Goal: Task Accomplishment & Management: Use online tool/utility

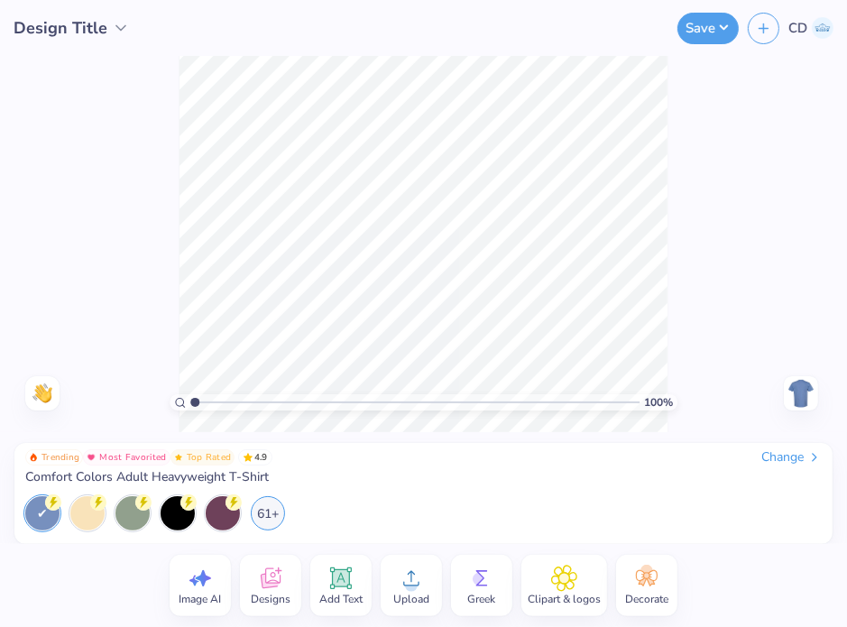
drag, startPoint x: 798, startPoint y: 389, endPoint x: 104, endPoint y: 590, distance: 722.6
click at [104, 590] on div "Image AI Designs Add Text Upload Greek Clipart & logos Decorate" at bounding box center [423, 585] width 847 height 83
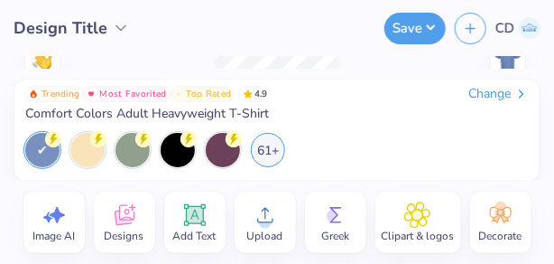
drag, startPoint x: 91, startPoint y: 189, endPoint x: 39, endPoint y: 234, distance: 69.1
click at [39, 234] on div "Image AI Designs Add Text Upload Greek Clipart & logos Decorate" at bounding box center [277, 221] width 554 height 83
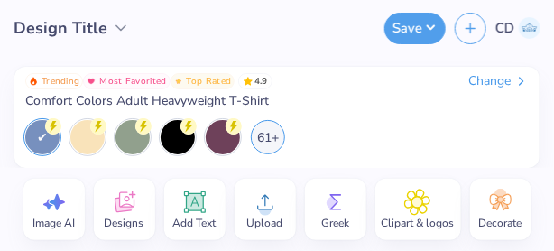
drag, startPoint x: 136, startPoint y: 17, endPoint x: 328, endPoint y: 26, distance: 192.4
click at [328, 26] on div "Save CD" at bounding box center [363, 28] width 384 height 56
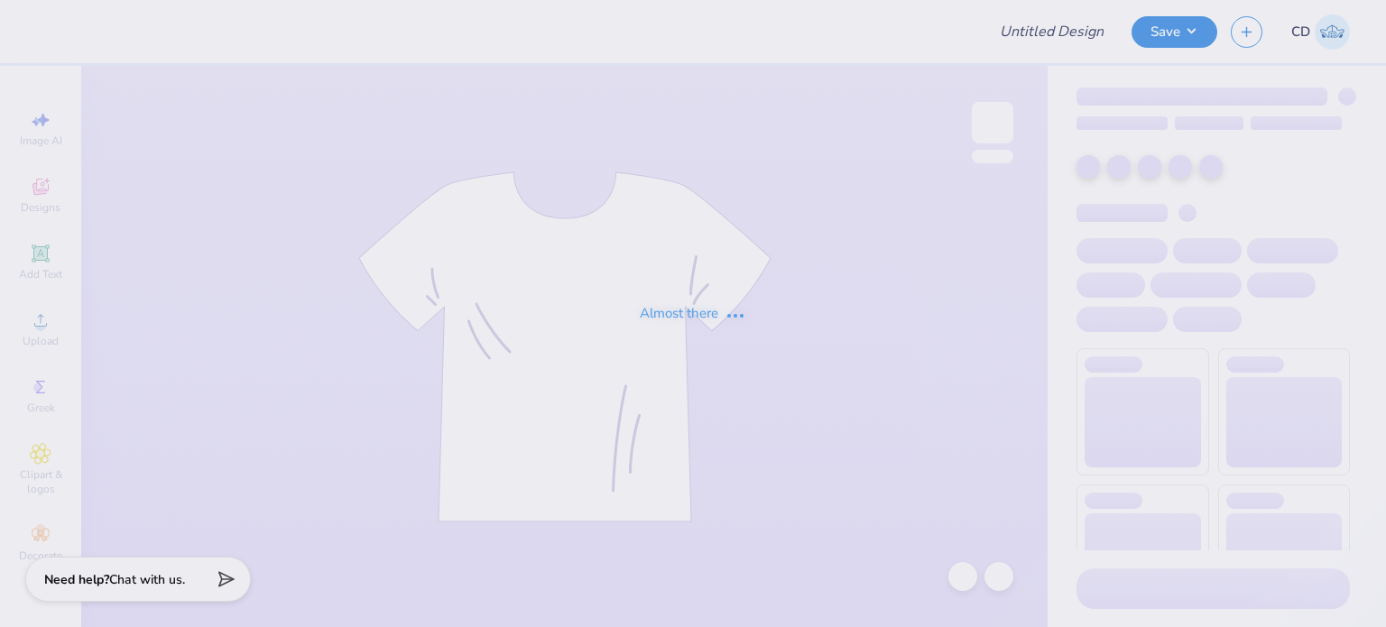
type input "FPS238850"
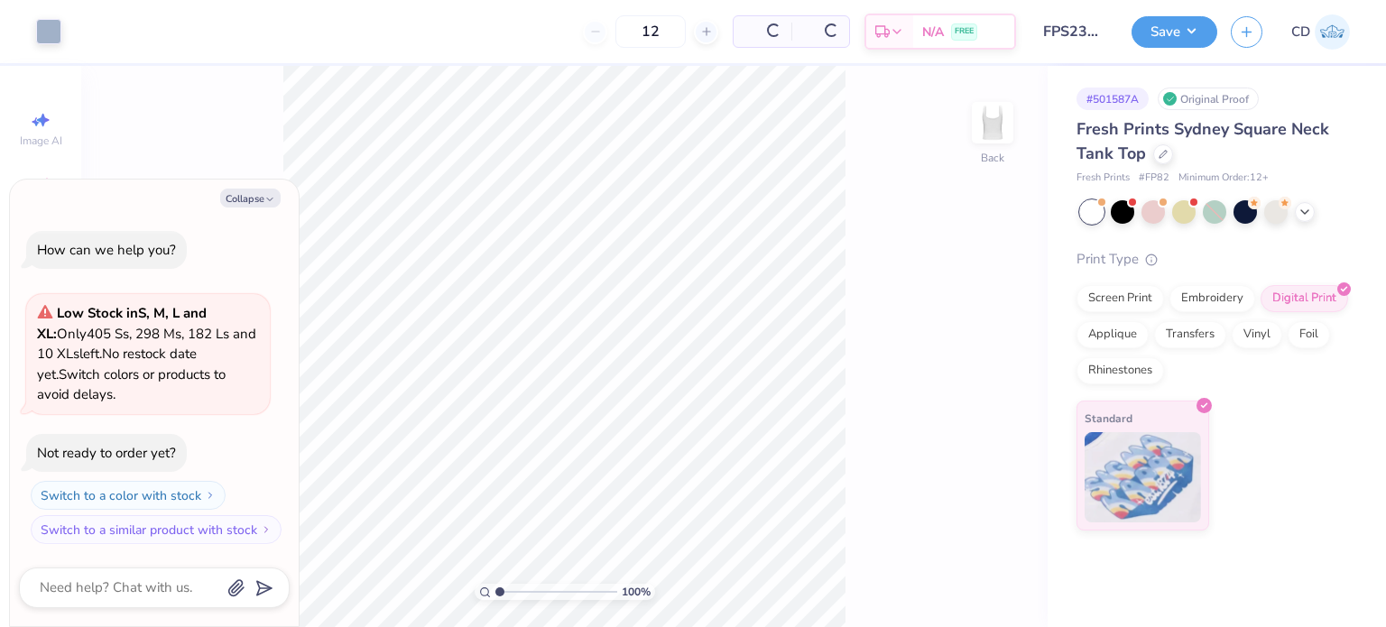
type textarea "x"
type input "1.10522621487156"
type textarea "x"
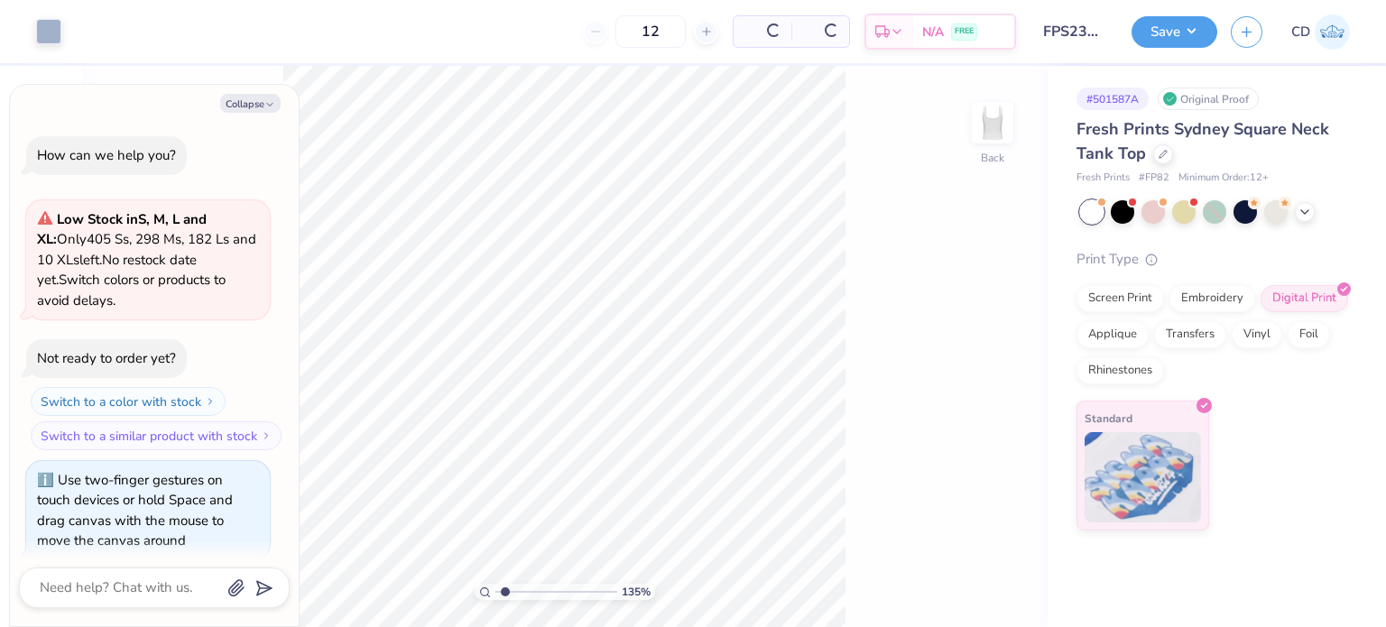
scroll to position [14, 0]
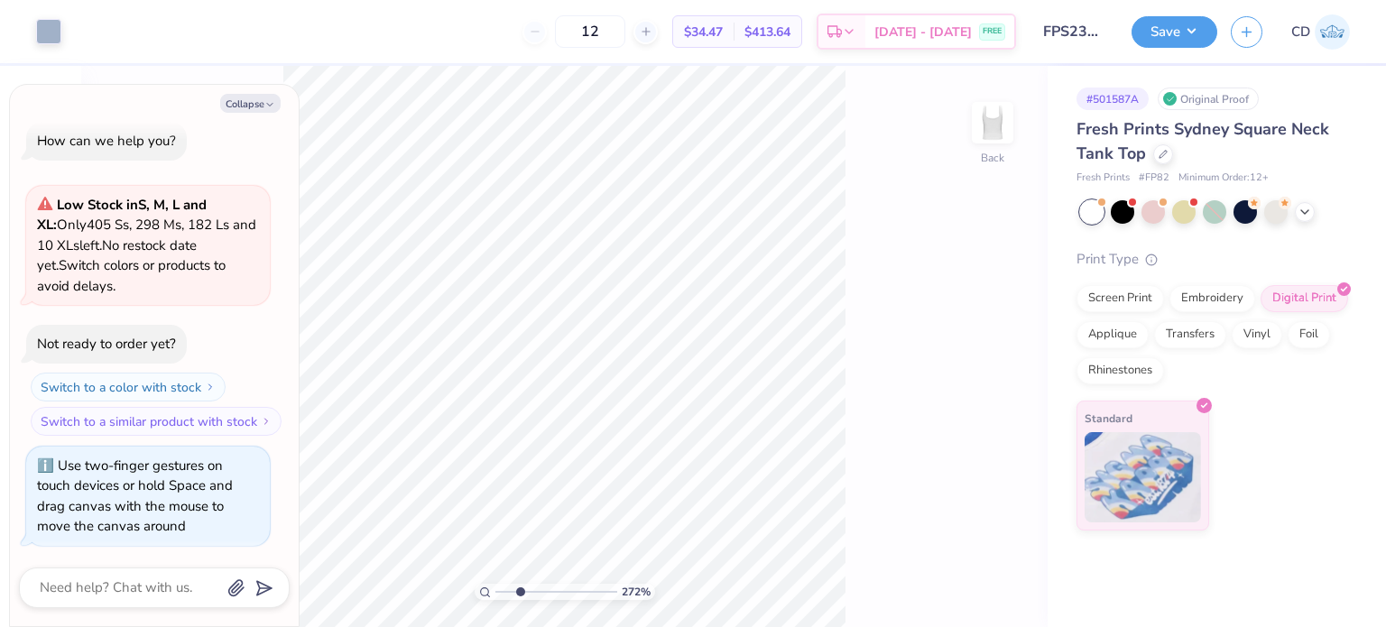
click at [1150, 151] on div "Fresh Prints Sydney Square Neck Tank Top" at bounding box center [1213, 141] width 273 height 49
click at [1155, 154] on div at bounding box center [1163, 153] width 20 height 20
type input "2.71964221644285"
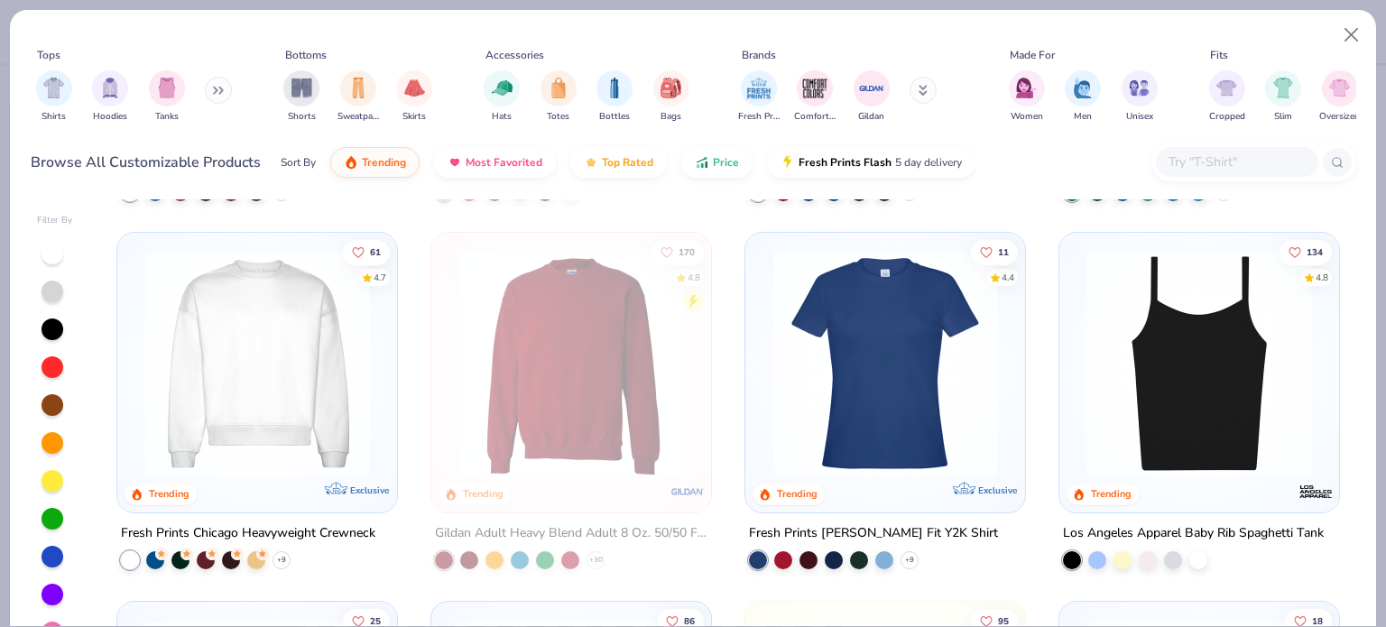
scroll to position [1173, 0]
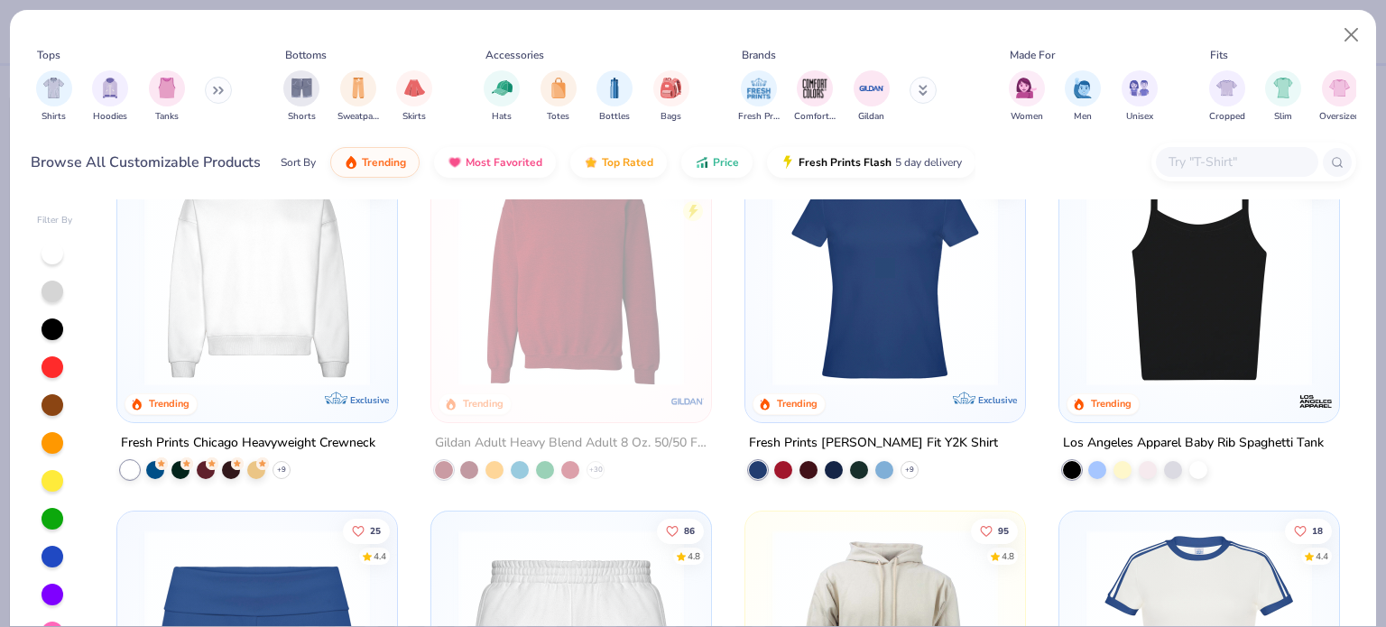
click at [1174, 336] on img at bounding box center [1199, 274] width 244 height 226
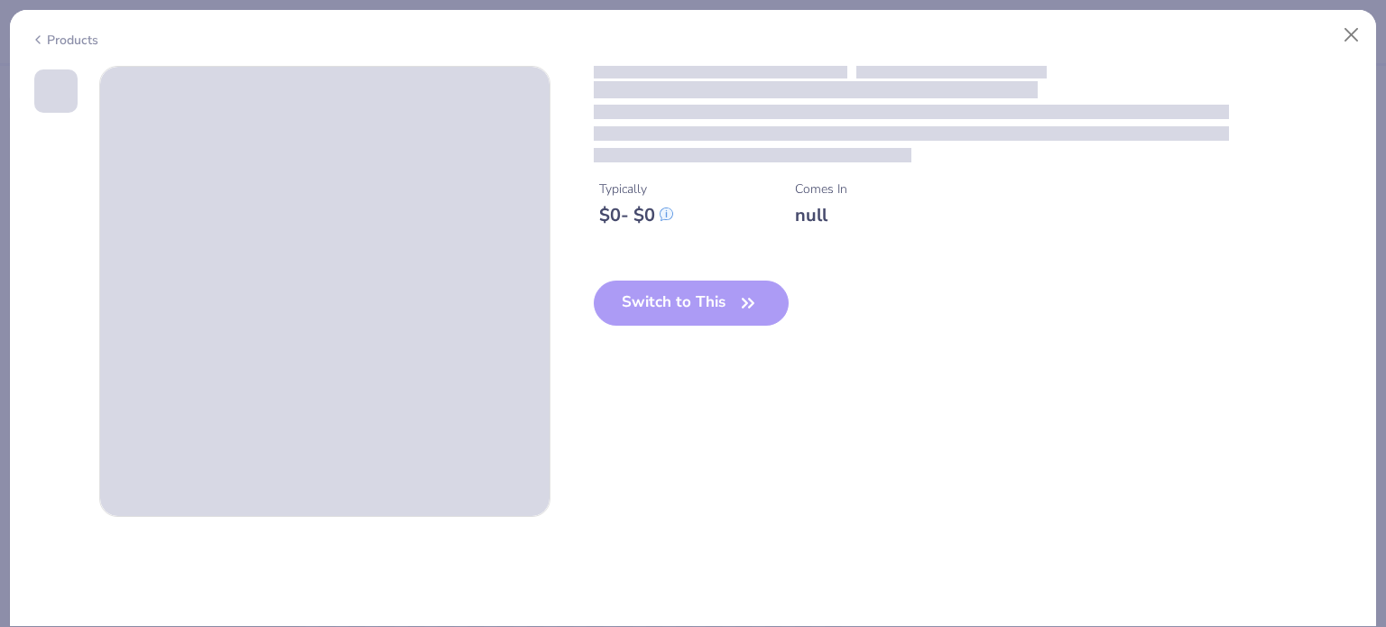
type textarea "x"
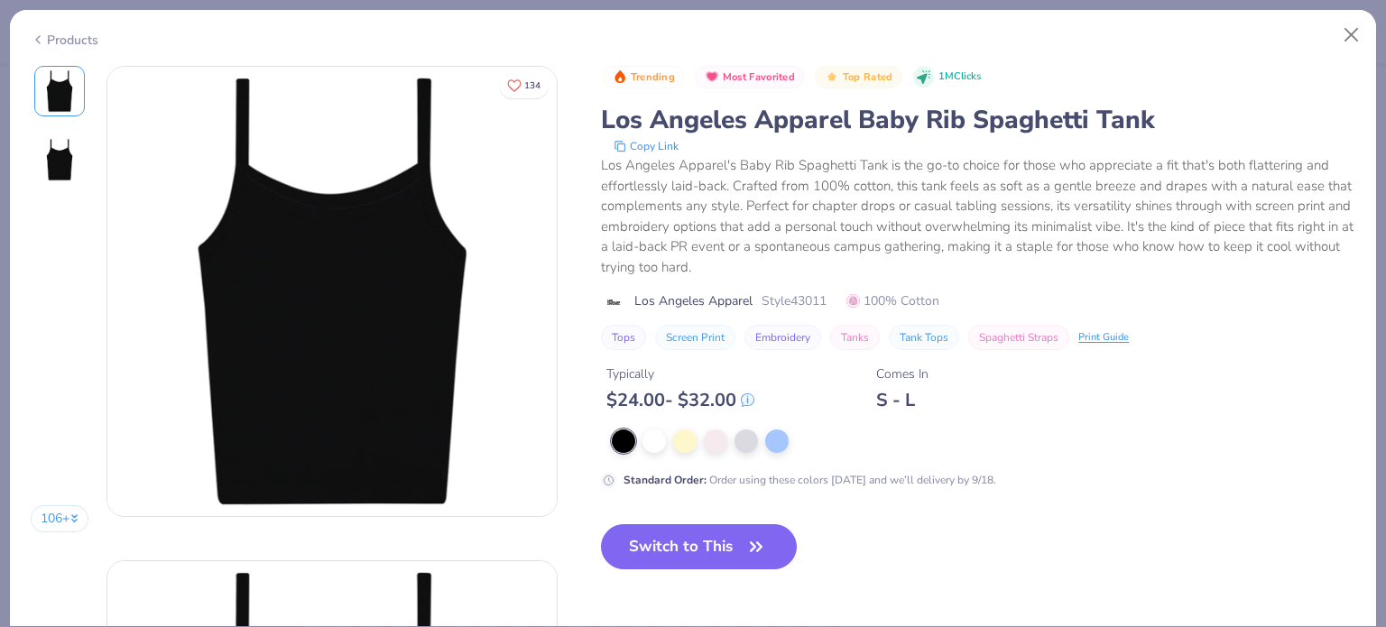
type input "2.71964221644285"
type textarea "x"
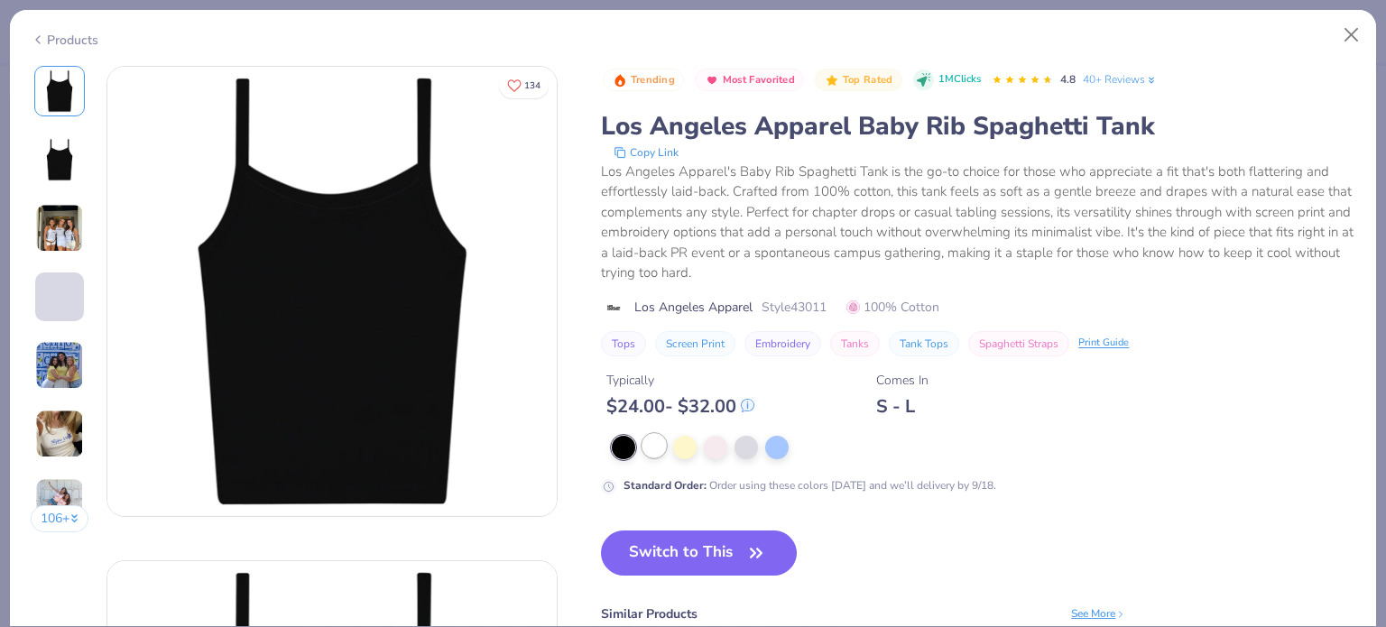
click at [656, 447] on div at bounding box center [654, 445] width 23 height 23
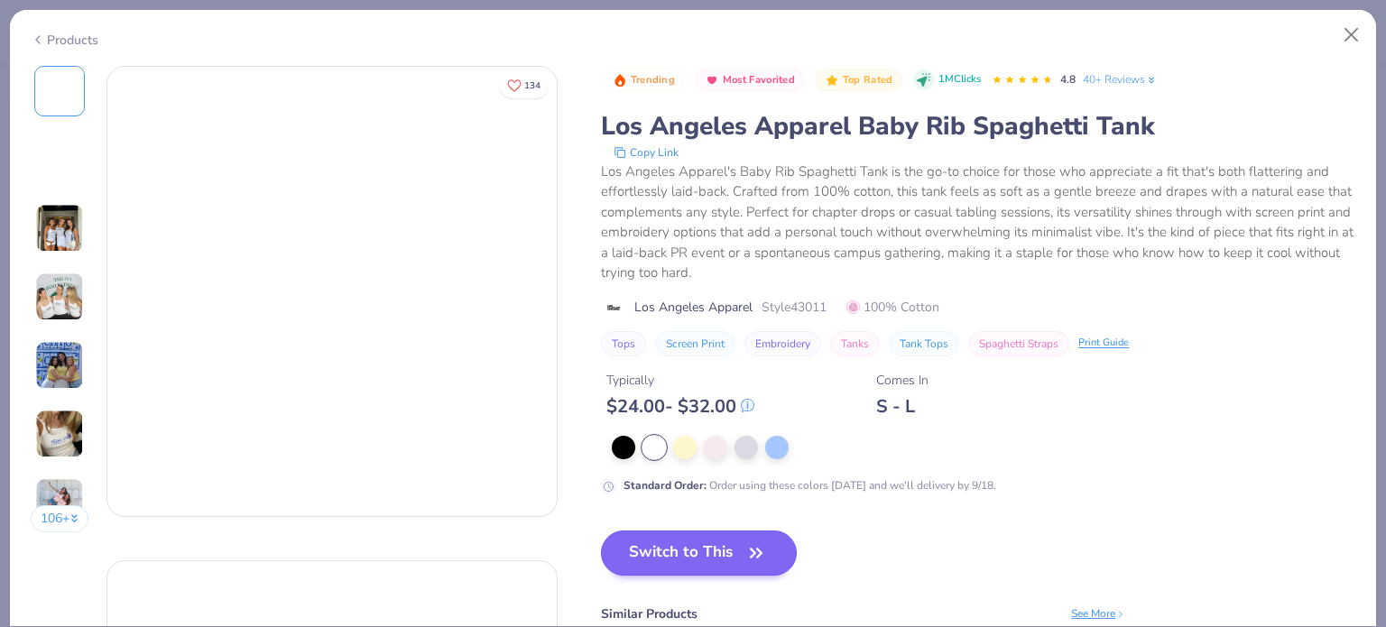
type input "2.71964221644285"
type textarea "x"
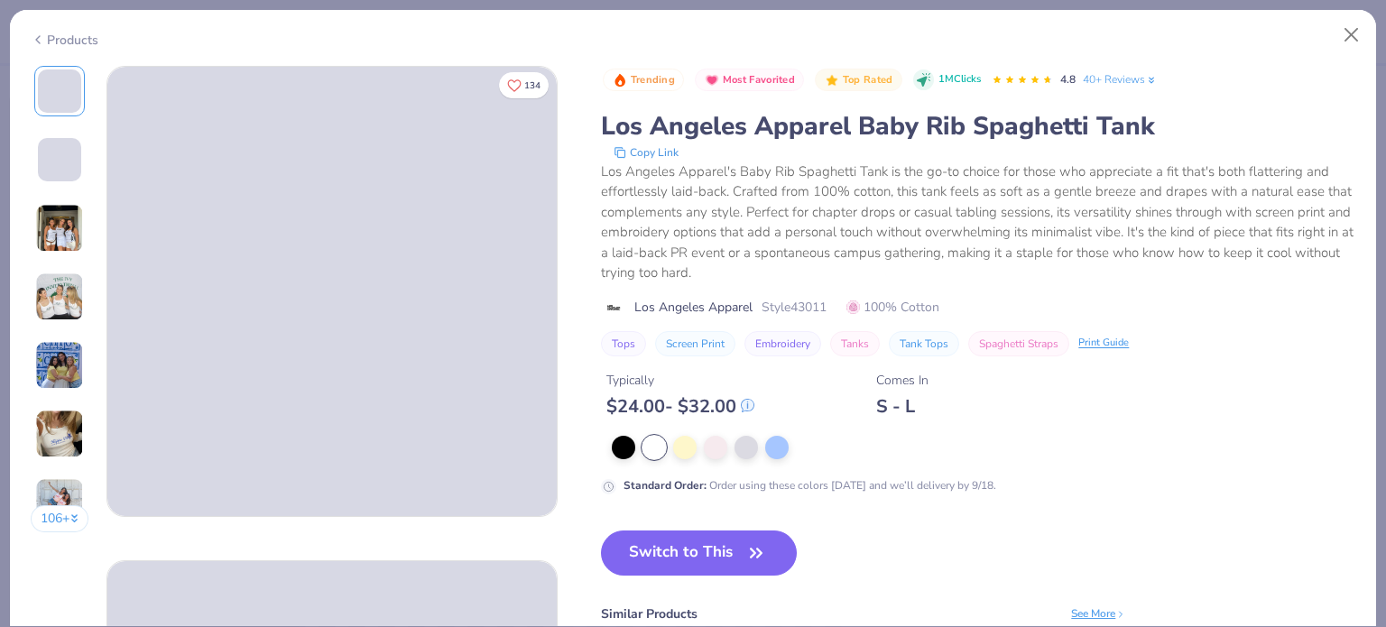
drag, startPoint x: 679, startPoint y: 551, endPoint x: 674, endPoint y: 4, distance: 547.8
click at [679, 551] on button "Switch to This" at bounding box center [699, 553] width 196 height 45
type input "2.71964221644285"
type textarea "x"
type input "2.71964221644285"
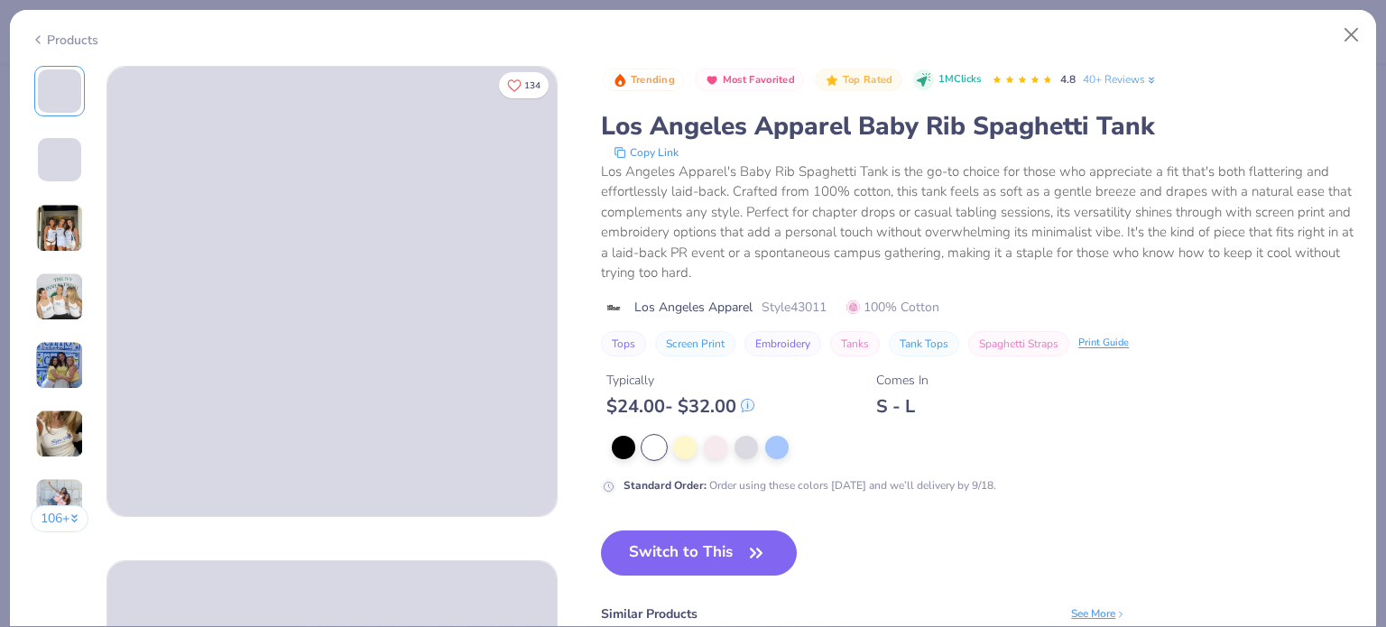
type textarea "x"
type input "2.71964221644285"
type textarea "x"
type input "2.71964221644285"
type textarea "x"
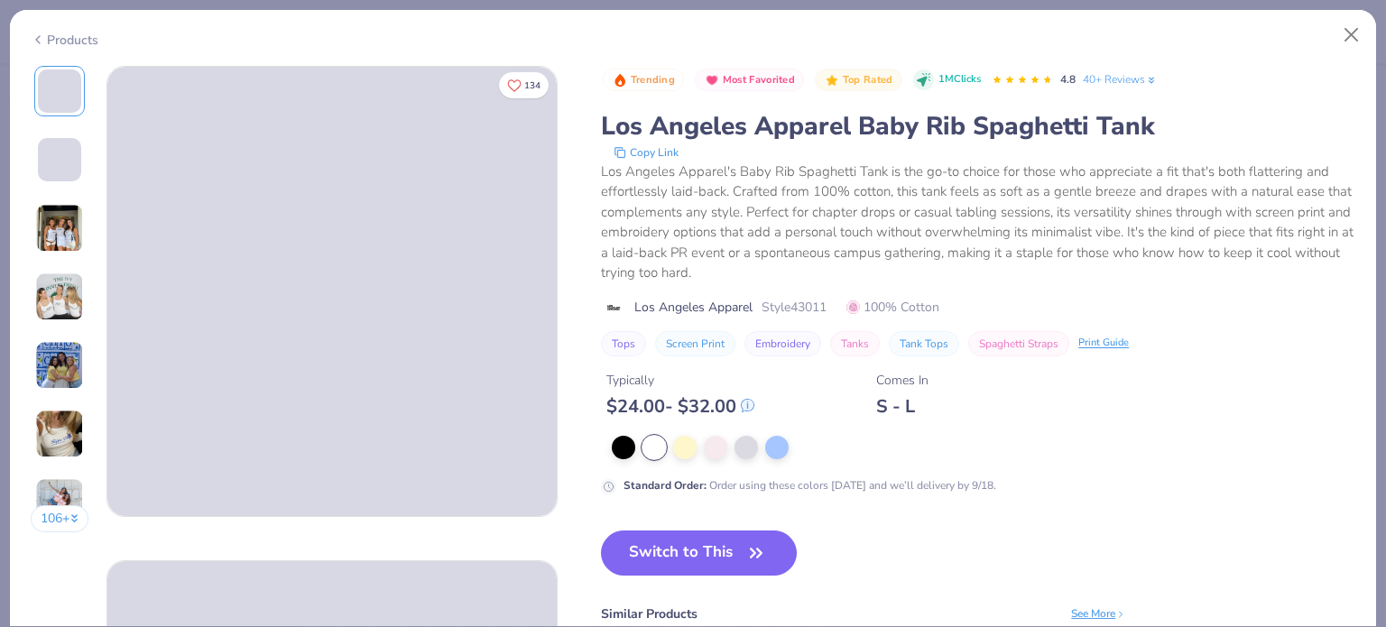
type input "2.71964221644285"
type textarea "x"
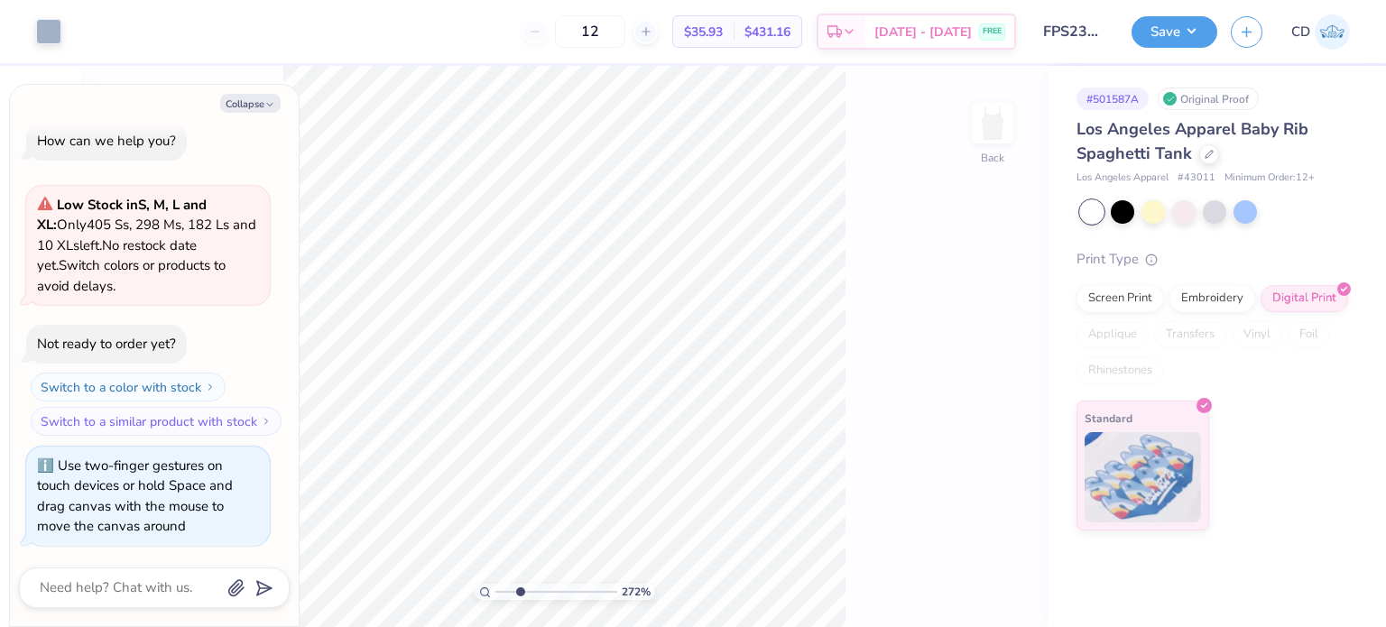
type input "2.71964221644285"
type textarea "x"
type input "2.71964221644285"
type textarea "x"
click at [50, 26] on div at bounding box center [48, 29] width 25 height 25
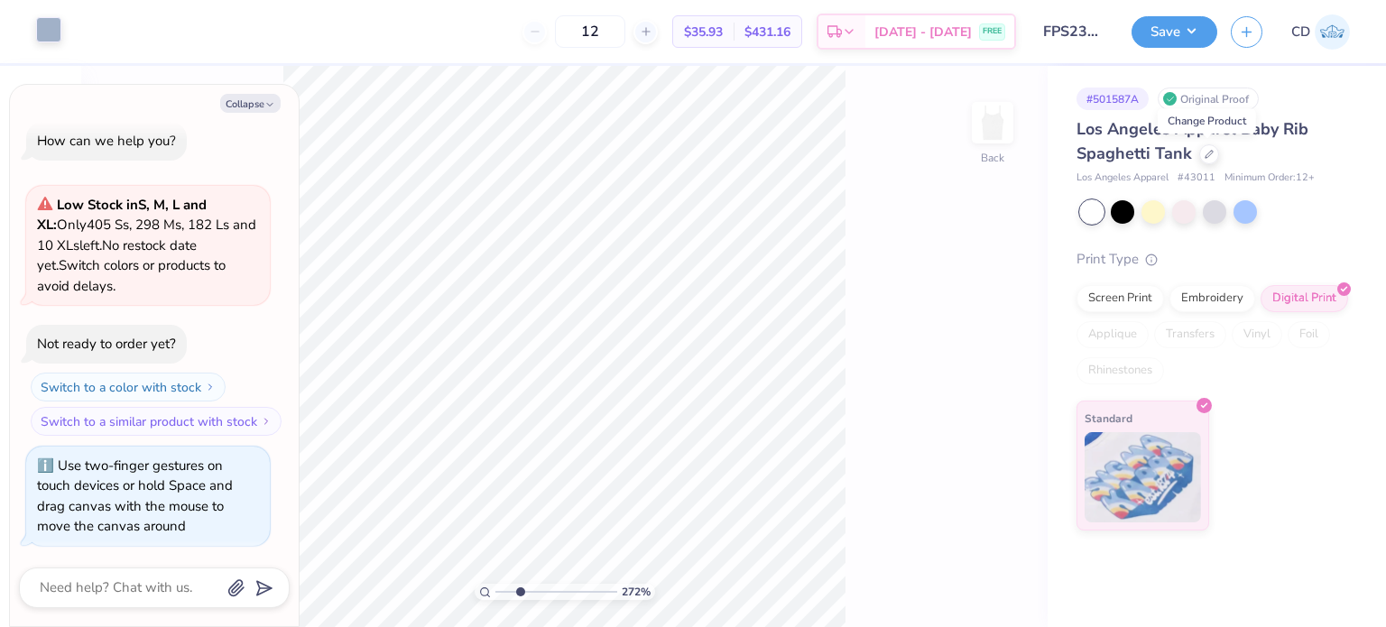
type input "2.71964221644285"
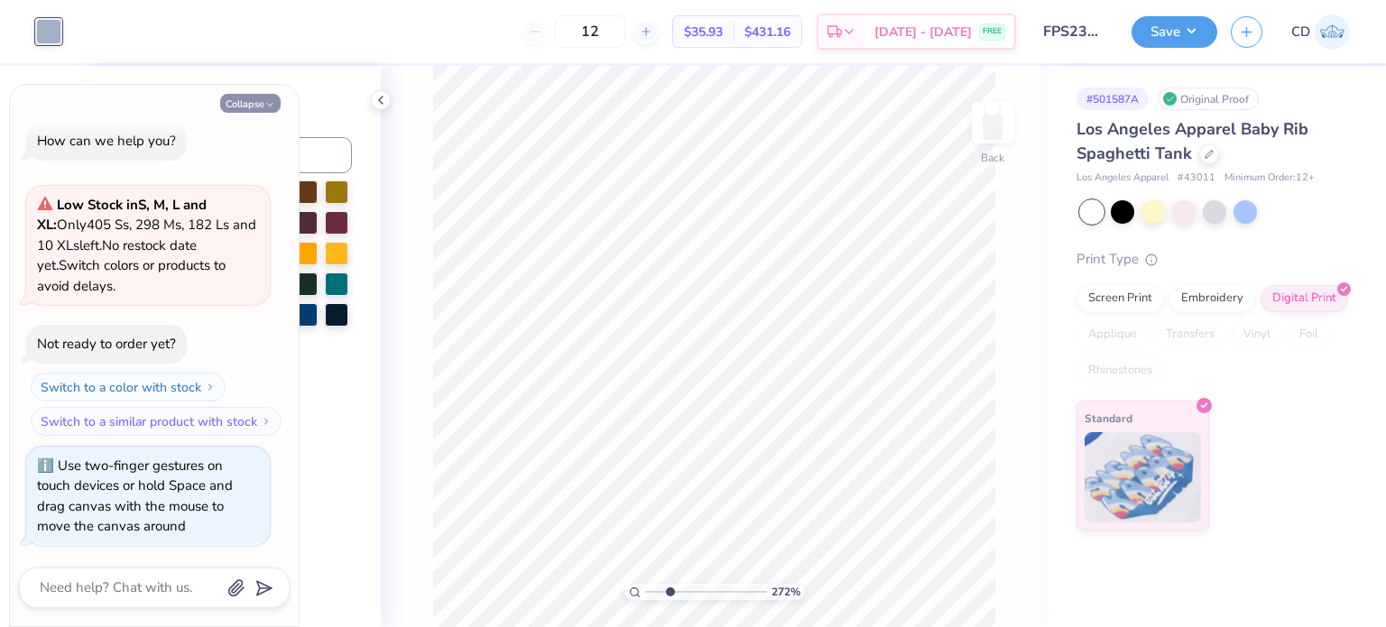
click at [245, 108] on button "Collapse" at bounding box center [250, 103] width 60 height 19
type textarea "x"
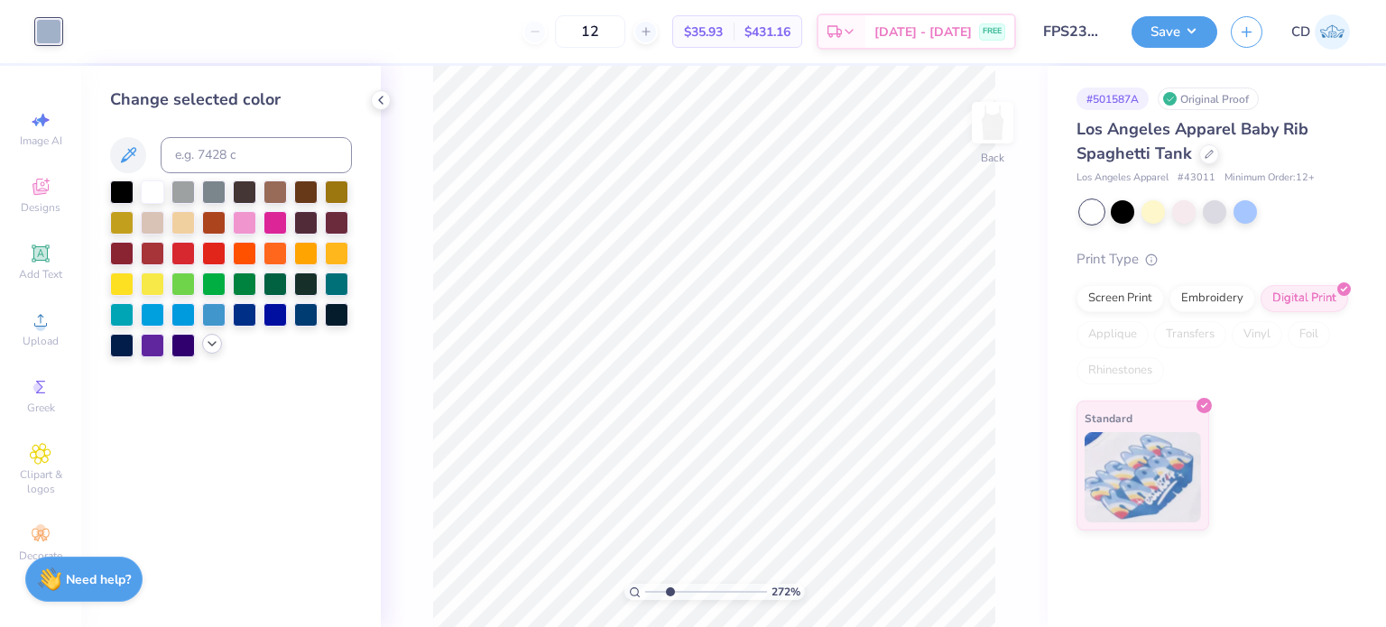
click at [213, 347] on icon at bounding box center [212, 344] width 14 height 14
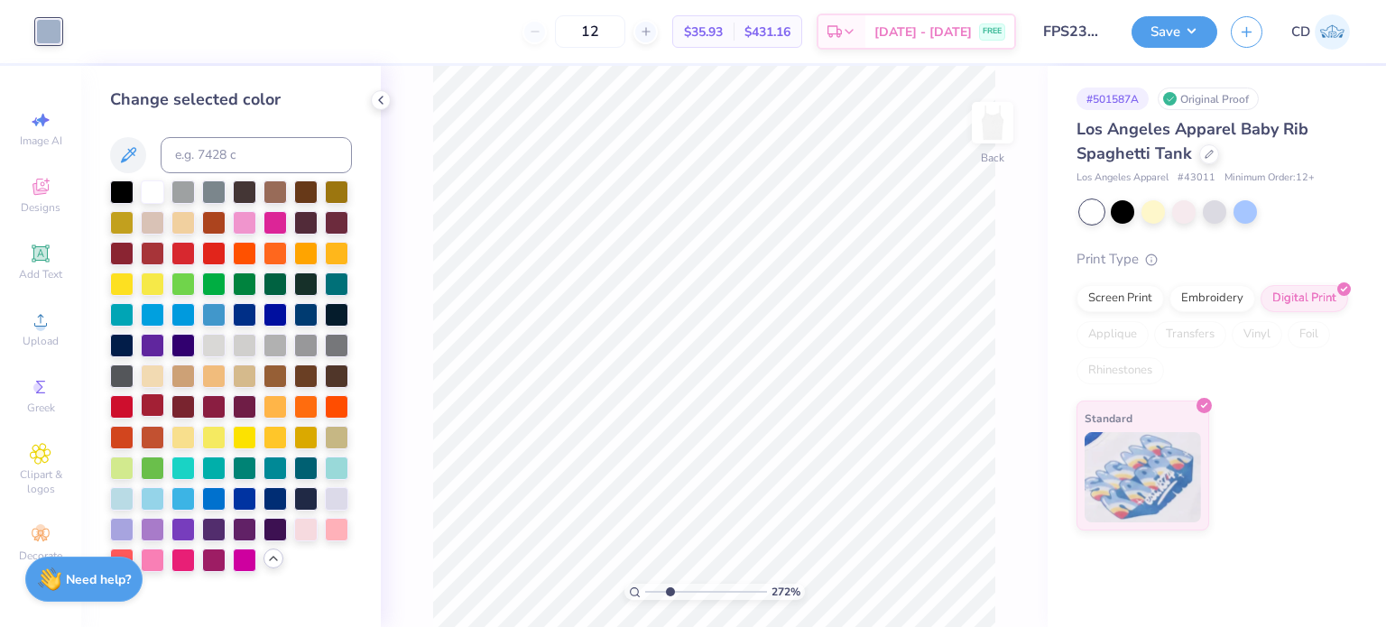
click at [149, 402] on div at bounding box center [152, 404] width 23 height 23
click at [246, 308] on div at bounding box center [244, 312] width 23 height 23
type input "2.71964221644285"
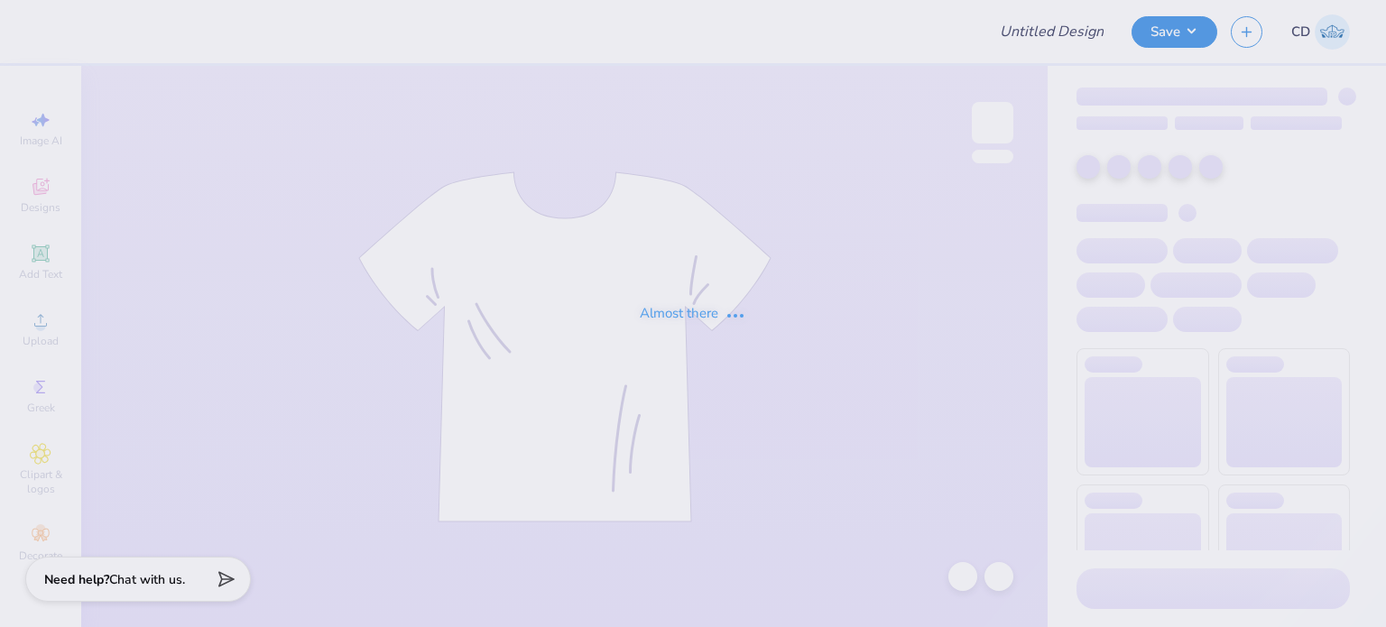
type input "FPS238569"
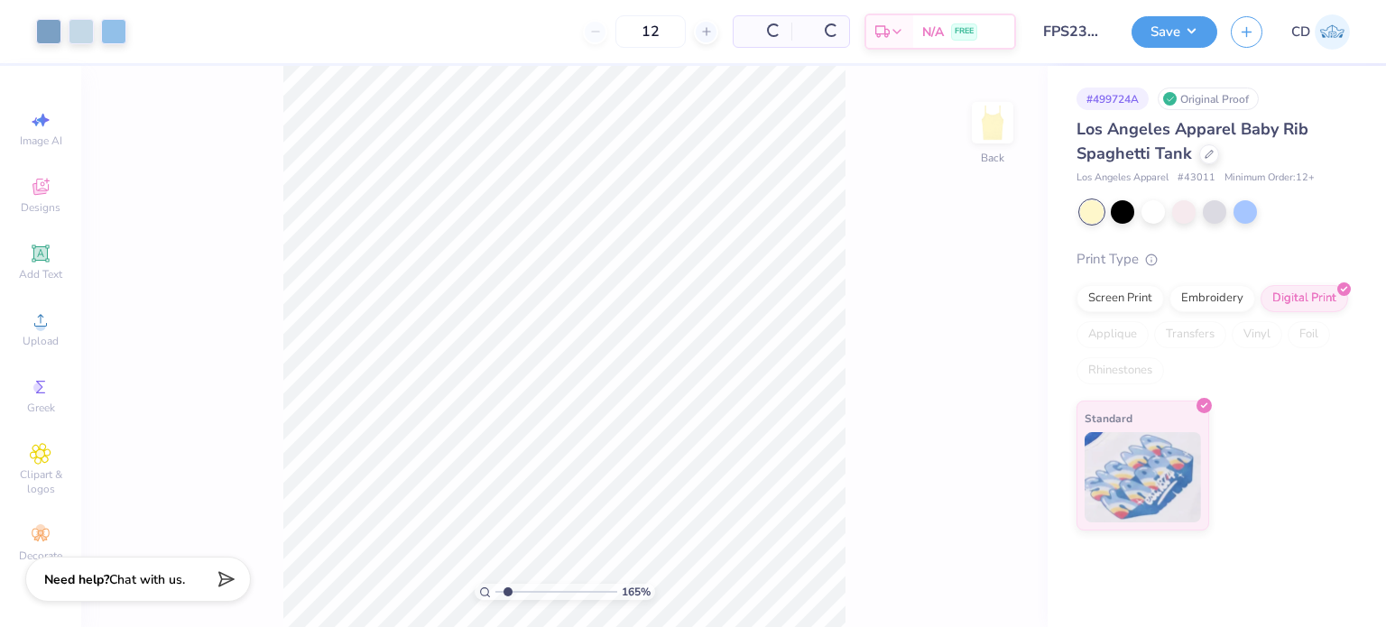
type input "2.01445811466782"
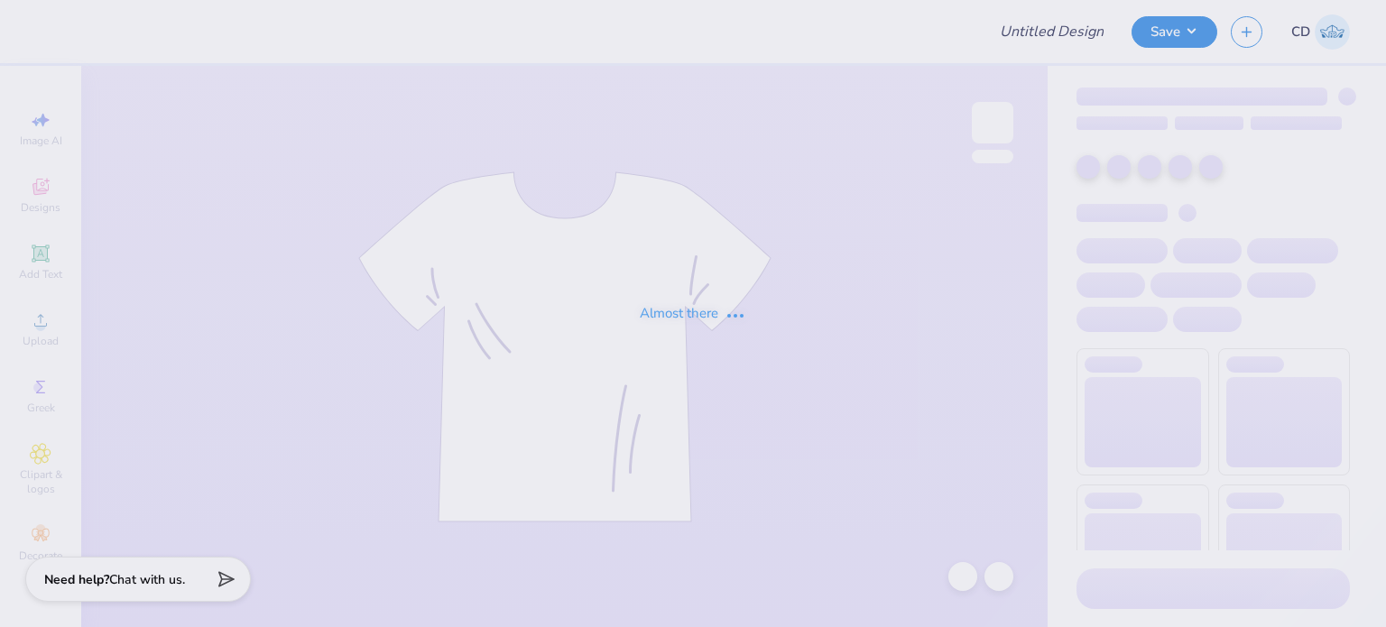
type input "FPS238574"
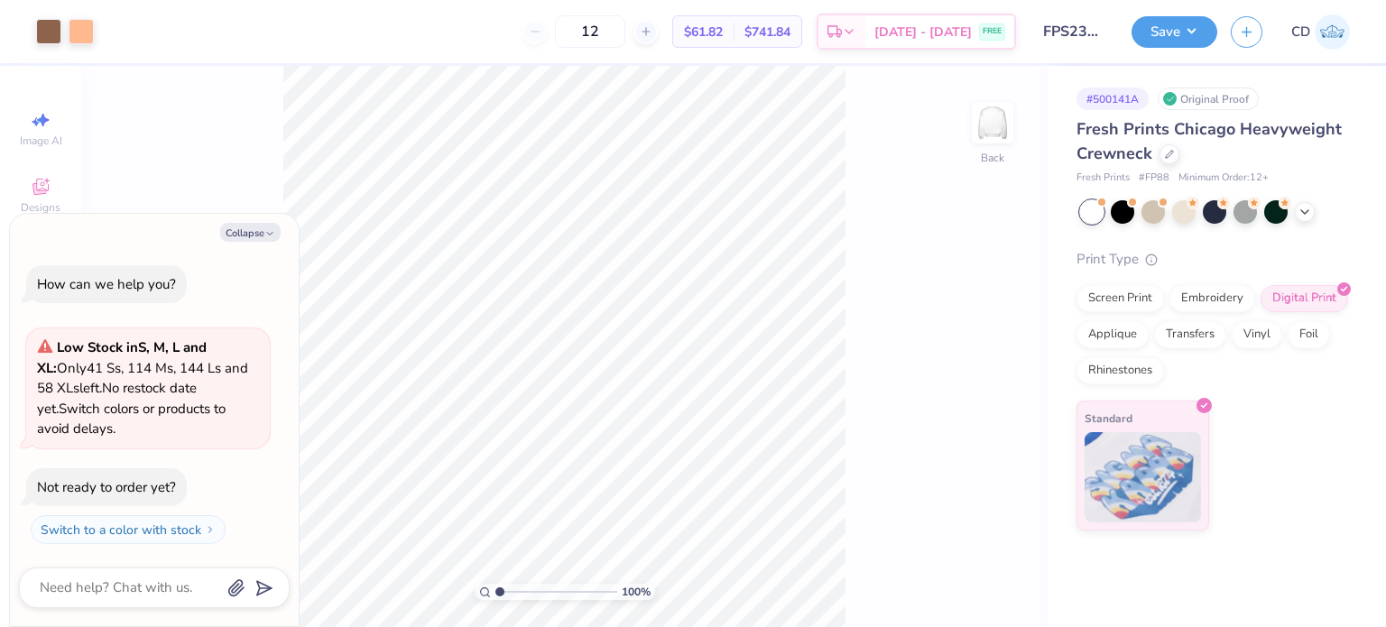
type textarea "x"
click at [1170, 155] on icon at bounding box center [1169, 152] width 9 height 9
type input "2.22643191709162"
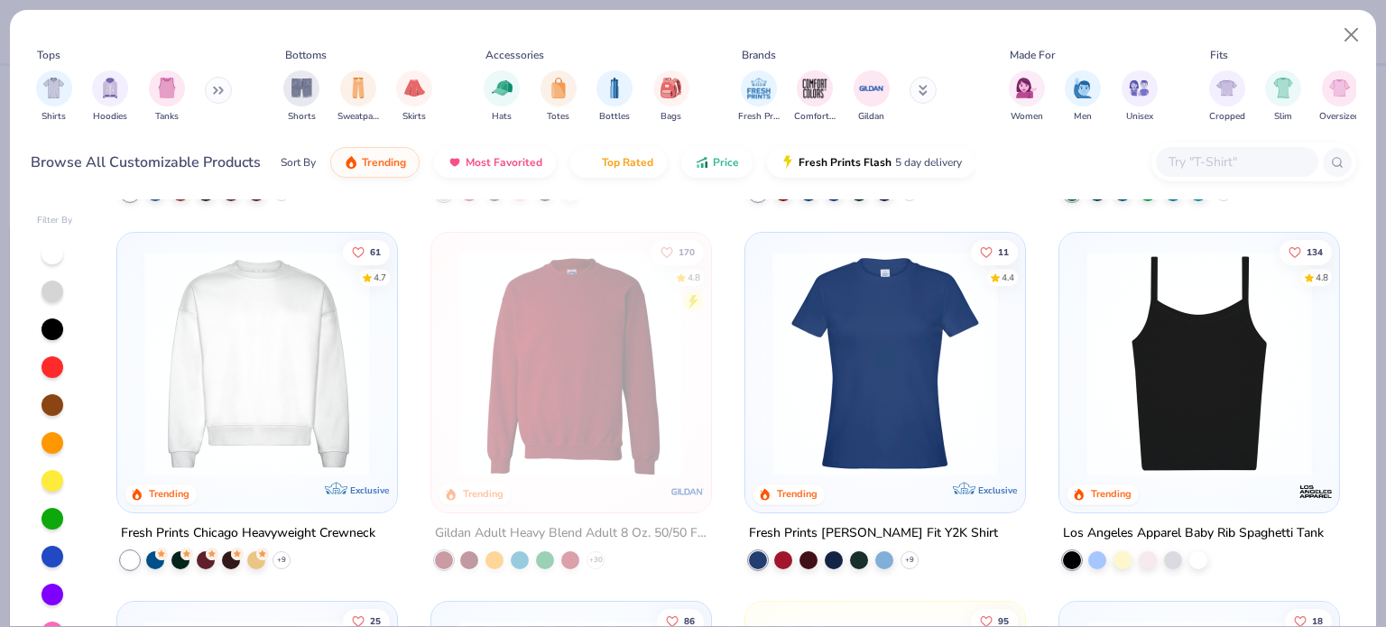
scroll to position [1173, 0]
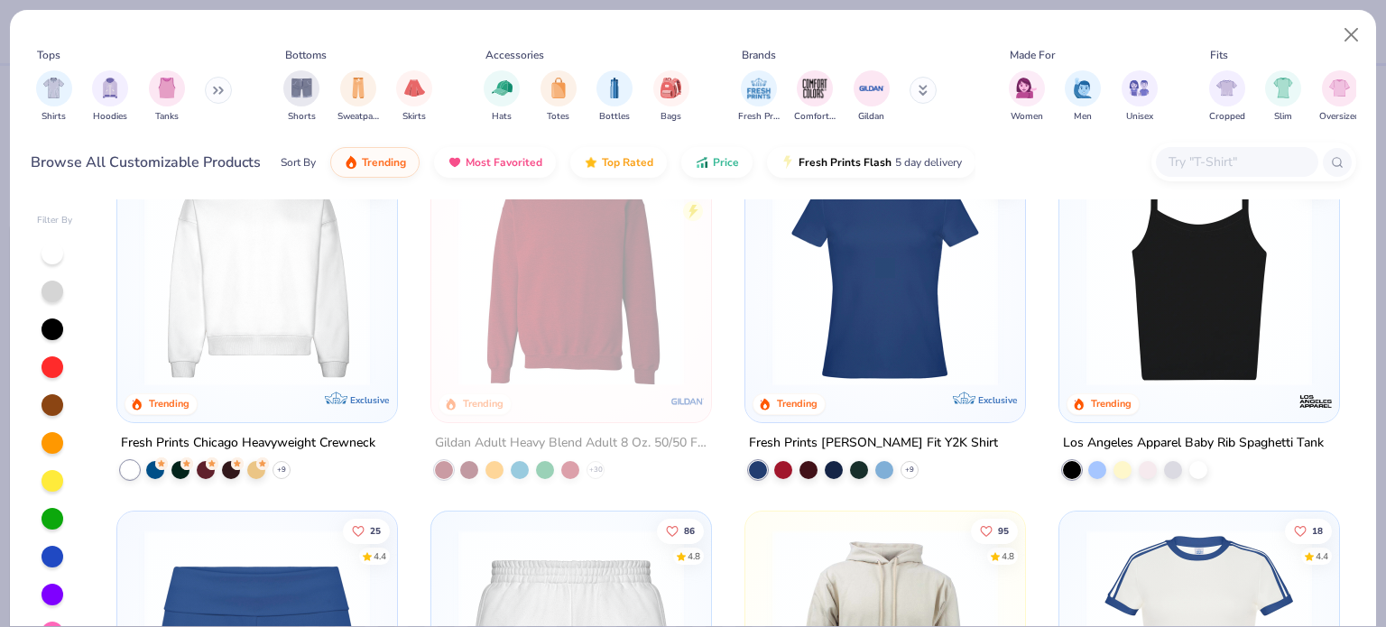
click at [1144, 301] on img at bounding box center [1199, 274] width 244 height 226
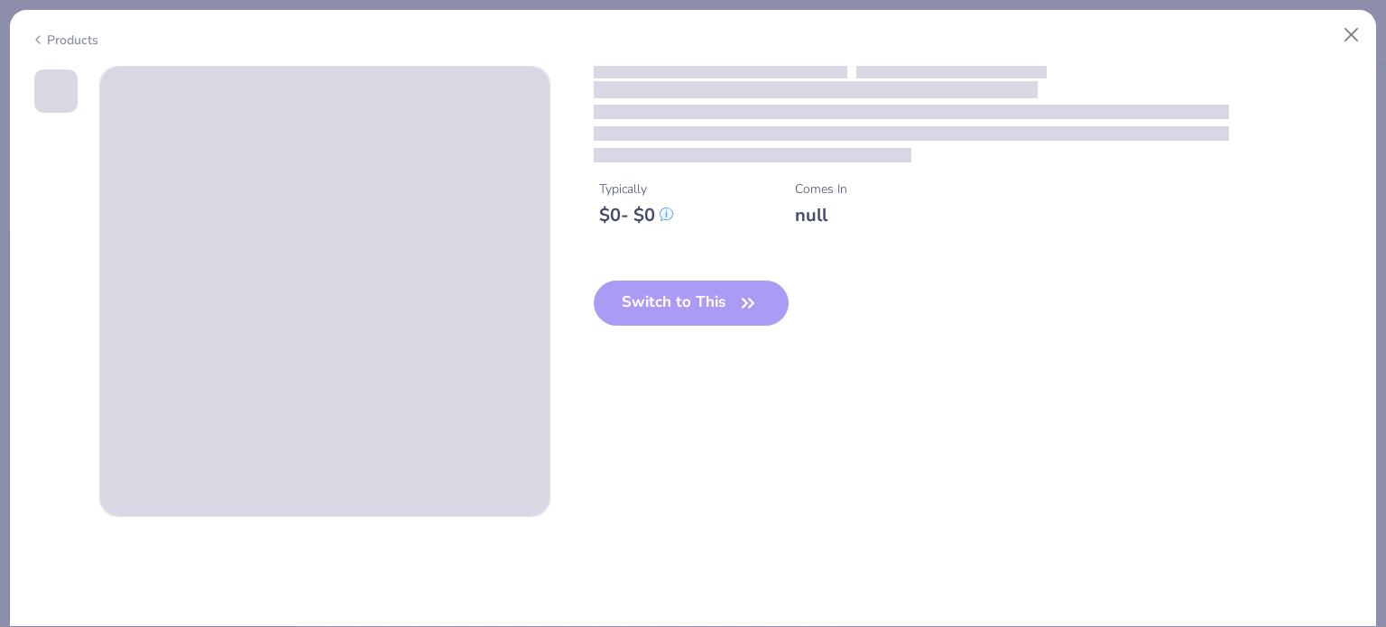
type textarea "x"
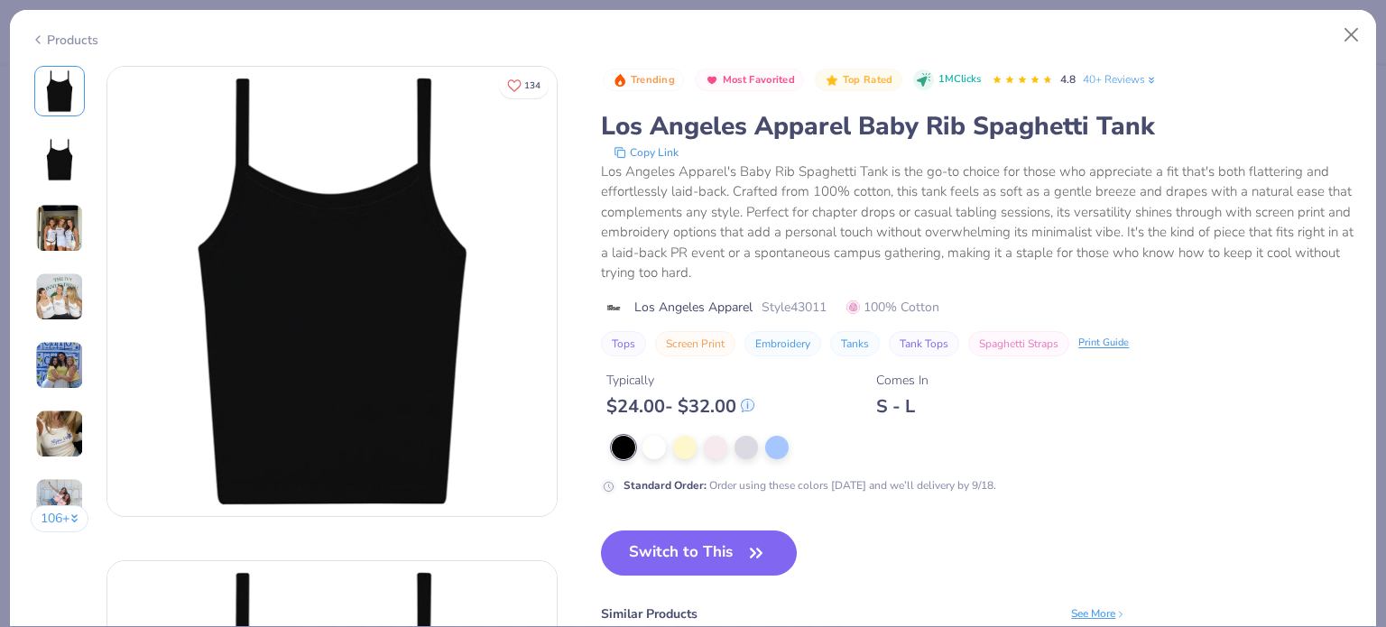
type input "2.22643191709162"
type textarea "x"
click at [657, 448] on div at bounding box center [654, 445] width 23 height 23
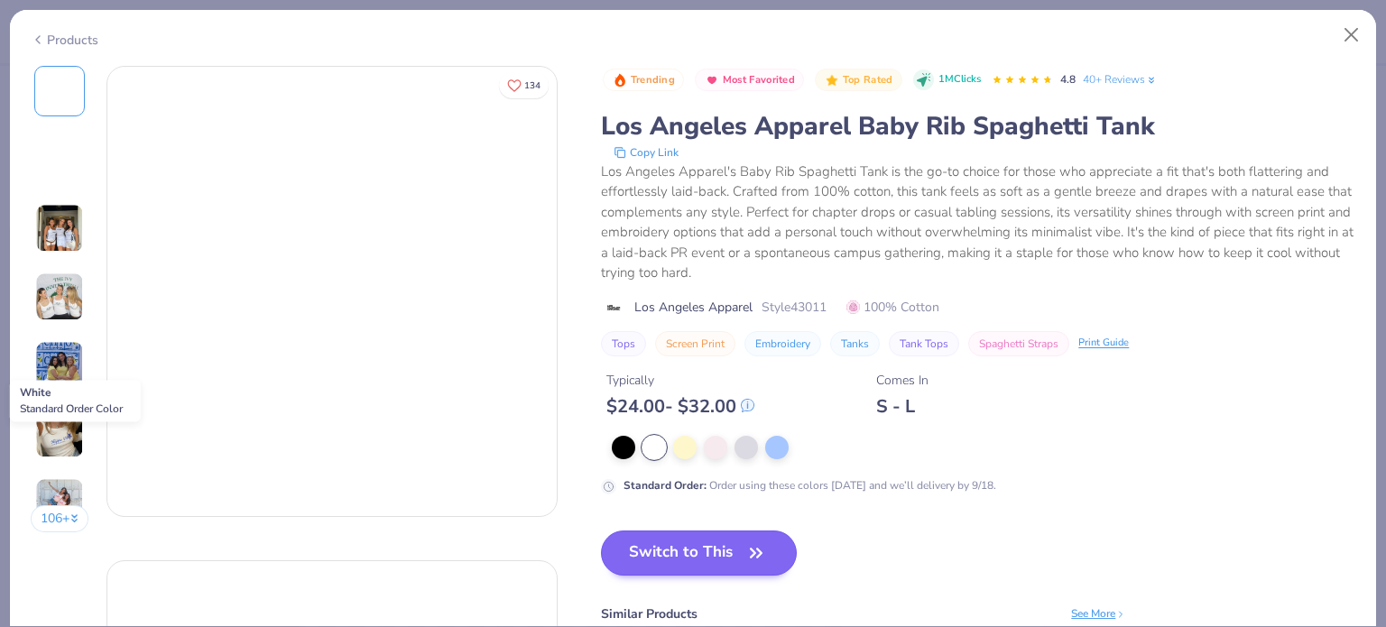
type input "2.22643191709162"
type textarea "x"
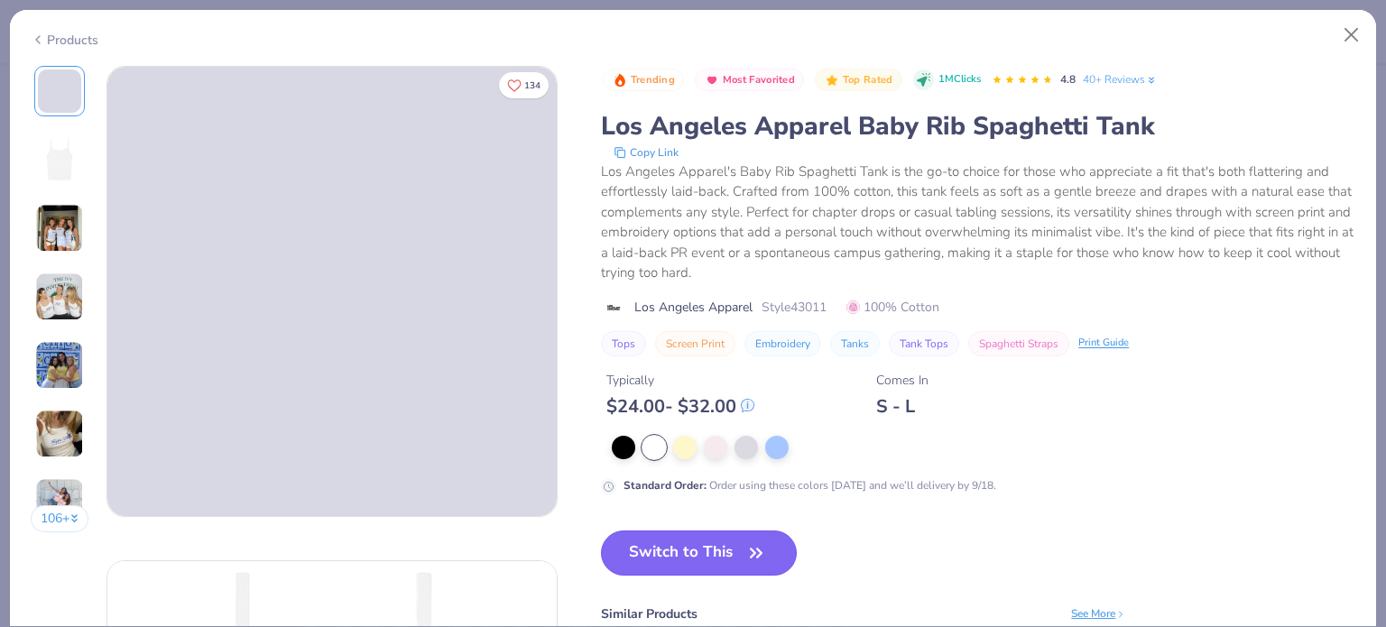
click at [671, 565] on button "Switch to This" at bounding box center [699, 553] width 196 height 45
type input "2.22643191709162"
type textarea "x"
type input "2.22643191709162"
type textarea "x"
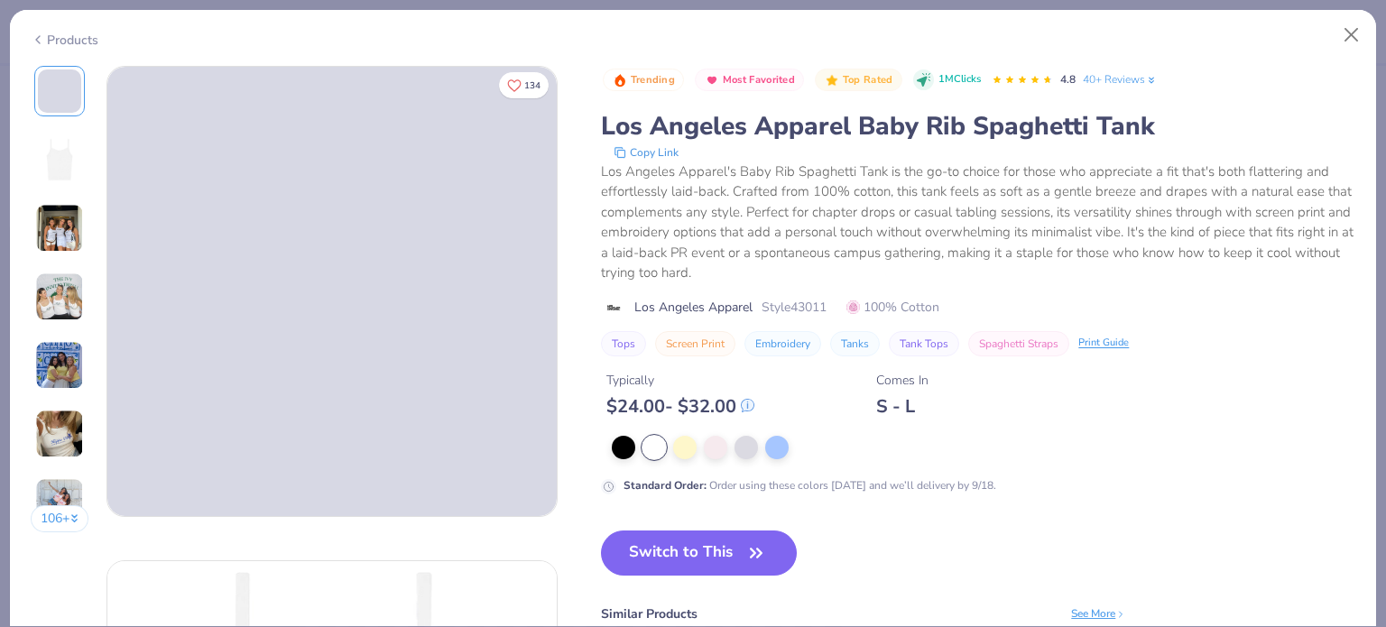
type input "2.22643191709162"
type textarea "x"
type input "2.22643191709162"
type textarea "x"
type input "2.22643191709162"
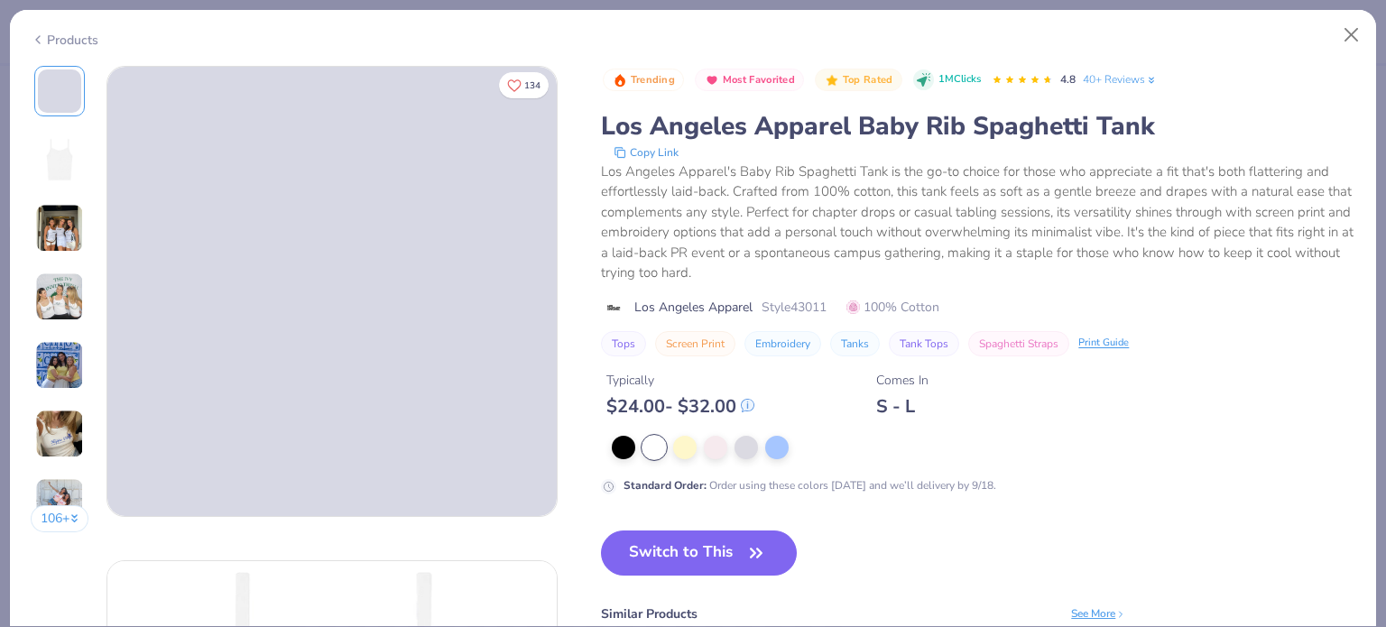
type textarea "x"
type input "2.22643191709162"
type textarea "x"
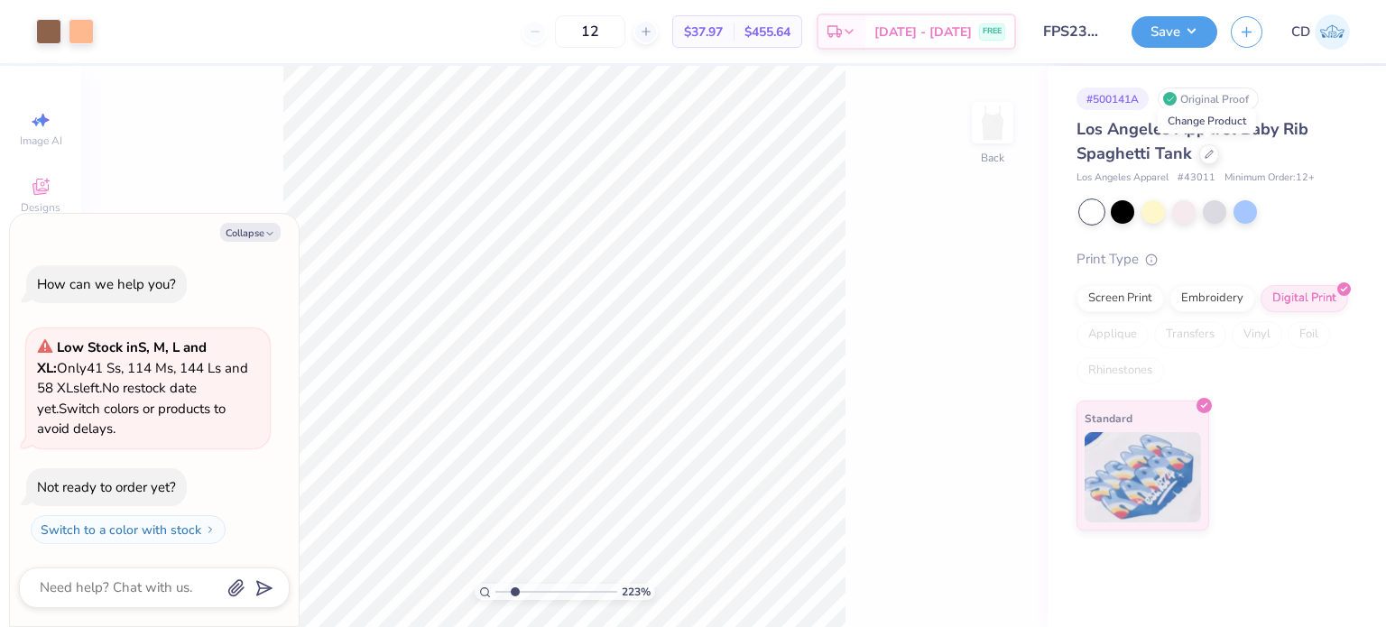
type input "2.22643191709162"
type textarea "x"
type input "1.35006143669128"
type textarea "x"
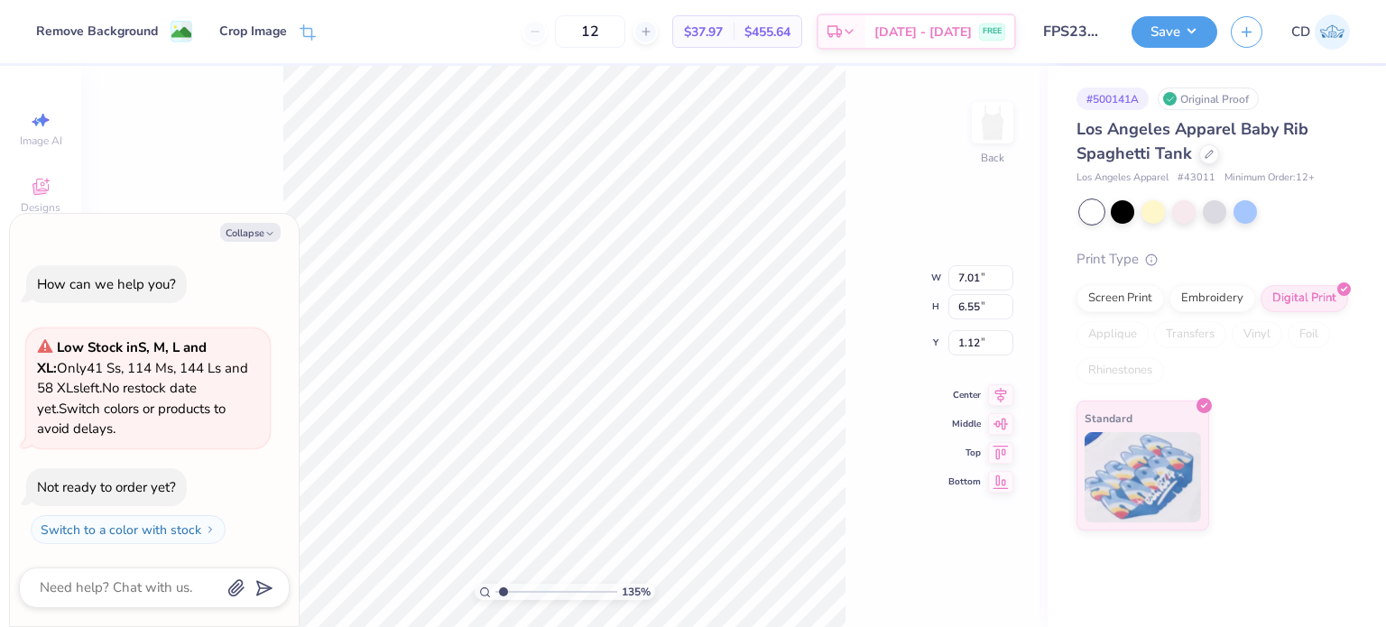
type input "1.35006143669128"
type textarea "x"
type input "8.97"
type input "1.97"
type input "0.50"
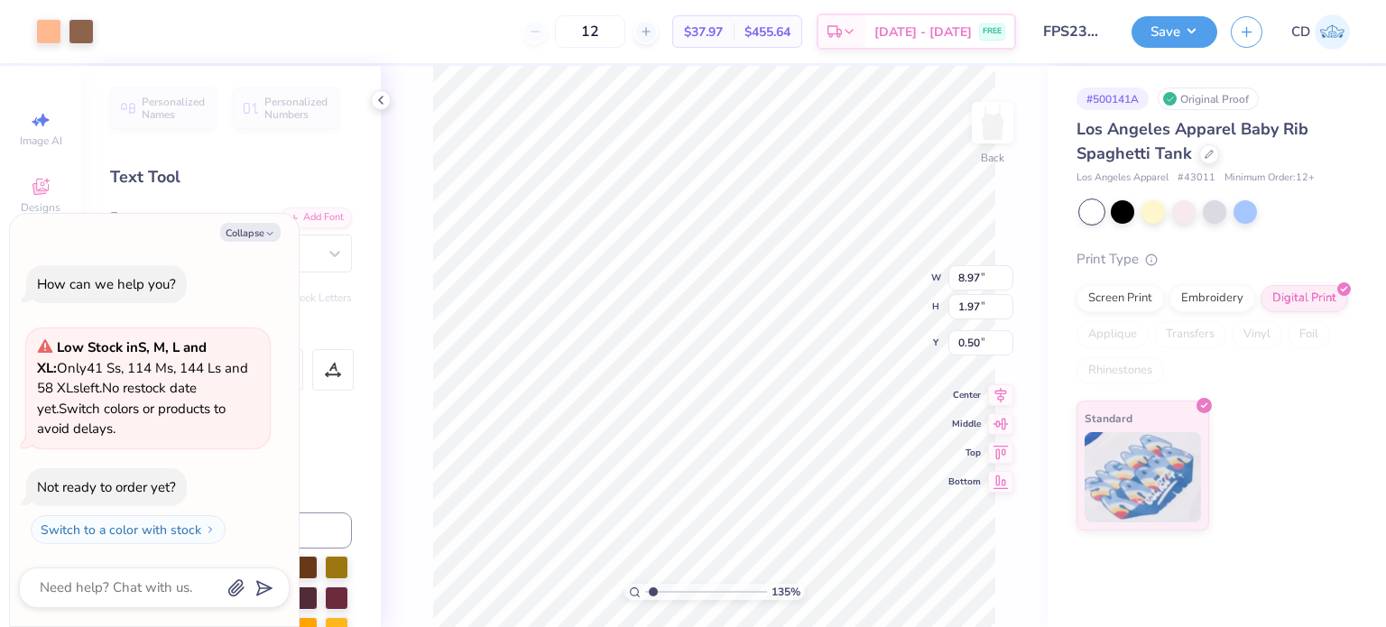
type input "1.35006143669128"
type textarea "x"
type input "1.35006143669128"
type textarea "x"
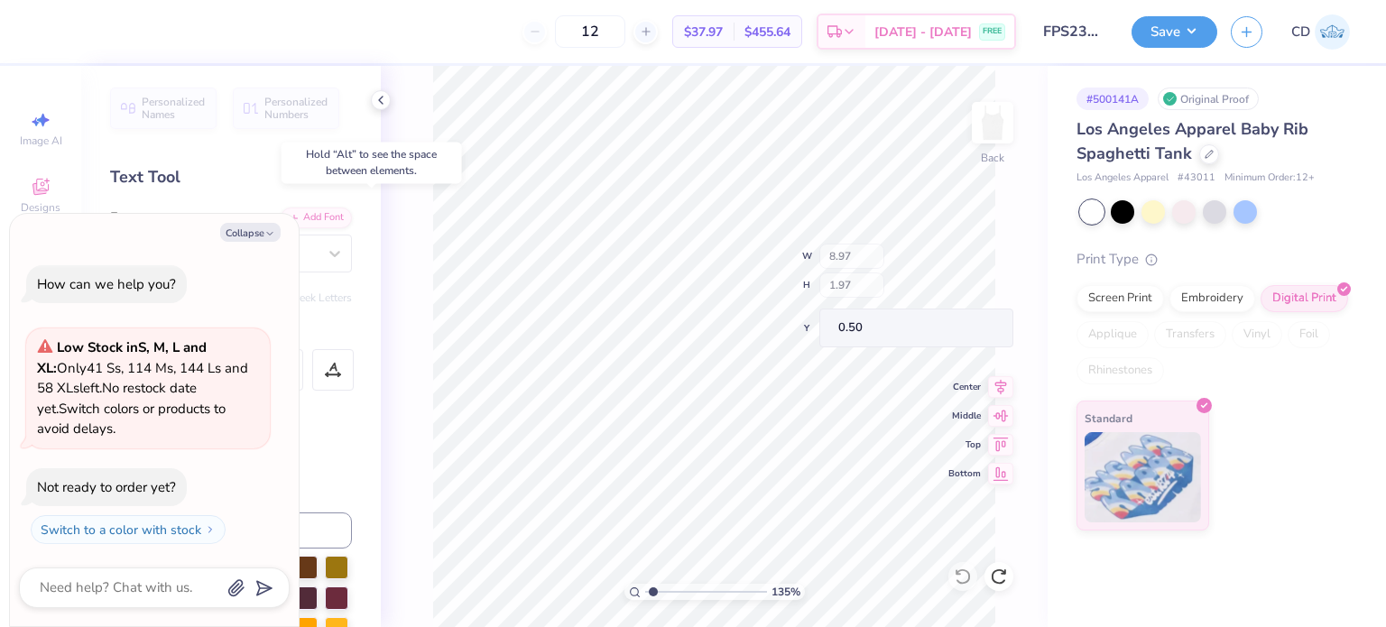
type input "1.35006143669128"
type textarea "x"
type input "2.27"
type input "1.35006143669128"
type textarea "x"
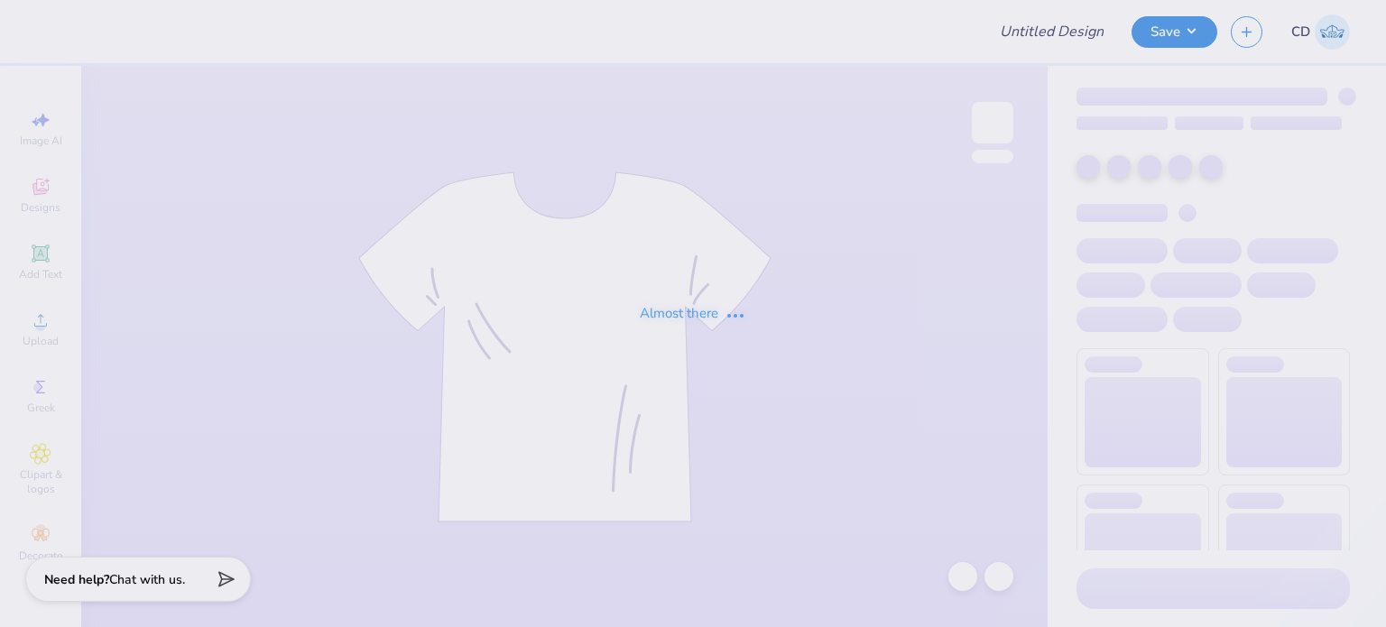
type input "FPS238301"
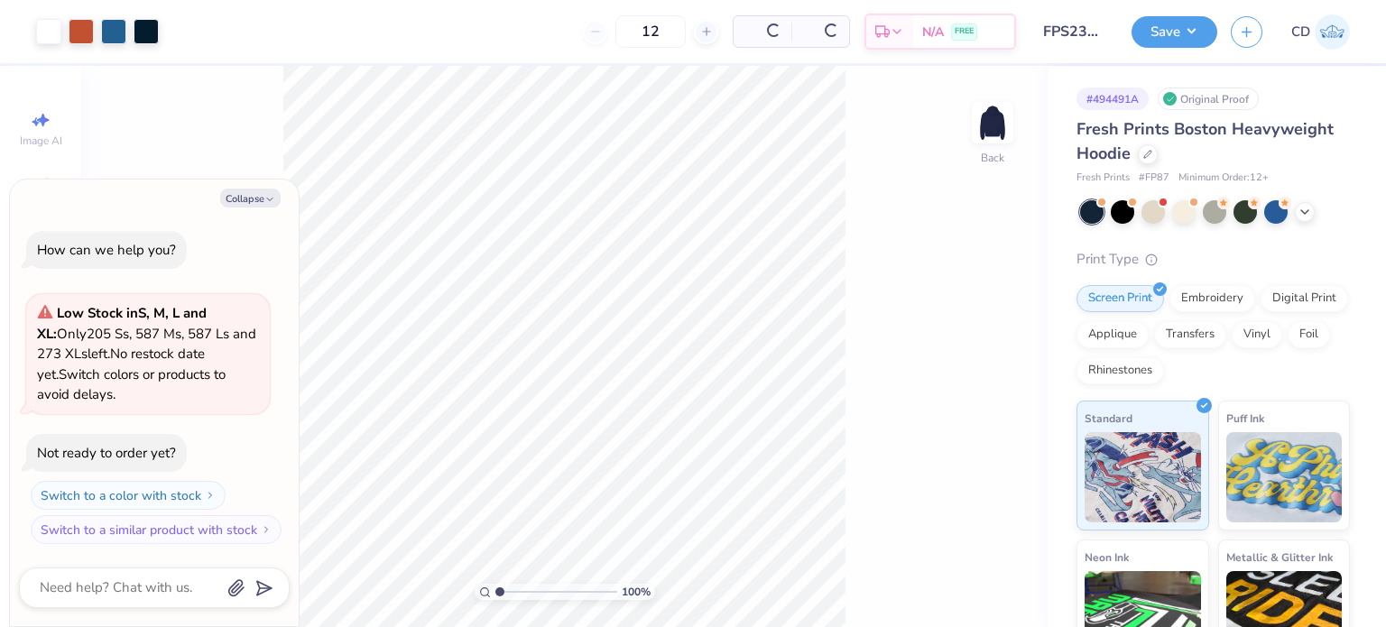
type textarea "x"
type input "3.6716840780171"
type textarea "x"
click at [1310, 212] on icon at bounding box center [1305, 210] width 14 height 14
type input "3.32211092047231"
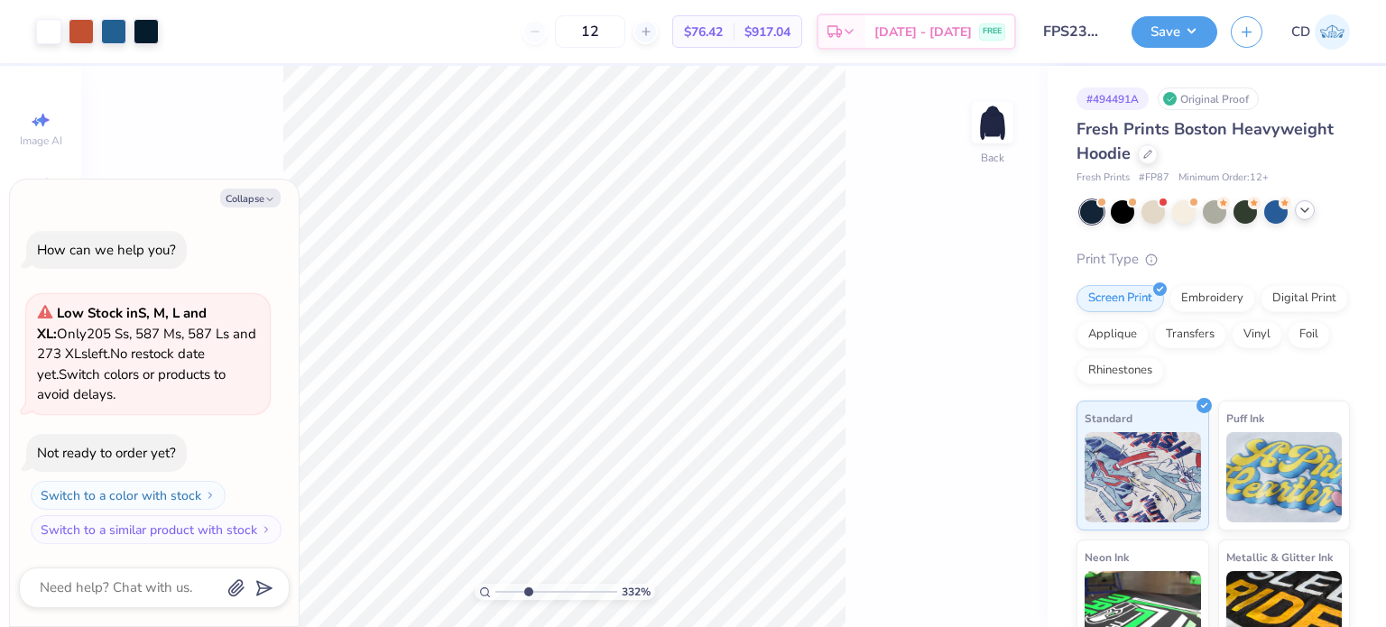
type textarea "x"
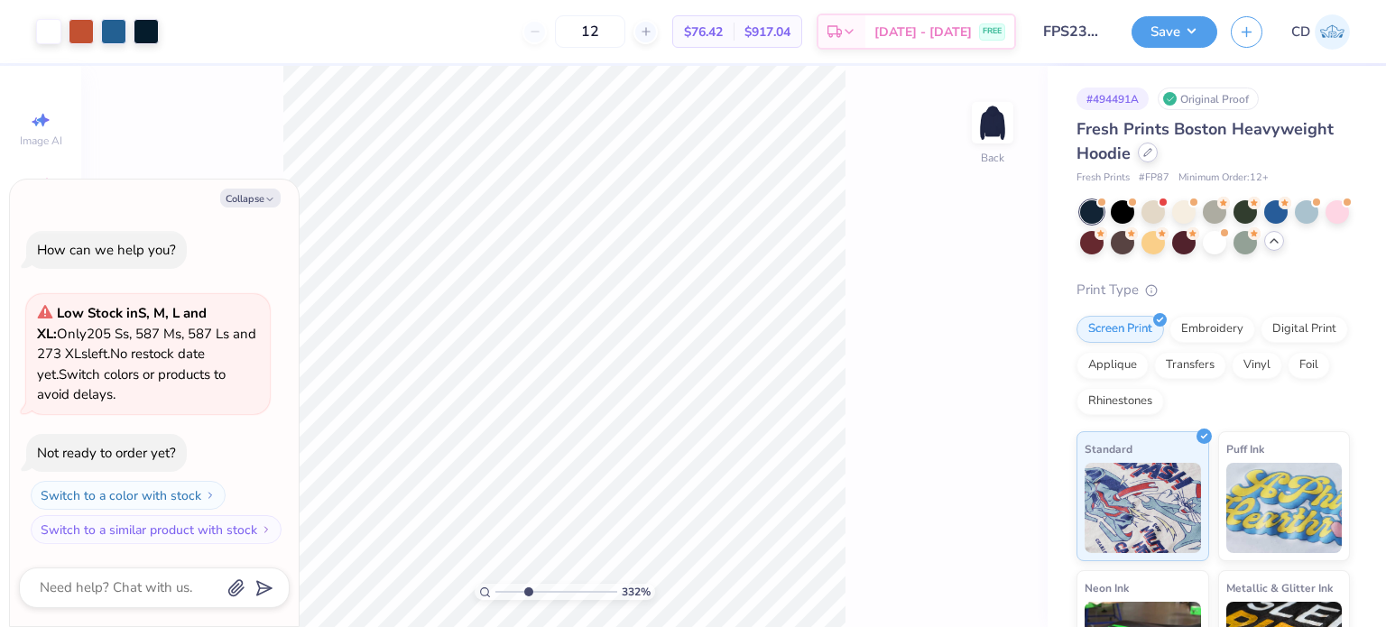
click at [1151, 158] on div at bounding box center [1148, 153] width 20 height 20
type input "3.32211092047231"
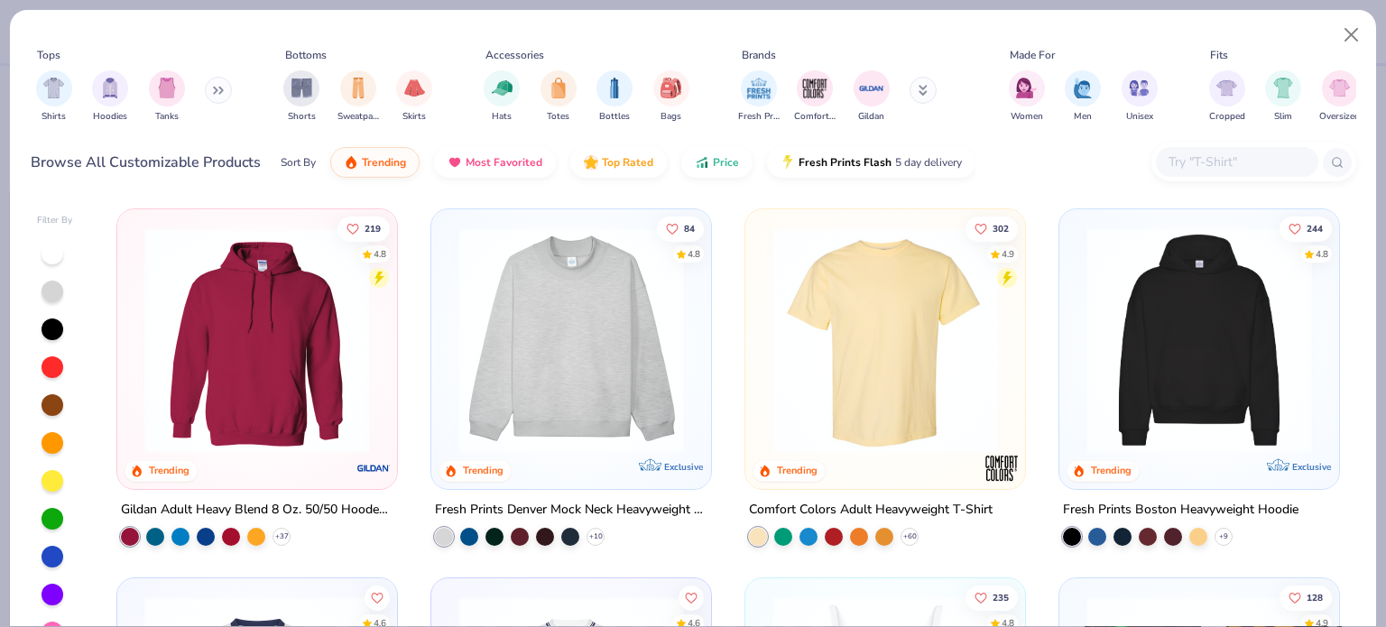
type textarea "x"
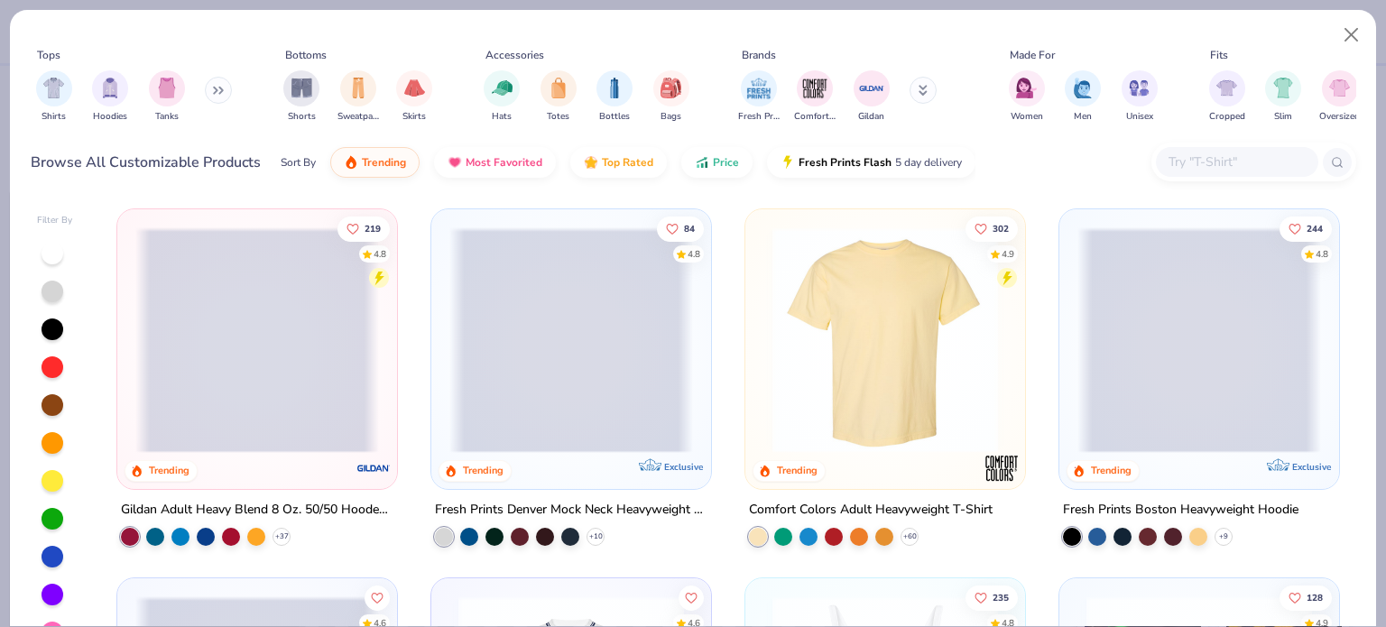
click at [1203, 168] on input "text" at bounding box center [1236, 162] width 139 height 21
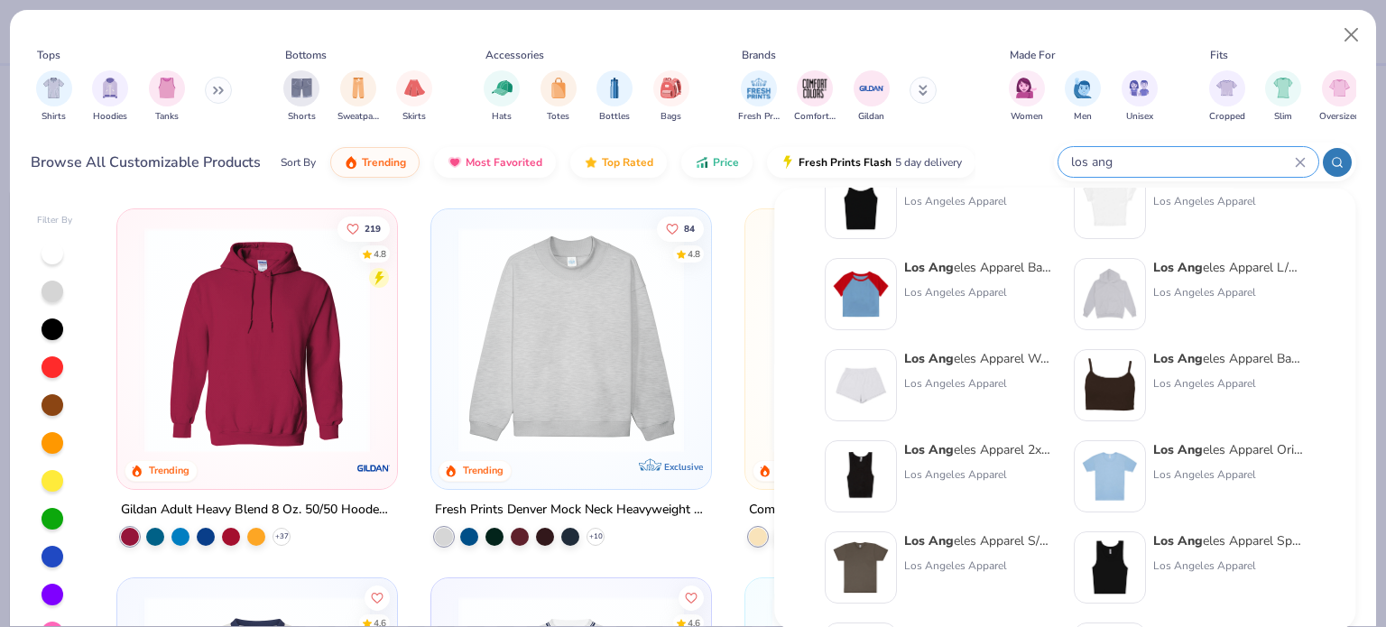
scroll to position [180, 0]
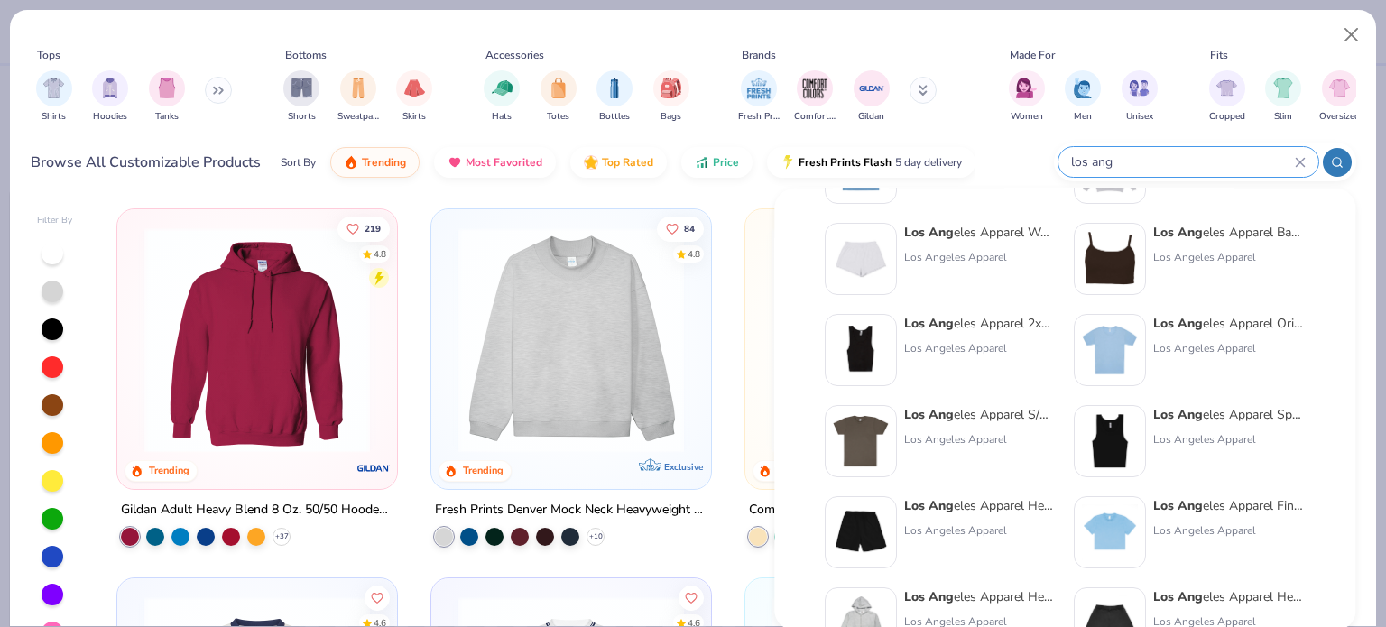
type input "los ang"
click at [1183, 324] on strong "Los Ang" at bounding box center [1178, 323] width 50 height 17
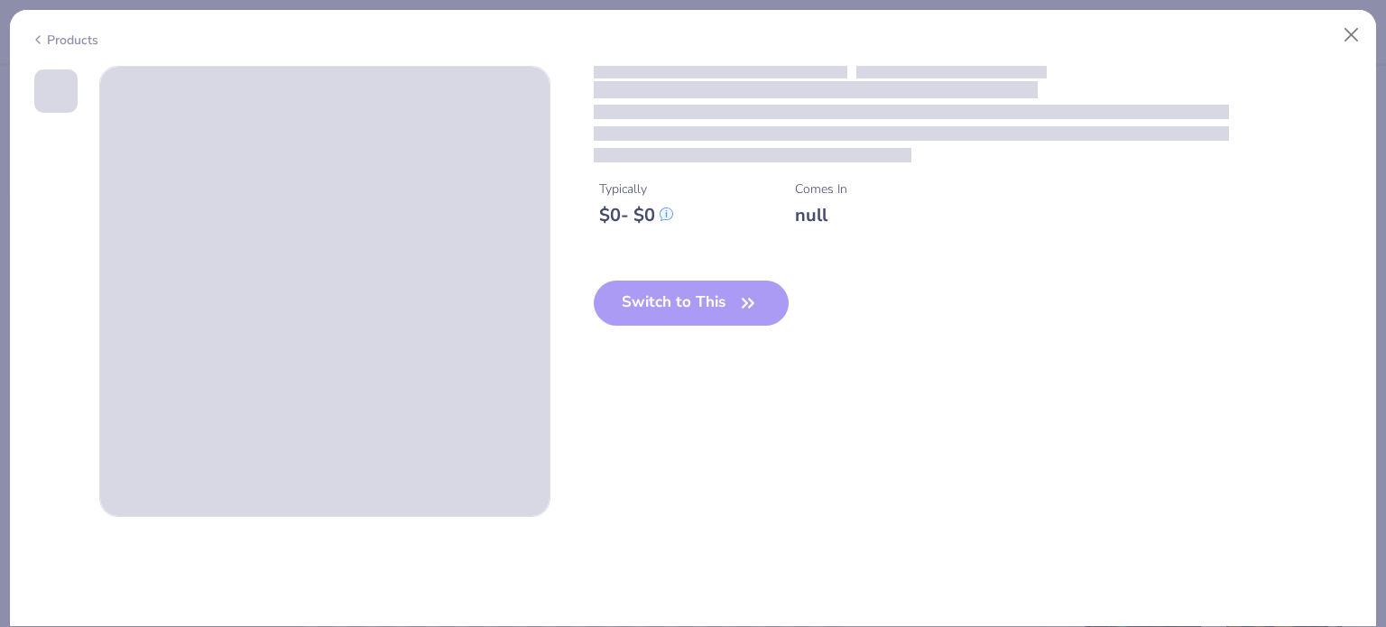
type textarea "x"
type input "3.32211092047231"
type textarea "x"
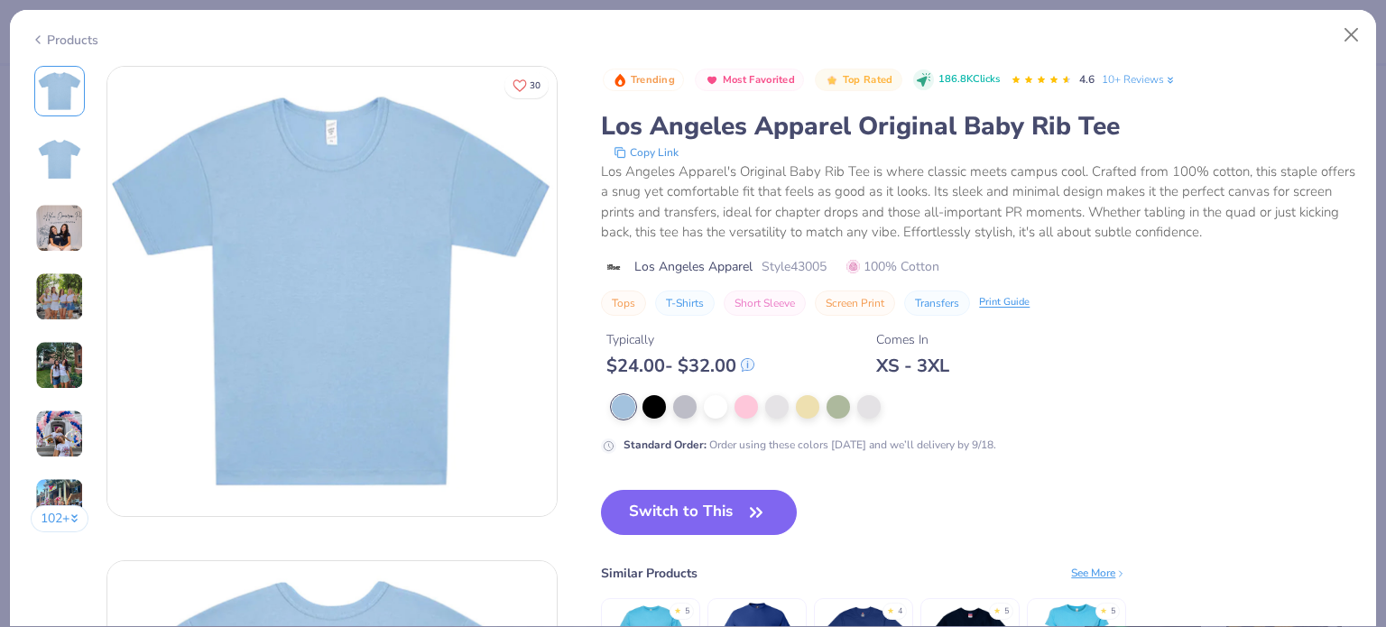
click at [722, 418] on div "Standard Order : Order using these colors today and we’ll delivery by 9/18." at bounding box center [962, 424] width 722 height 59
click at [722, 414] on div at bounding box center [715, 404] width 23 height 23
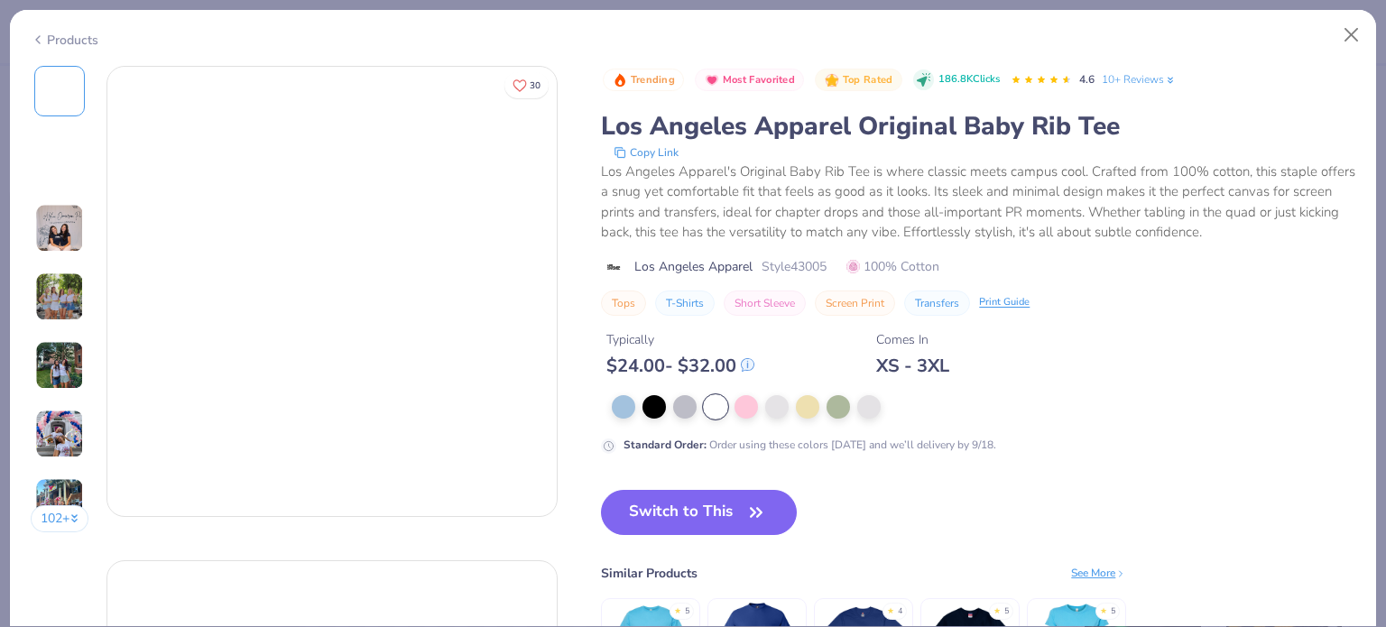
type input "3.32211092047231"
type textarea "x"
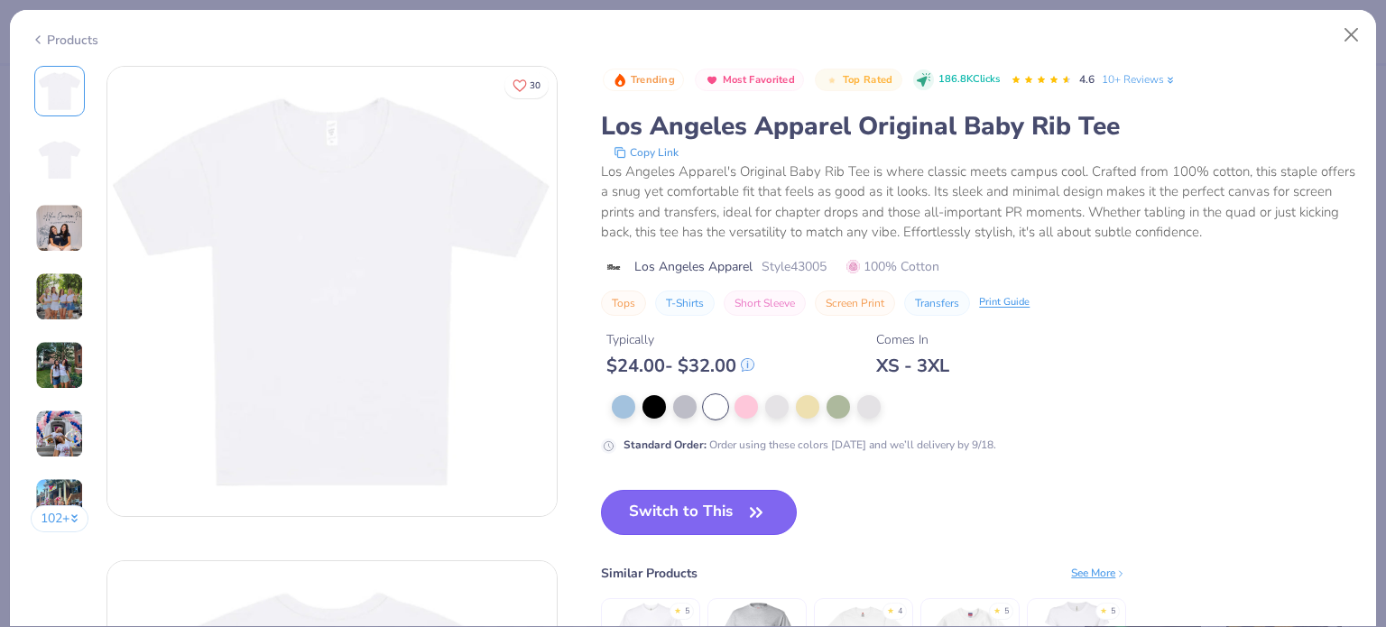
click at [682, 502] on button "Switch to This" at bounding box center [699, 512] width 196 height 45
type input "3.32211092047231"
type textarea "x"
type input "3.32211092047231"
type textarea "x"
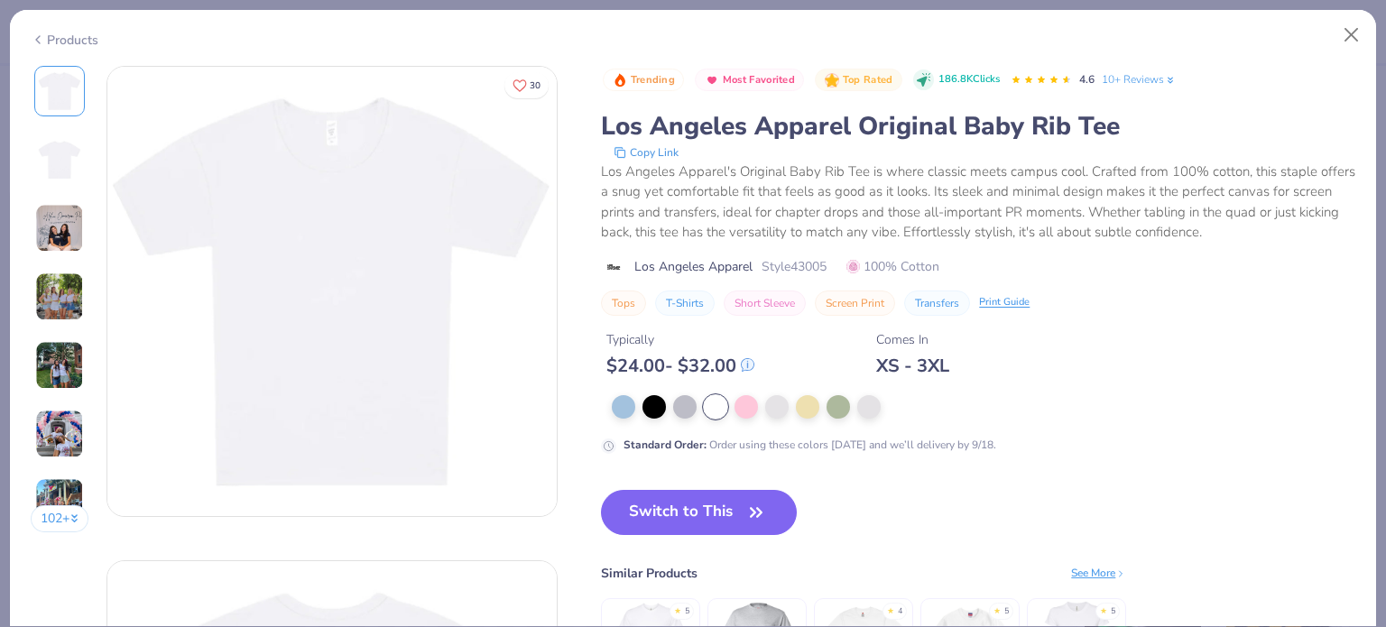
type input "3.32211092047231"
type textarea "x"
type input "3.32211092047231"
type textarea "x"
type input "3.32211092047231"
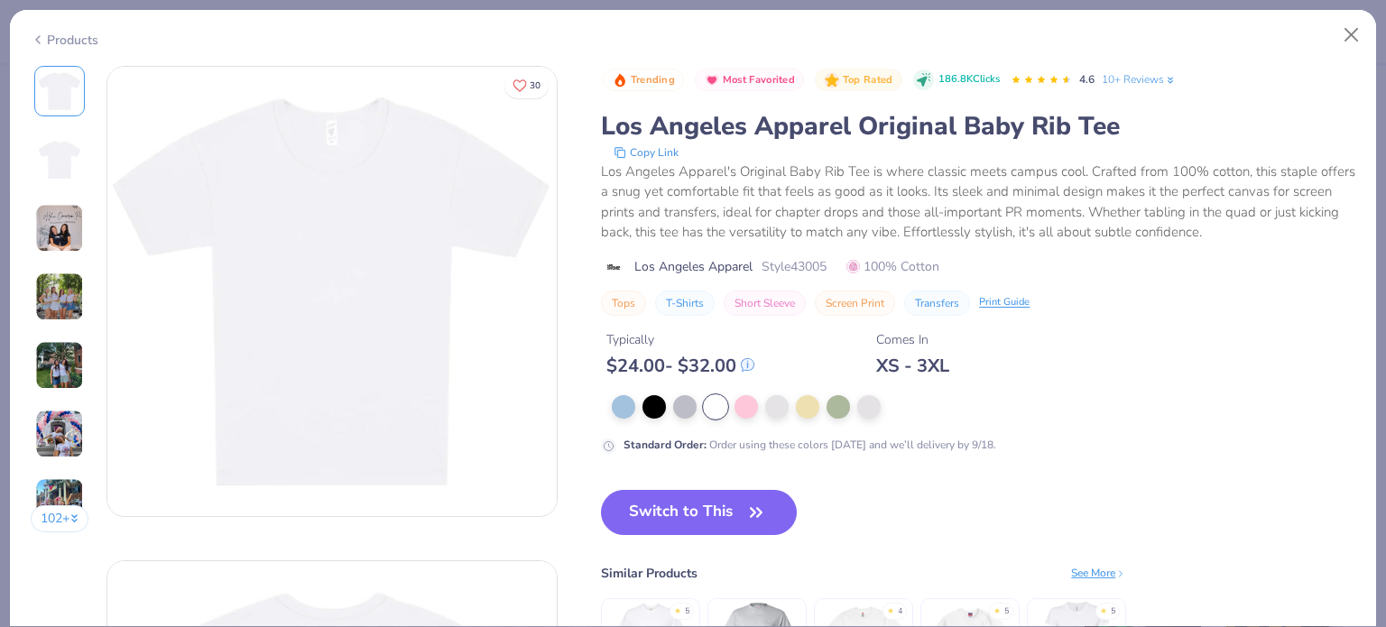
type textarea "x"
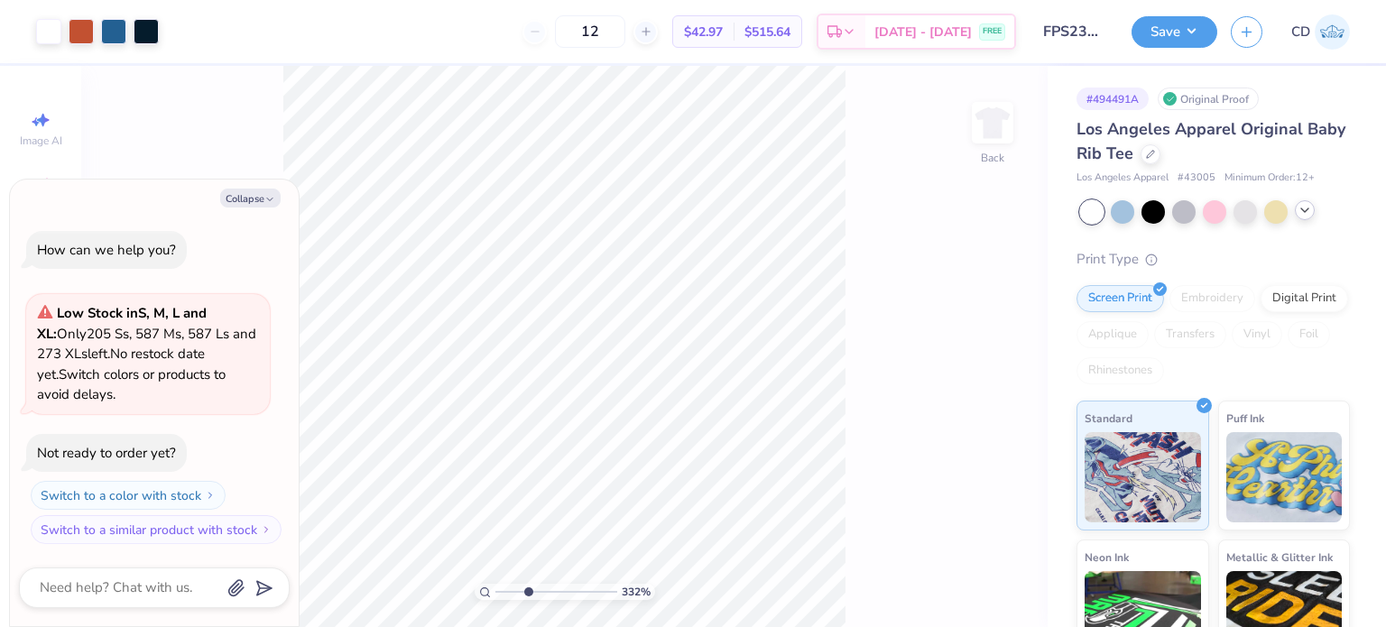
type input "3.32211092047231"
type textarea "x"
type input "3.32211092047231"
type textarea "x"
click at [54, 32] on div at bounding box center [48, 29] width 25 height 25
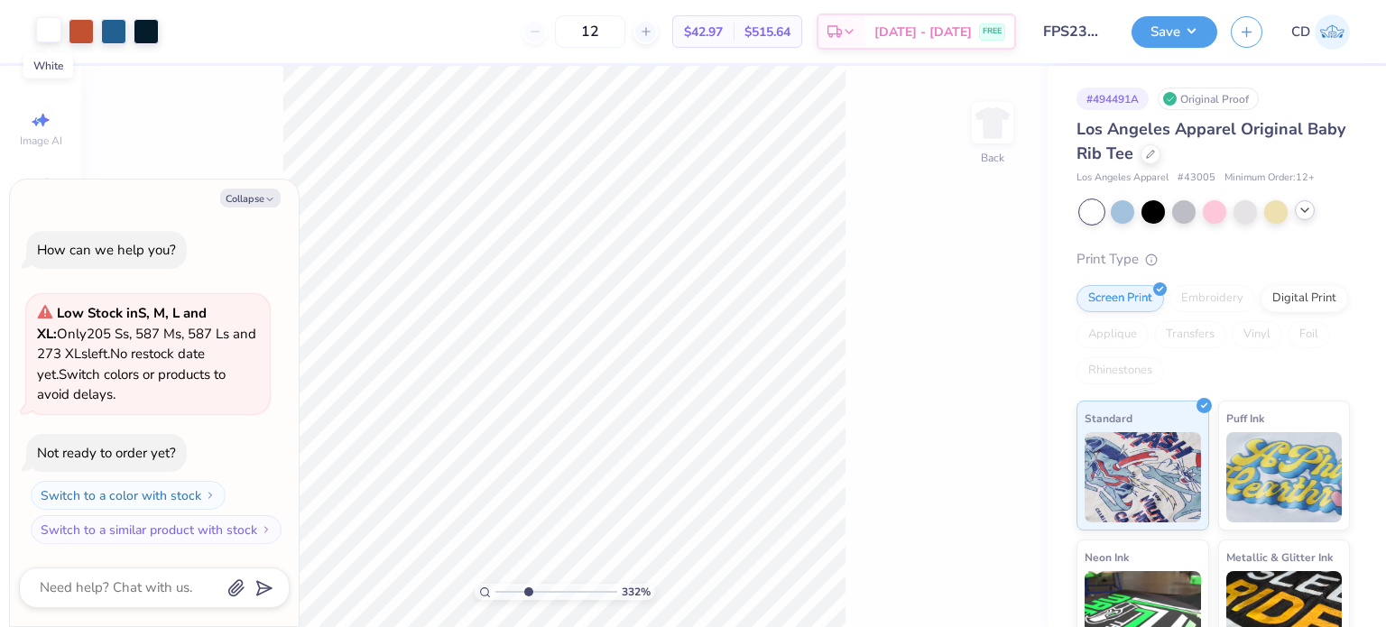
type input "3.32211092047231"
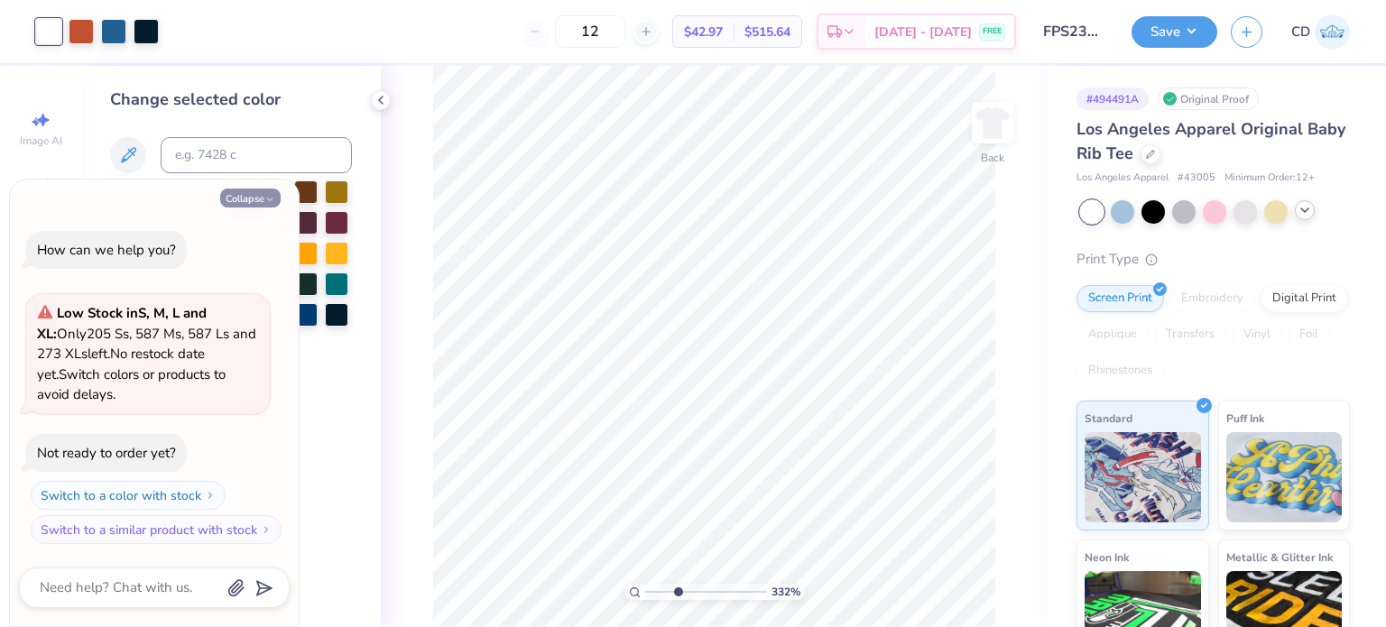
click at [253, 195] on button "Collapse" at bounding box center [250, 198] width 60 height 19
type textarea "x"
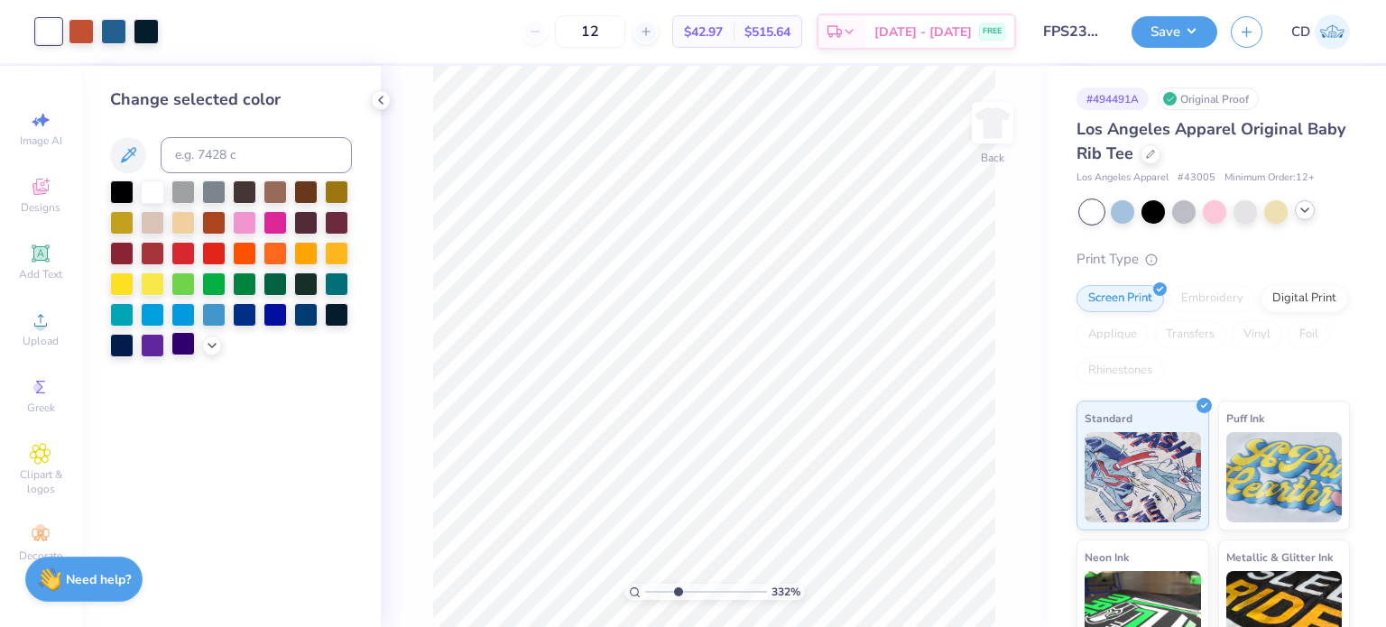
click at [184, 338] on div at bounding box center [182, 343] width 23 height 23
click at [122, 32] on div at bounding box center [113, 29] width 25 height 25
click at [180, 212] on div at bounding box center [182, 220] width 23 height 23
click at [217, 347] on icon at bounding box center [212, 344] width 14 height 14
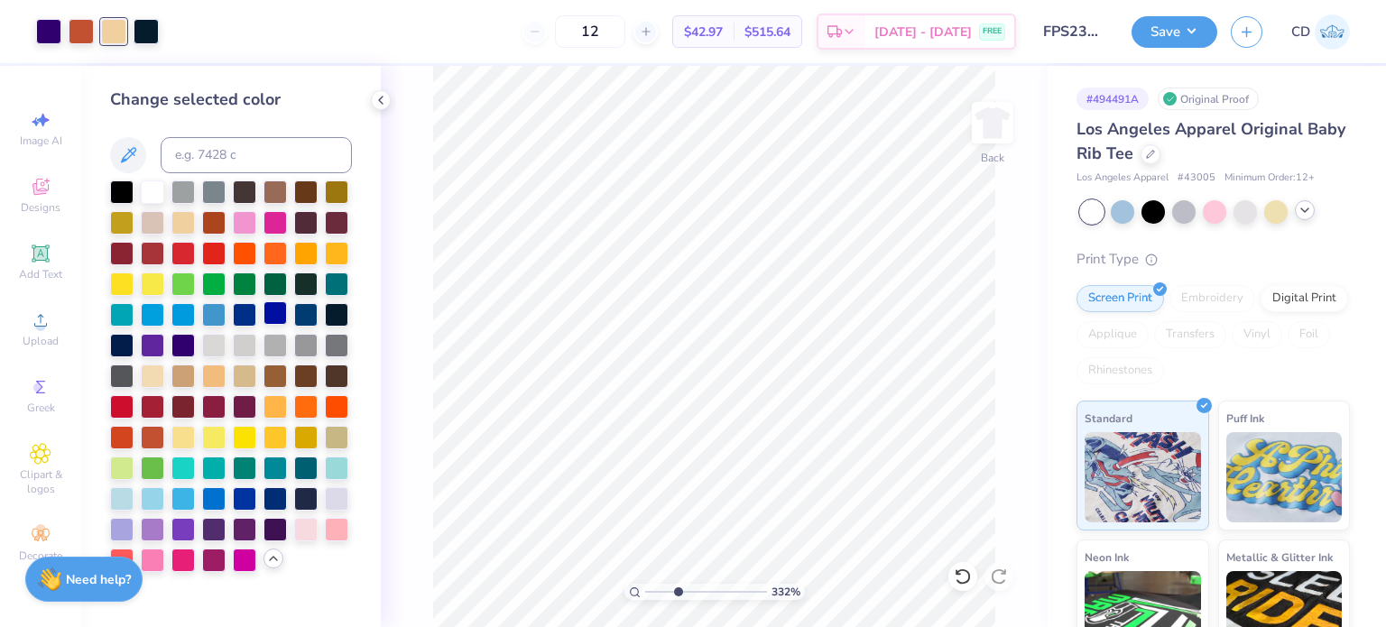
click at [274, 317] on div at bounding box center [275, 312] width 23 height 23
type input "3.32211092047231"
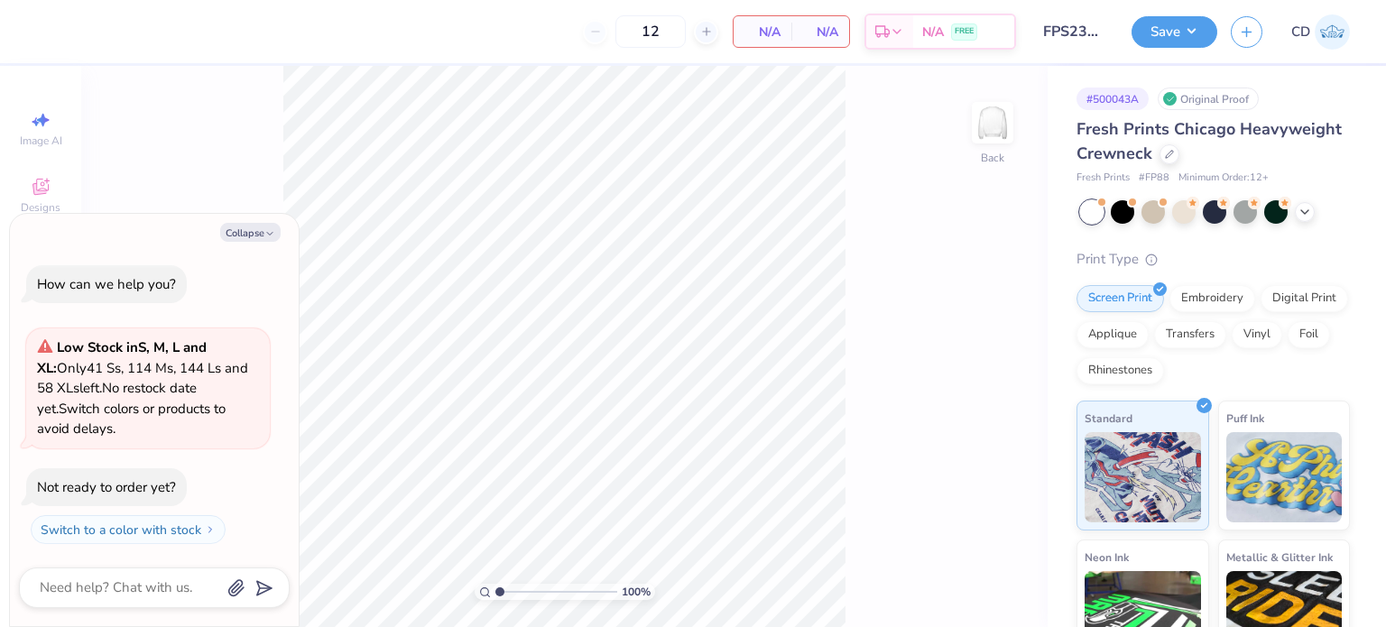
type textarea "x"
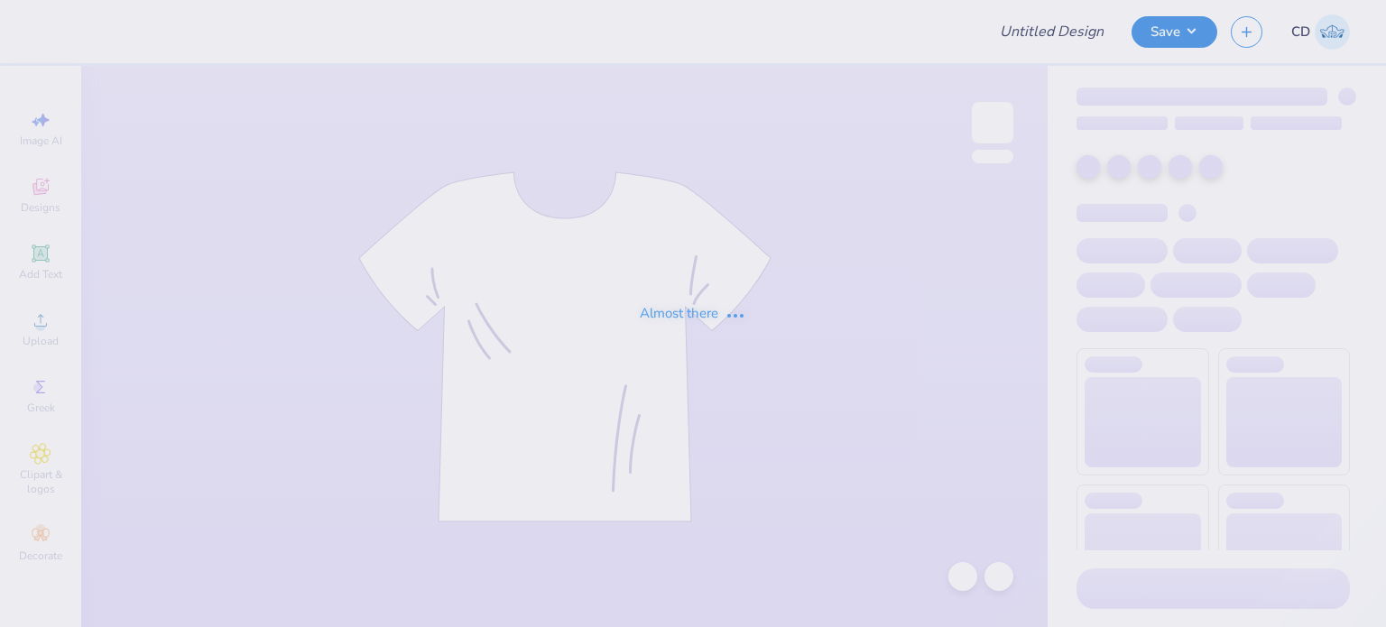
type input "FPS239683"
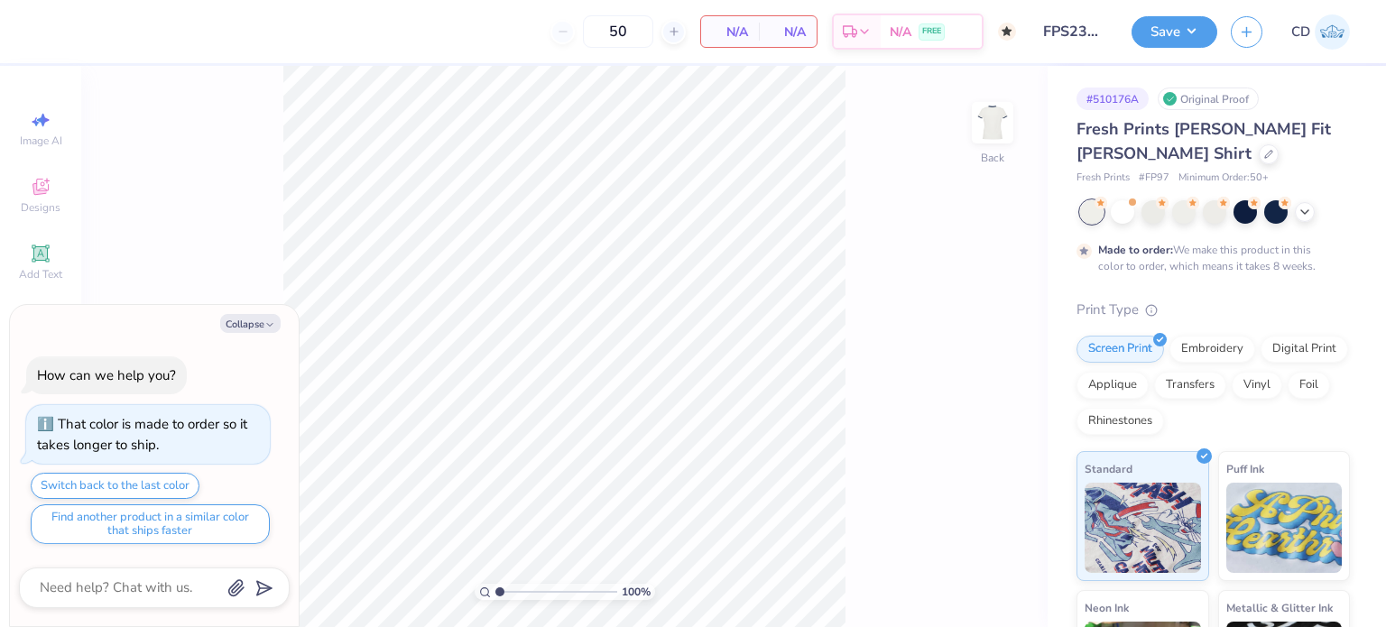
type textarea "x"
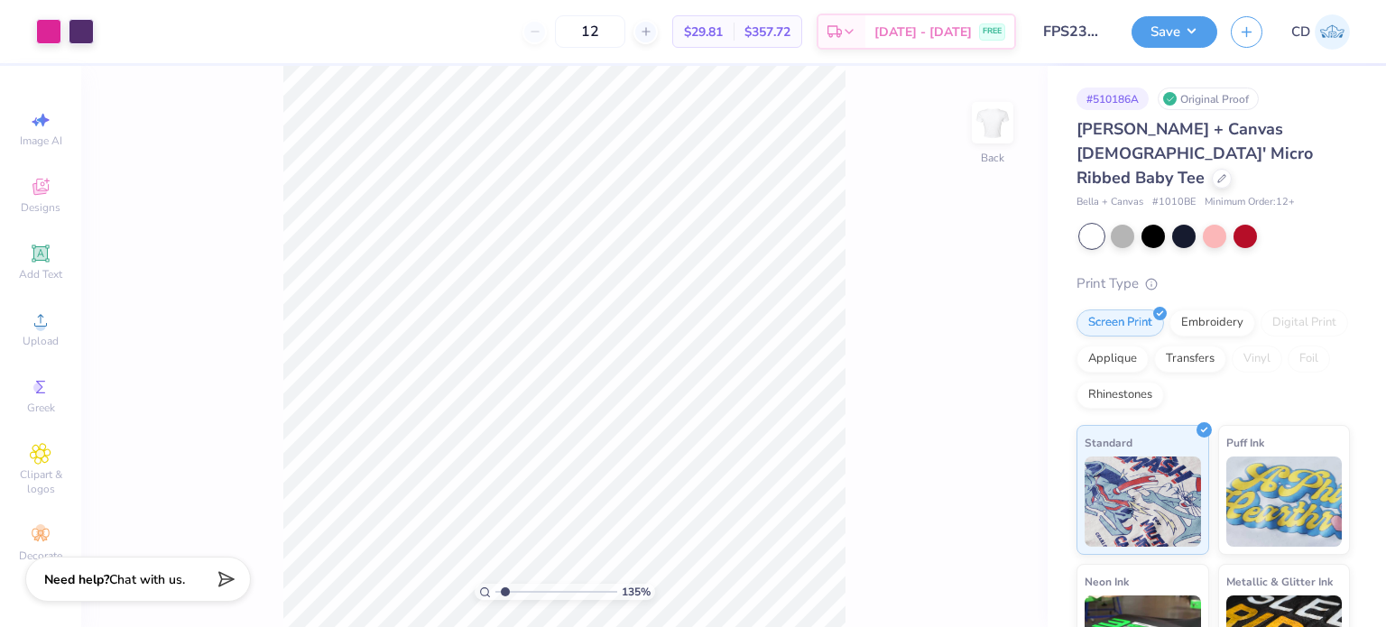
type input "1.64913377760655"
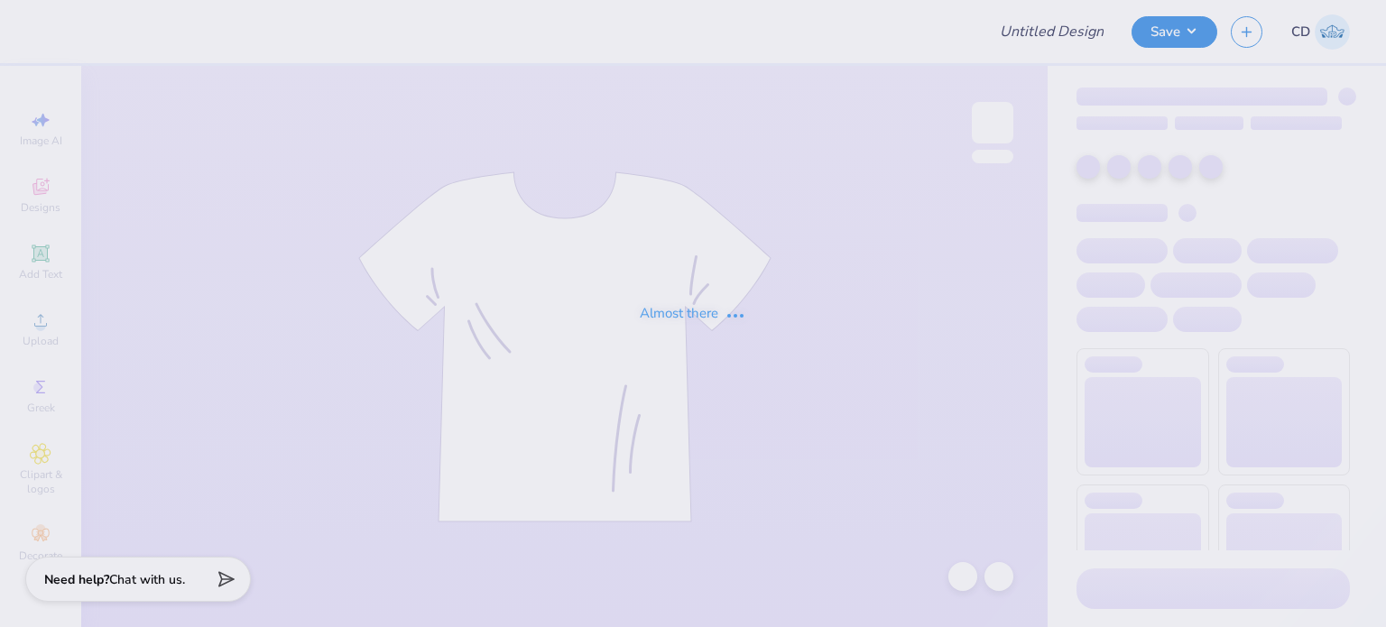
type input "FPS239686"
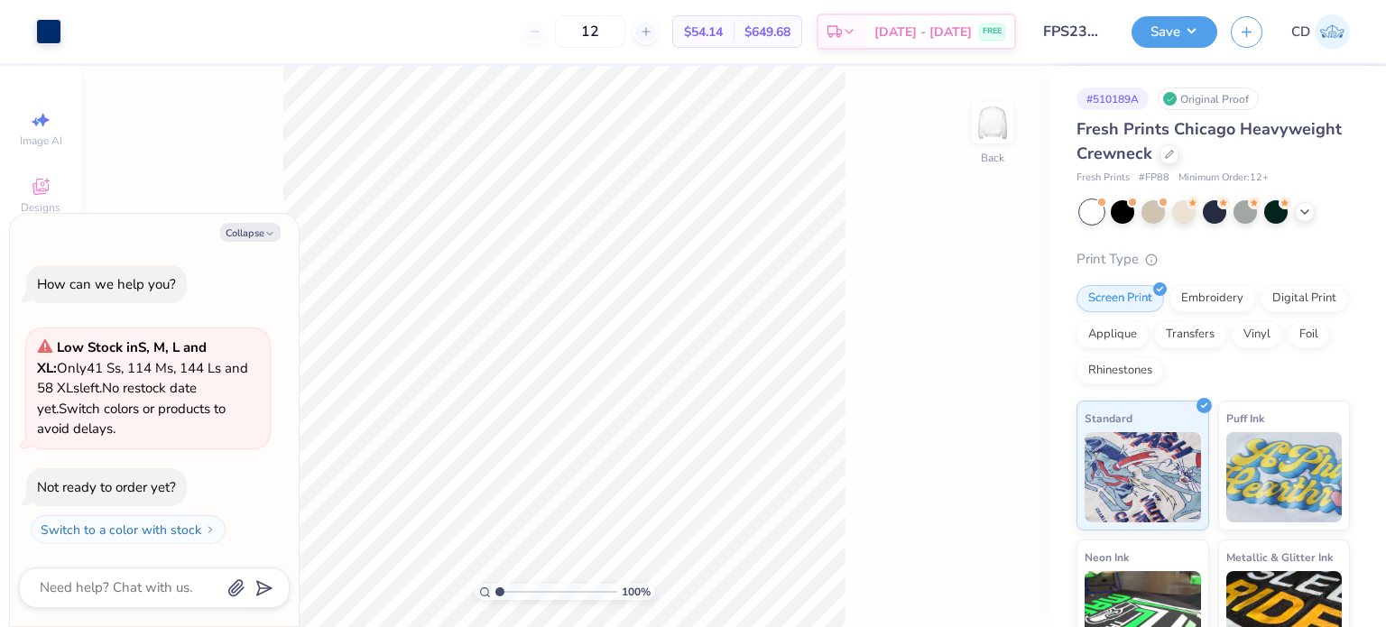
type textarea "x"
type input "3.32211092047231"
type textarea "x"
type input "6.05509823375817"
type textarea "x"
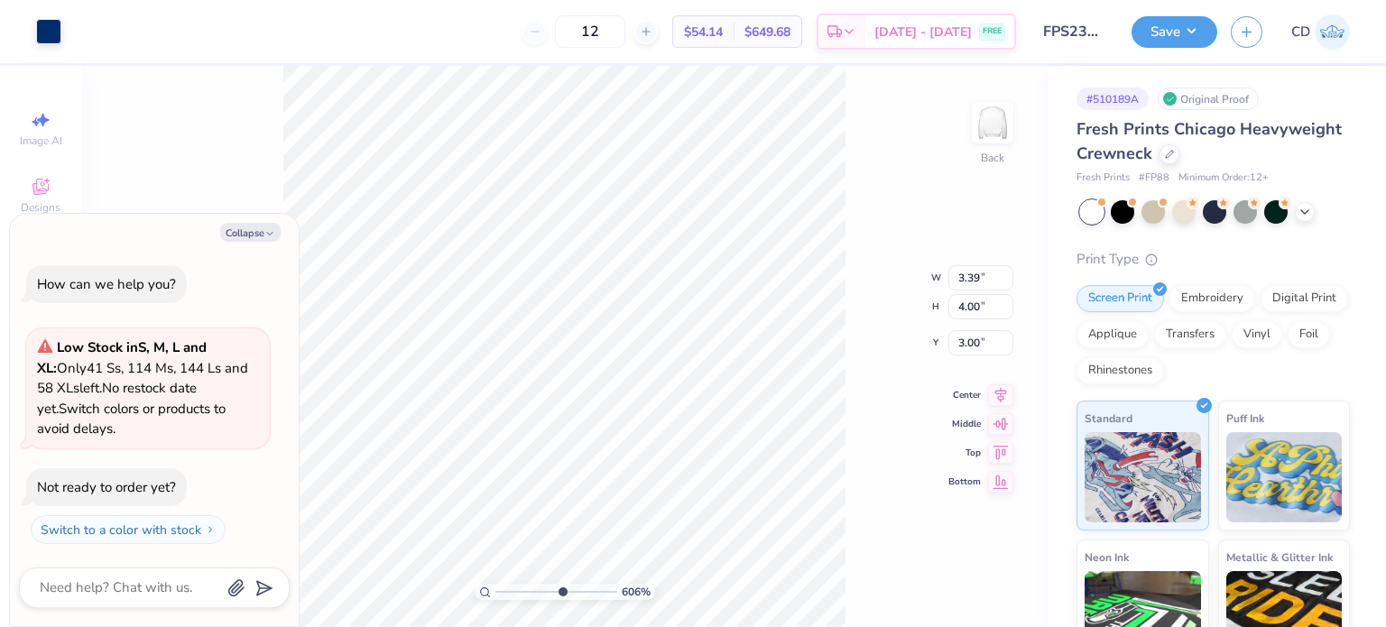
type input "6.05509823375817"
type textarea "x"
type input "1"
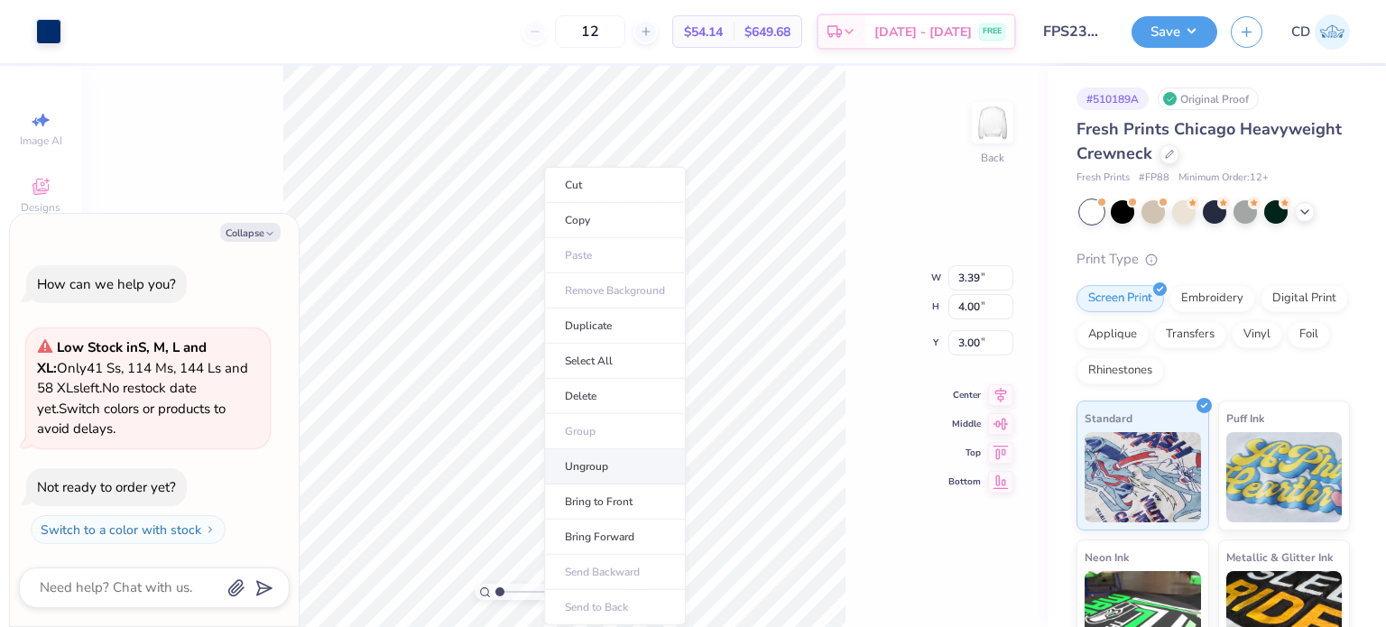
click at [585, 470] on li "Ungroup" at bounding box center [615, 466] width 142 height 35
type textarea "x"
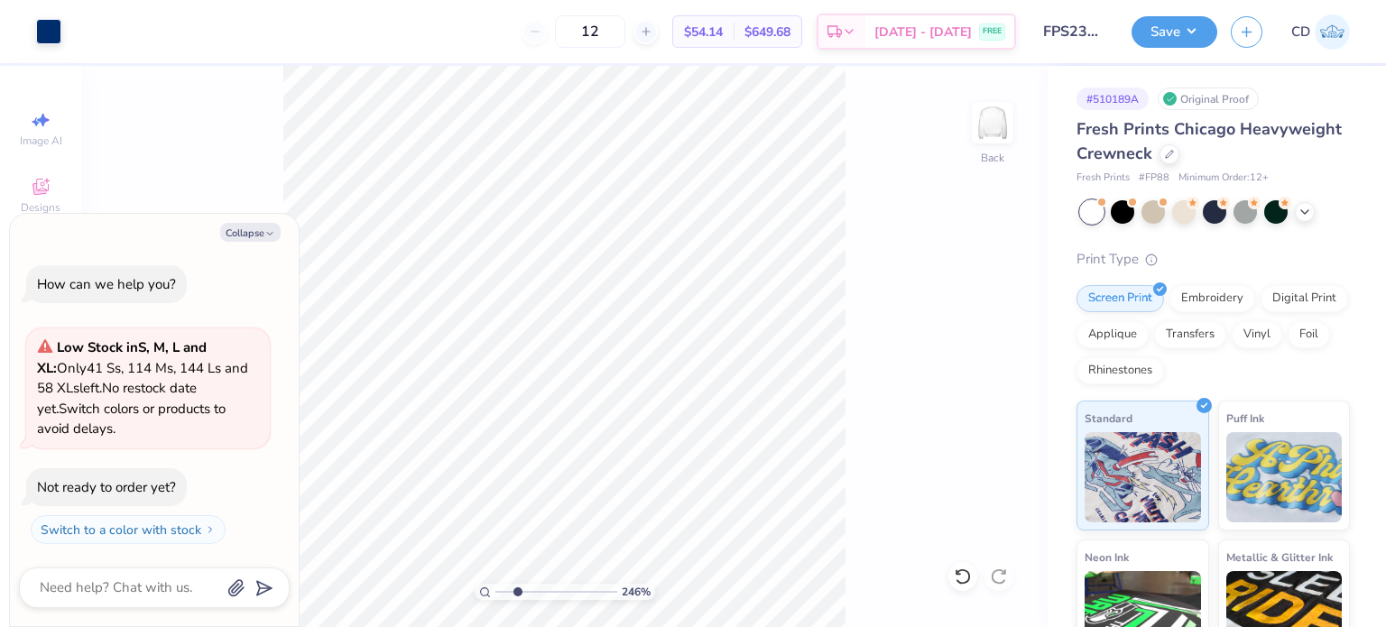
type input "2.71964221644285"
type textarea "x"
type input "4.95699908144428"
type textarea "x"
type input "4.95699908144428"
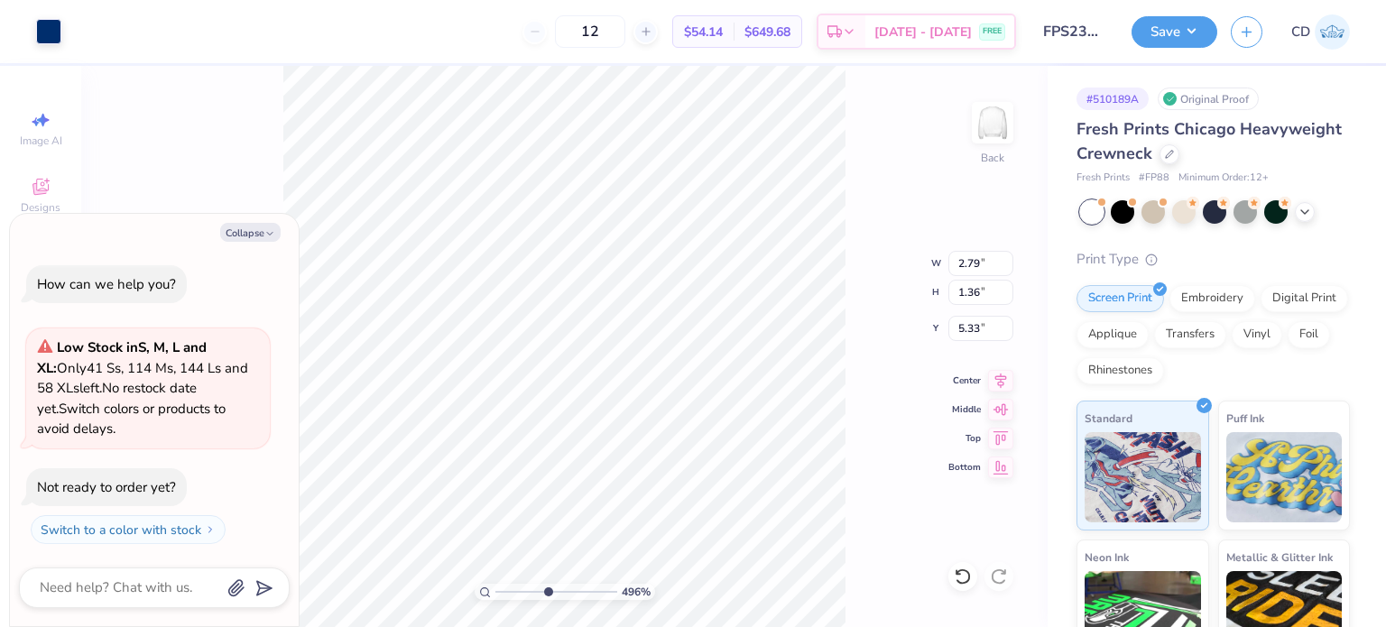
type textarea "x"
type input "8.17475462077441"
type textarea "x"
type input "3.39"
type input "4.00"
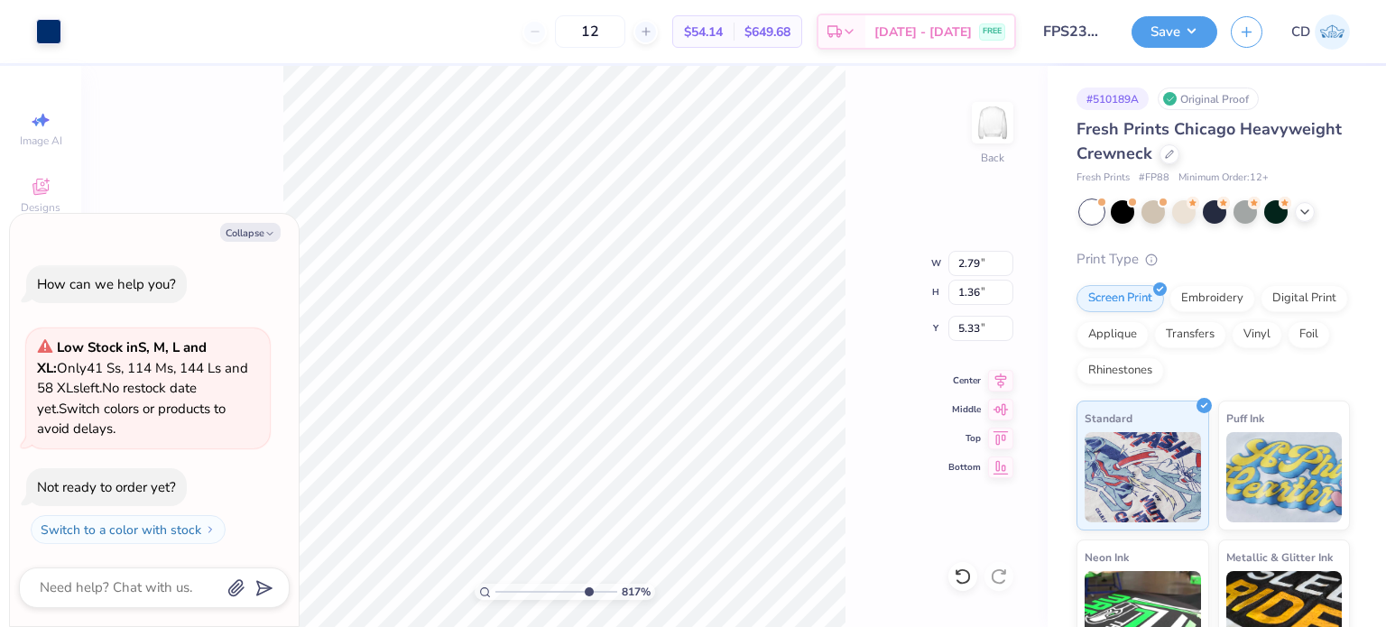
type input "3.00"
click at [256, 245] on div "Collapse How can we help you? Low Stock in S, M, L and XL : Only 41 Ss, 114 Ms,…" at bounding box center [154, 420] width 289 height 413
click at [258, 237] on button "Collapse" at bounding box center [250, 232] width 60 height 19
type textarea "x"
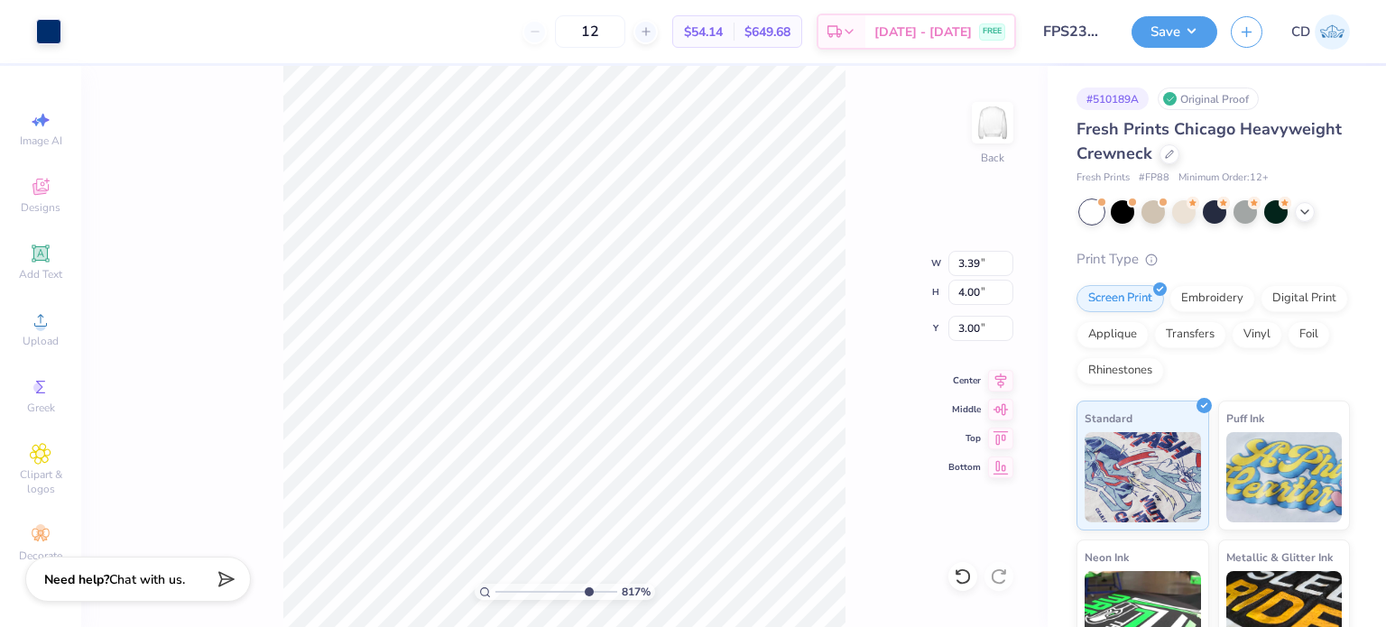
click at [254, 227] on div "817 % Back W 3.39 3.39 " H 4.00 4.00 " Y 3.00 3.00 " Center Middle Top Bottom" at bounding box center [564, 346] width 966 height 561
type input "8.17475462077441"
type input "3.38"
type input "6.05509823375817"
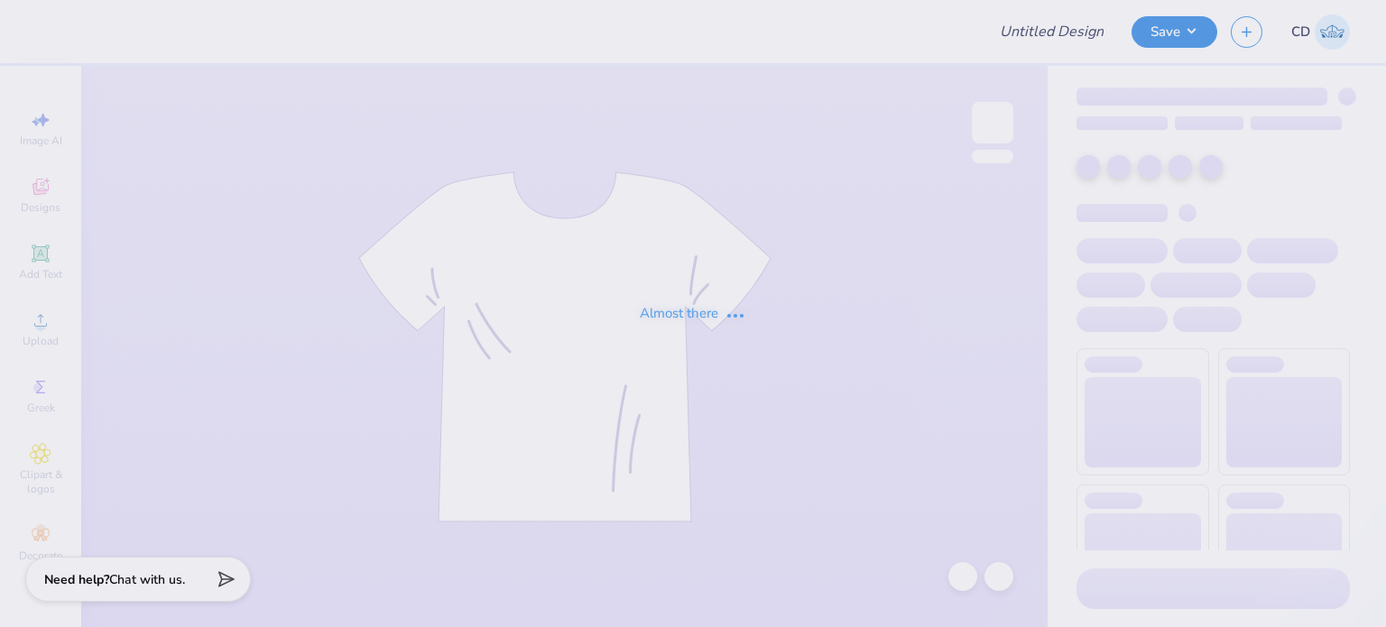
type input "FPS239688"
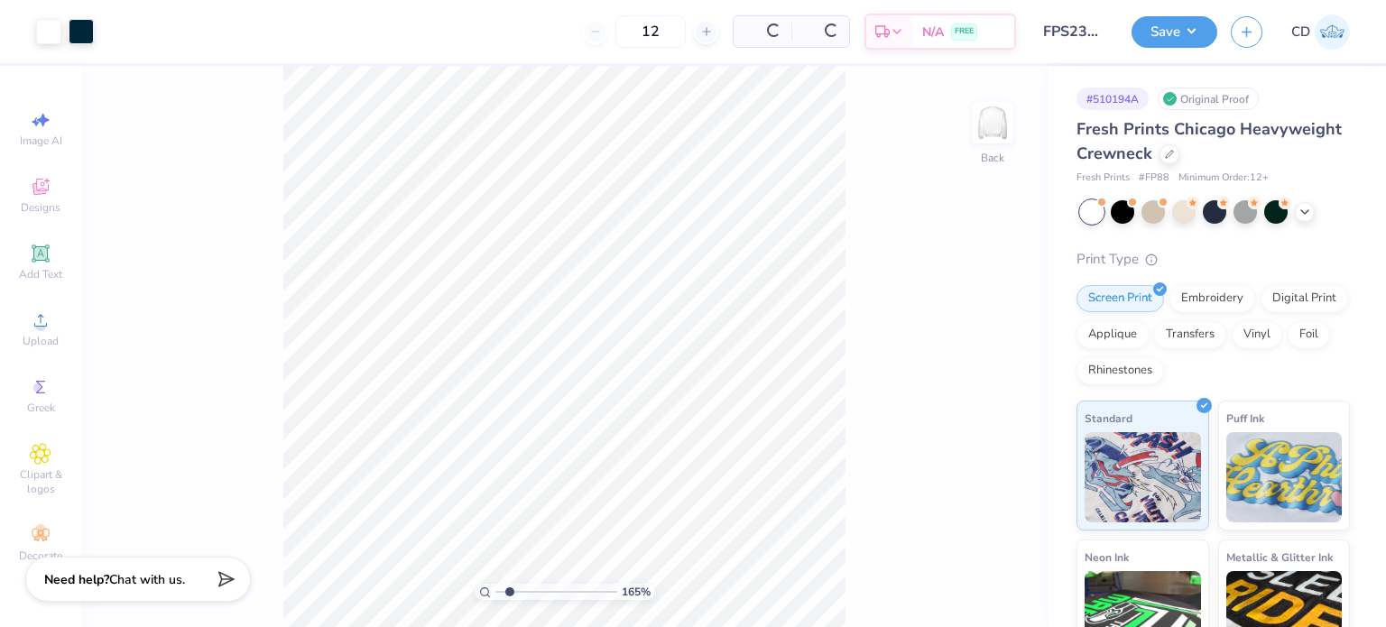
type input "3.00581987268405"
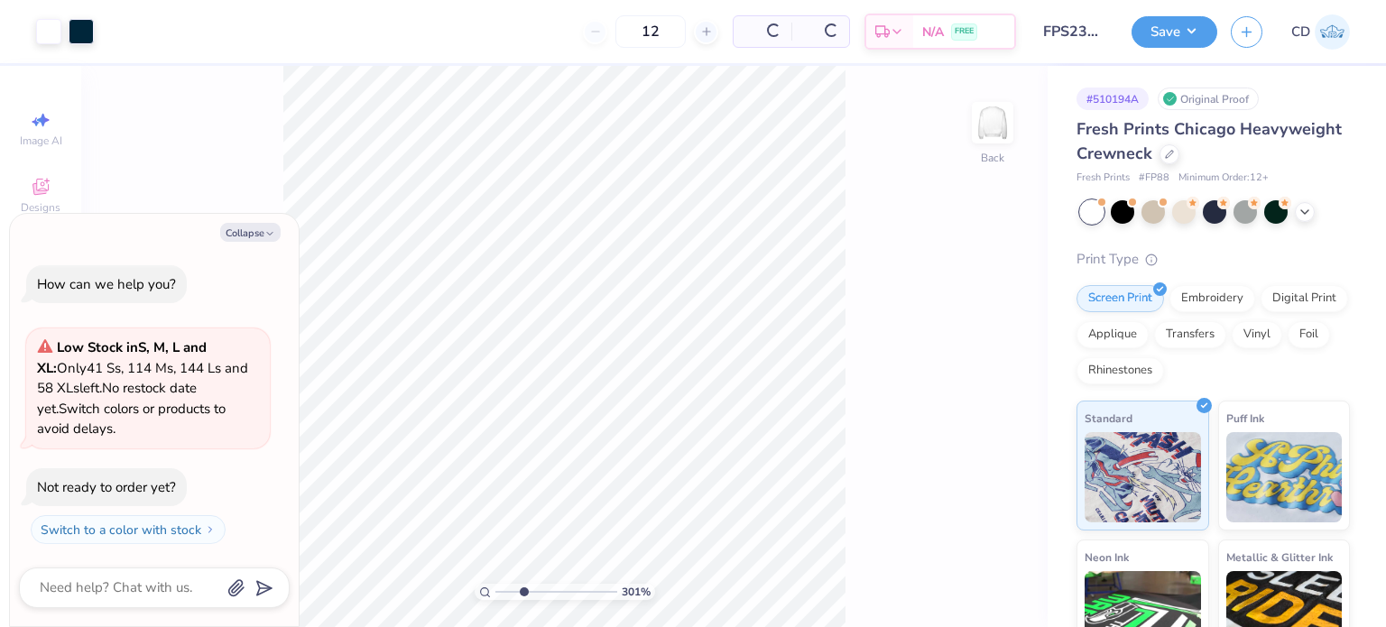
type textarea "x"
type input "4.05804149575103"
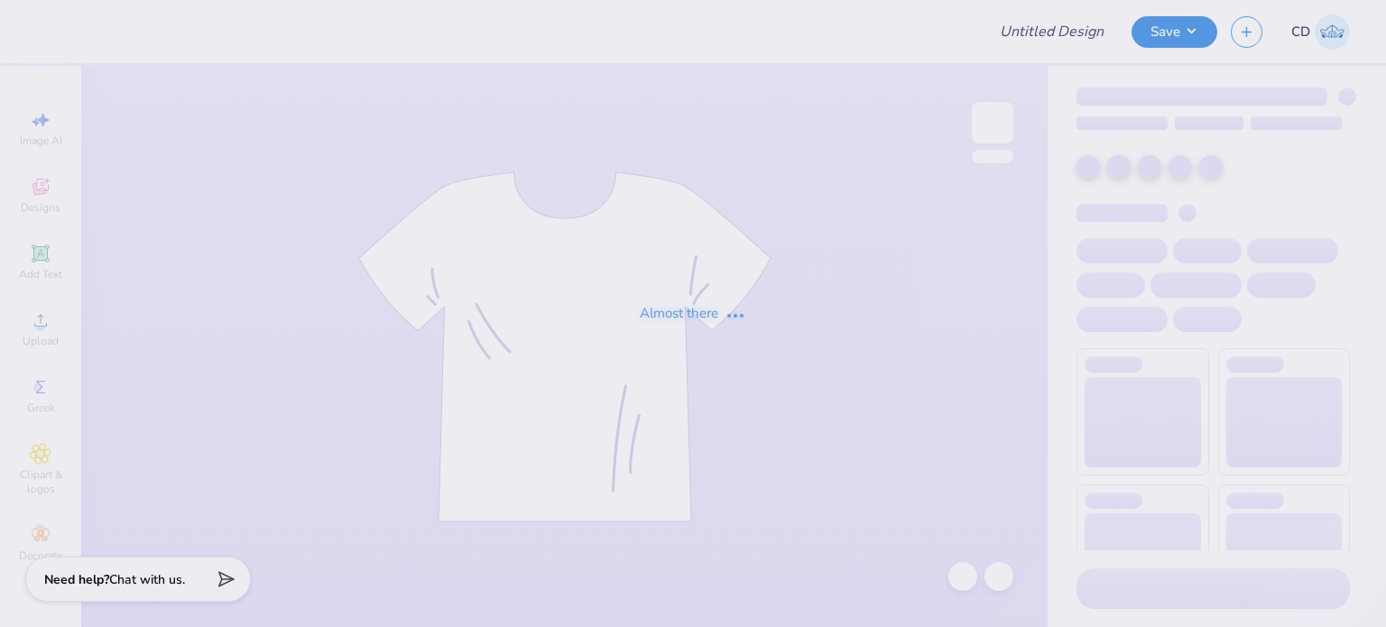
type input "FPS239689"
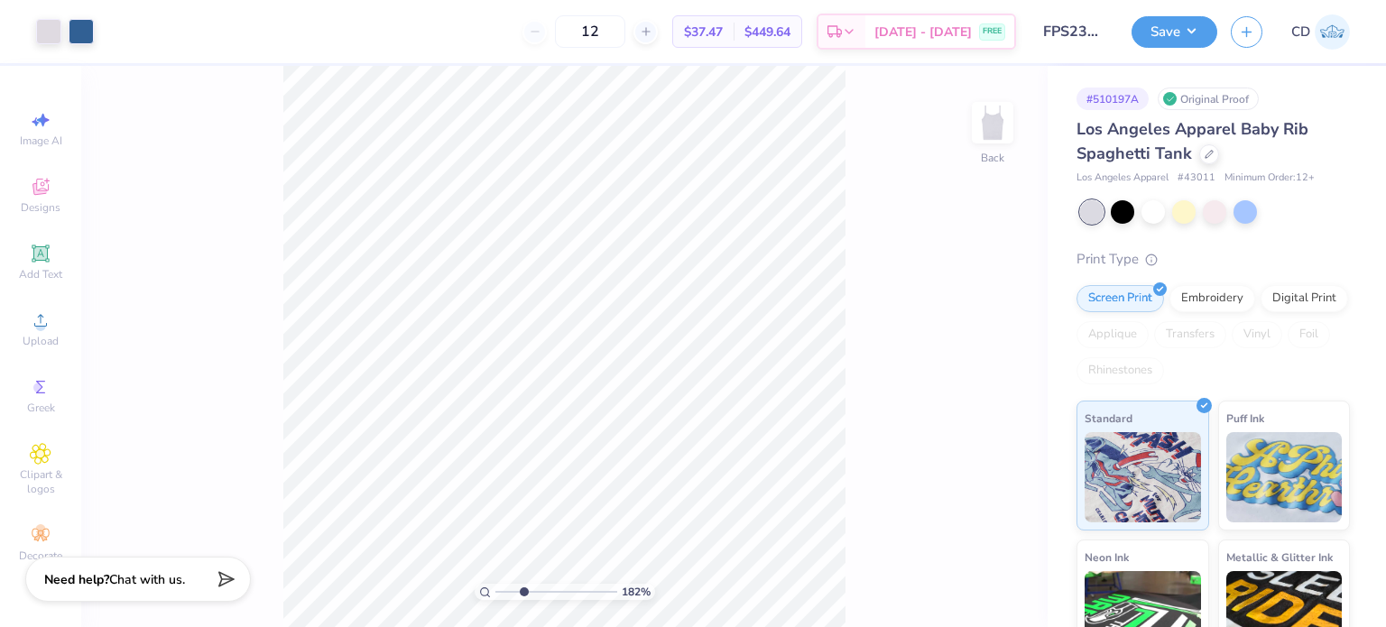
type input "3.32211092047231"
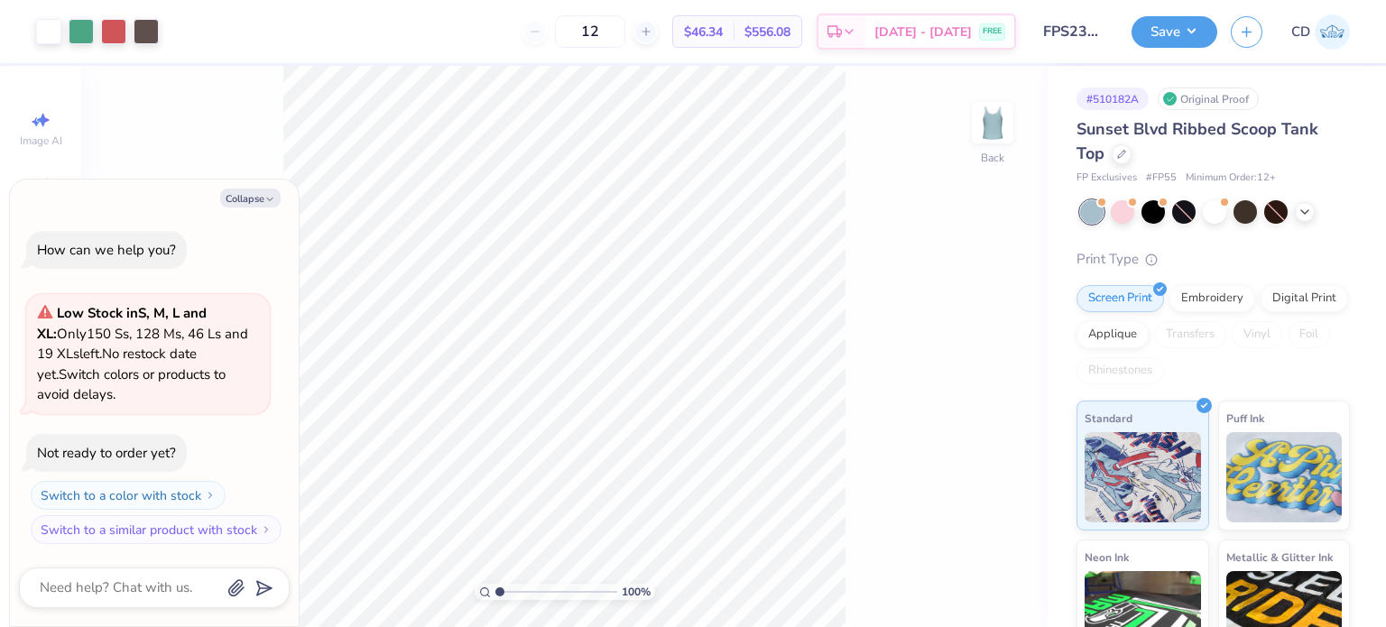
type textarea "x"
type input "3.00581987268405"
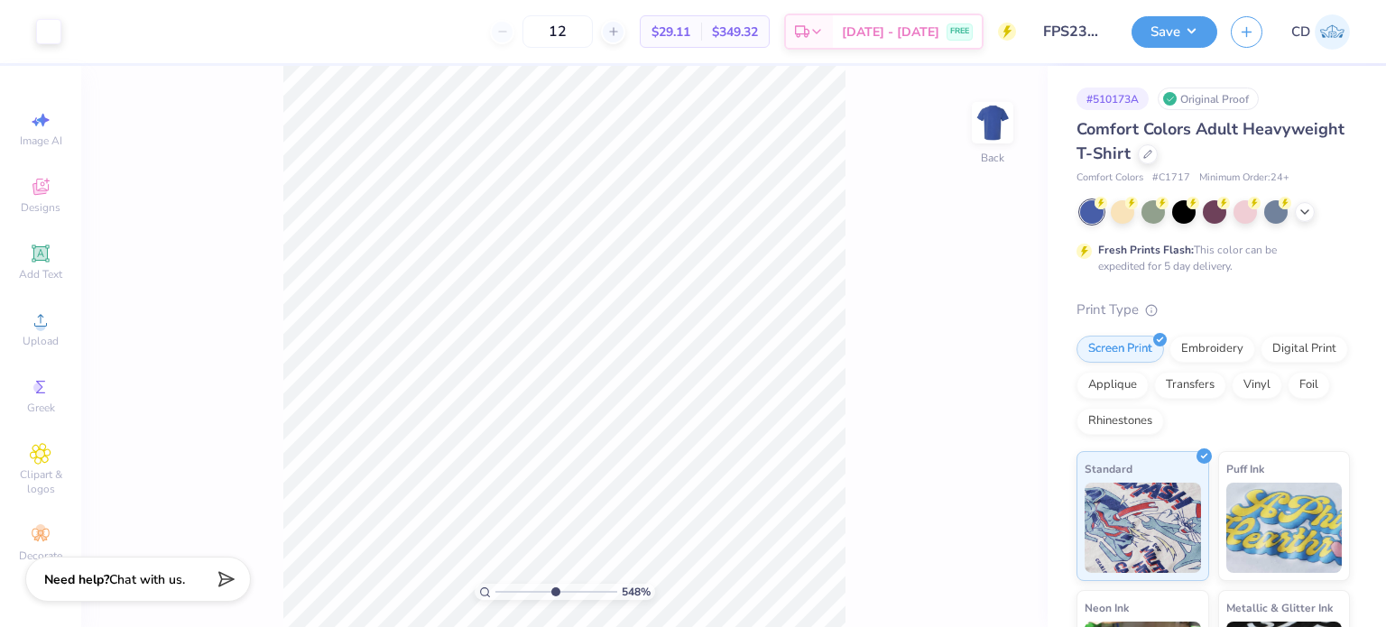
type input "4.95699908144428"
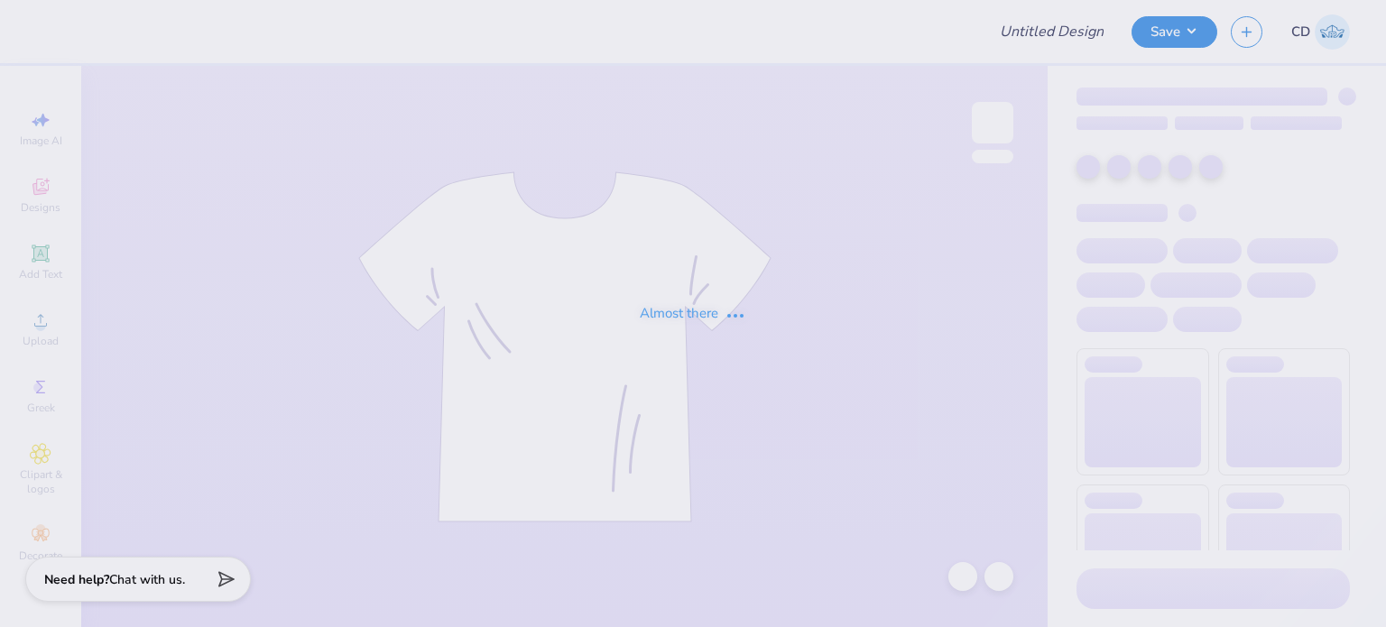
type input "FPS239754"
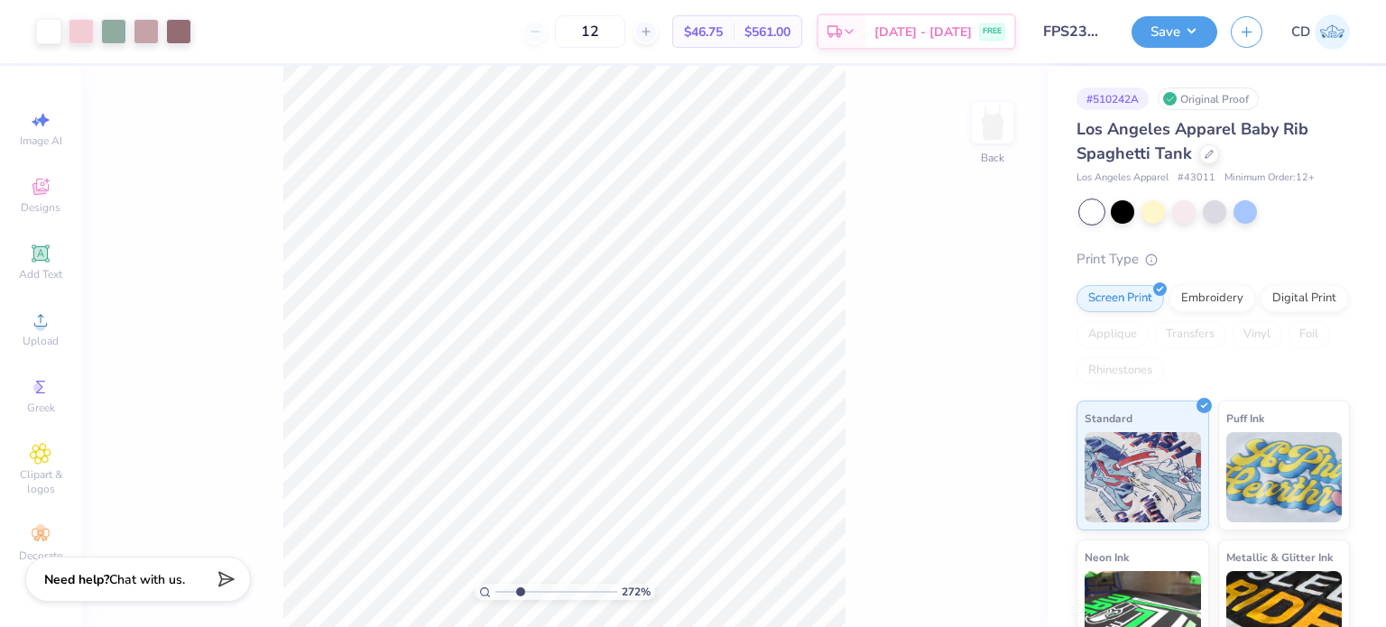
type input "3.00581987268405"
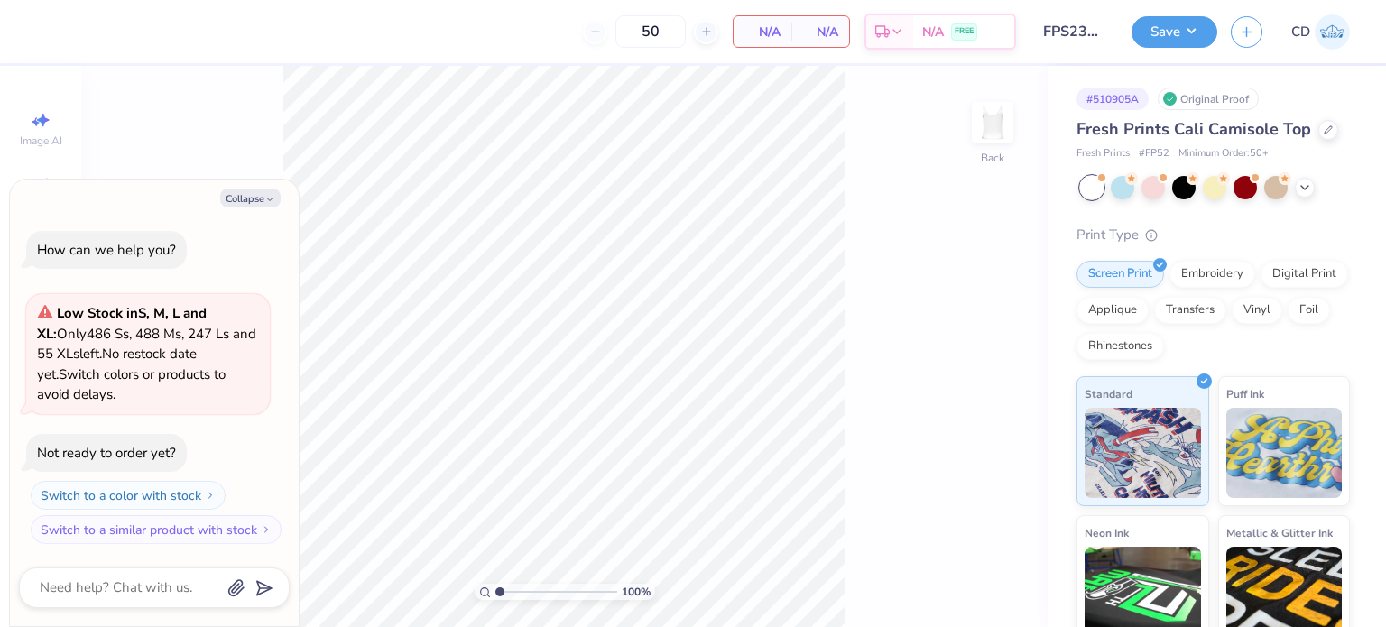
type textarea "x"
type input "2.46071092039642"
type textarea "x"
type input "2.46071092039642"
type textarea "x"
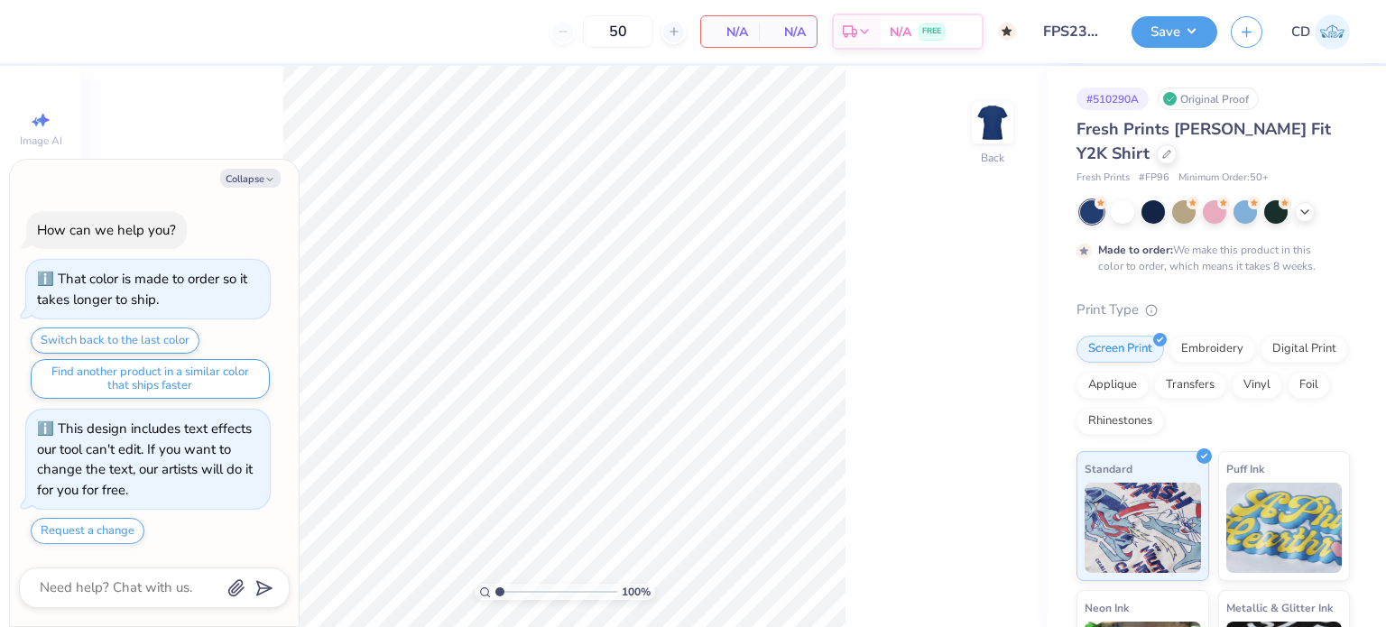
type textarea "x"
type input "2.71964221644285"
type textarea "x"
type input "2.71964221644285"
type textarea "x"
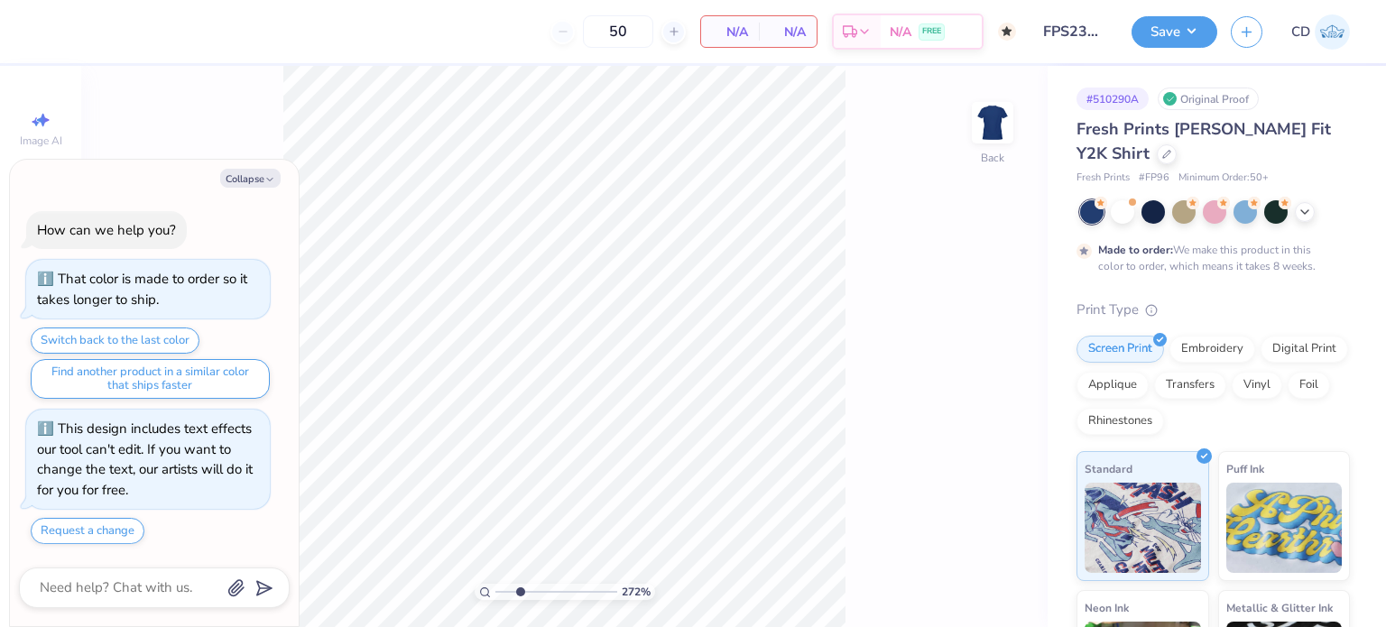
type input "2.71964221644285"
type textarea "x"
type input "3.00581987268405"
type textarea "x"
type input "2.71964221644285"
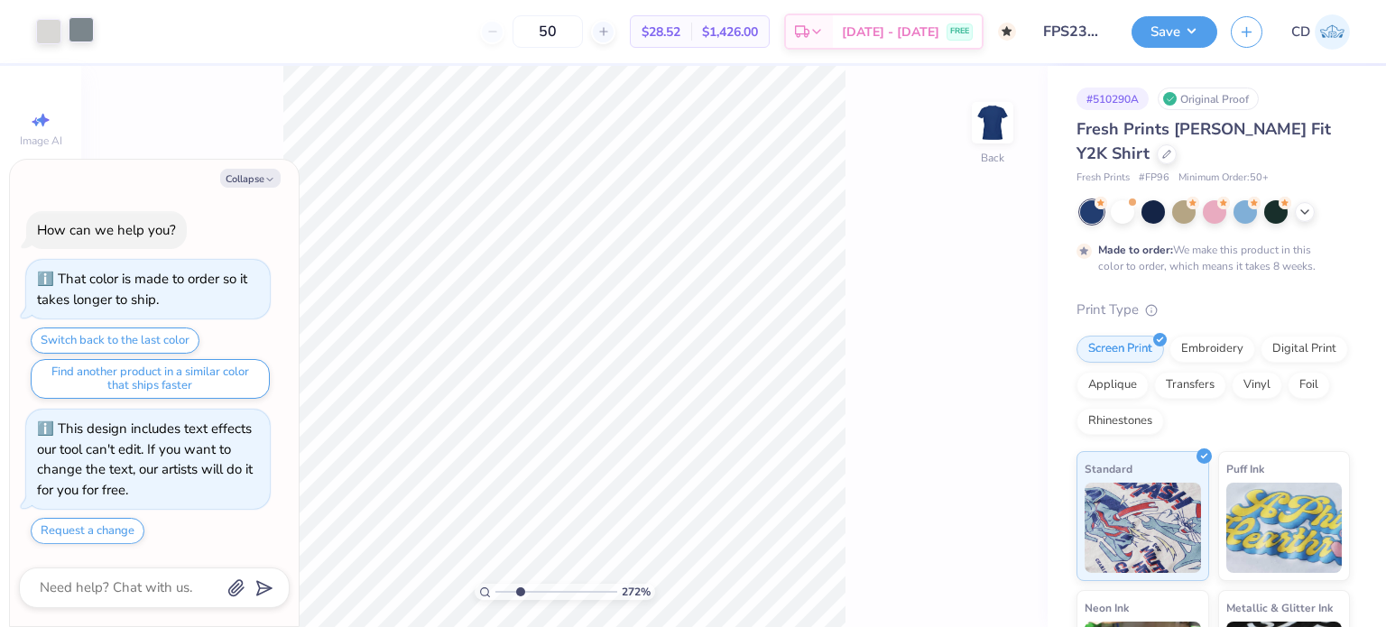
click at [87, 28] on div at bounding box center [81, 29] width 25 height 25
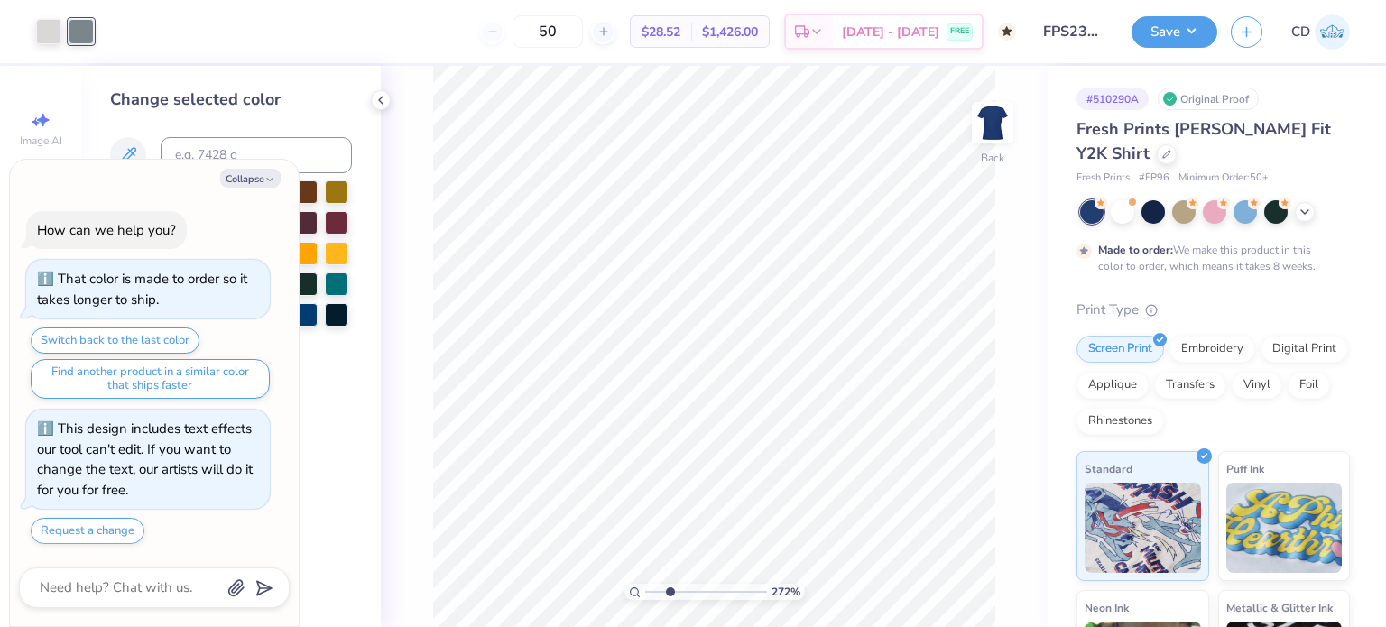
type textarea "x"
type input "2.71964221644285"
click at [248, 187] on button "Collapse" at bounding box center [250, 178] width 60 height 19
type textarea "x"
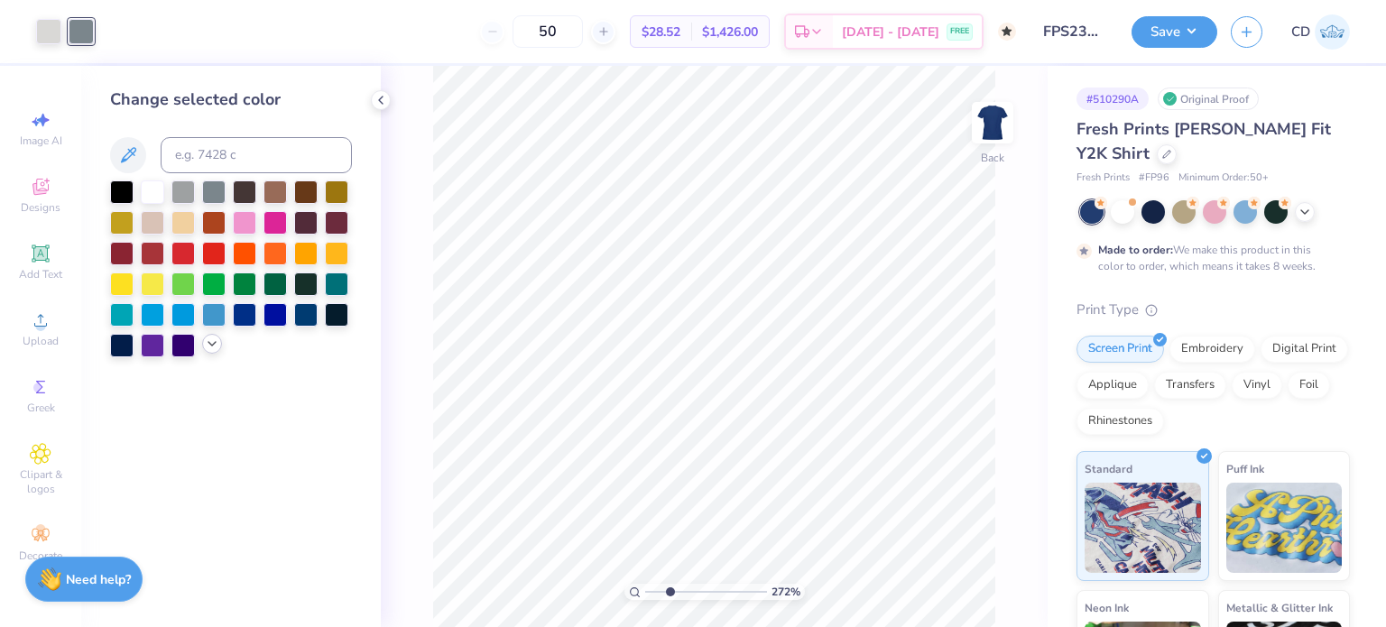
click at [208, 349] on icon at bounding box center [212, 344] width 14 height 14
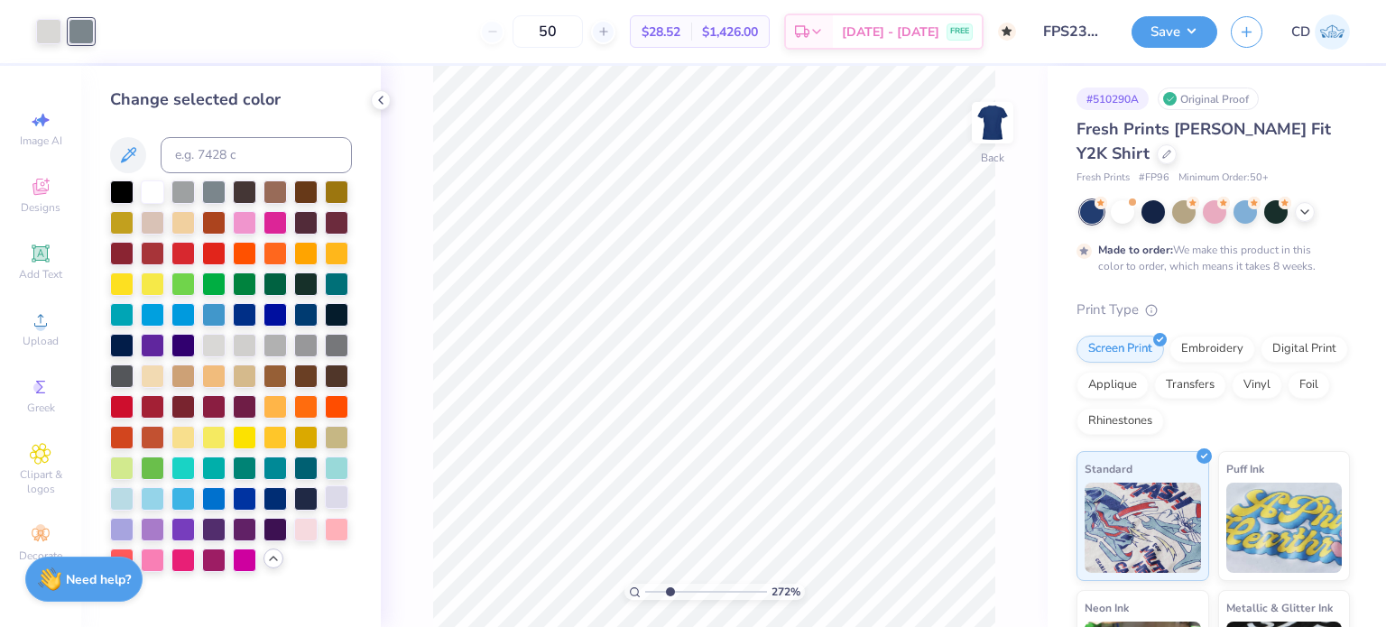
click at [342, 491] on div at bounding box center [336, 497] width 23 height 23
click at [126, 495] on div at bounding box center [121, 497] width 23 height 23
click at [336, 503] on div at bounding box center [336, 497] width 23 height 23
drag, startPoint x: 54, startPoint y: 32, endPoint x: 62, endPoint y: 44, distance: 15.0
click at [54, 31] on div at bounding box center [48, 31] width 25 height 25
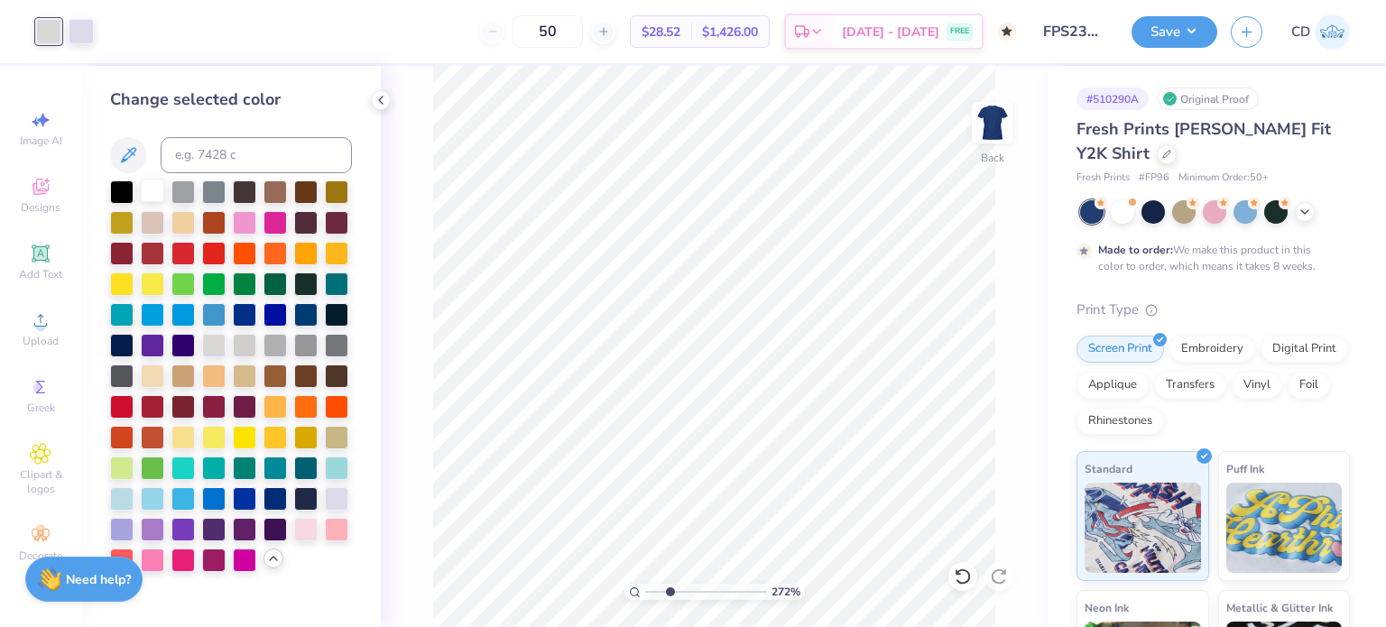
click at [152, 193] on div at bounding box center [152, 190] width 23 height 23
click at [83, 32] on div at bounding box center [81, 29] width 25 height 25
click at [49, 32] on div at bounding box center [48, 29] width 25 height 25
type input "2.71964221644285"
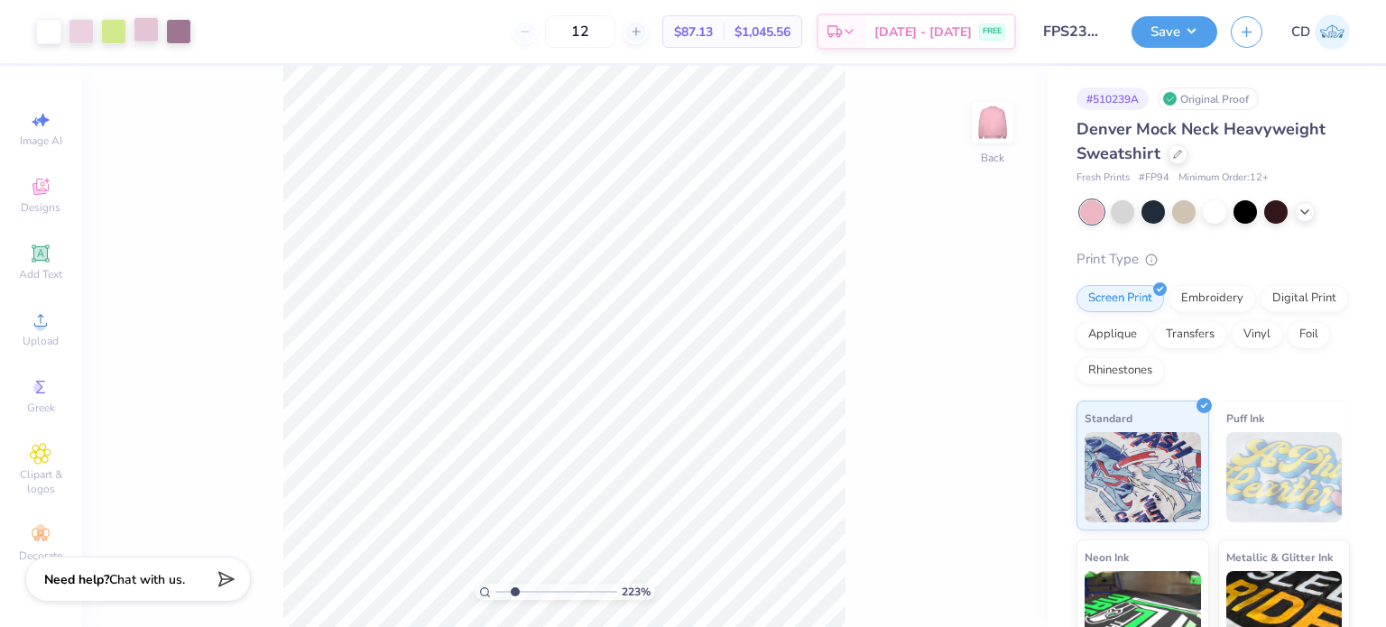
click at [158, 28] on div at bounding box center [146, 29] width 25 height 25
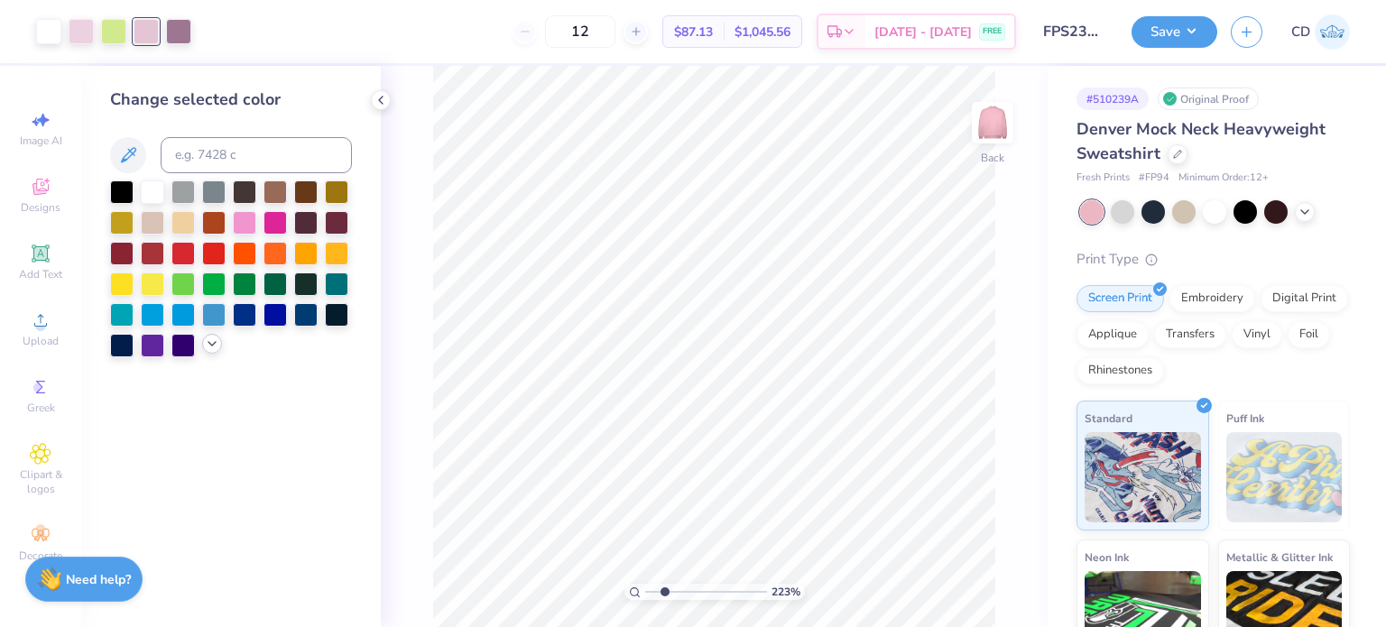
click at [207, 339] on icon at bounding box center [212, 344] width 14 height 14
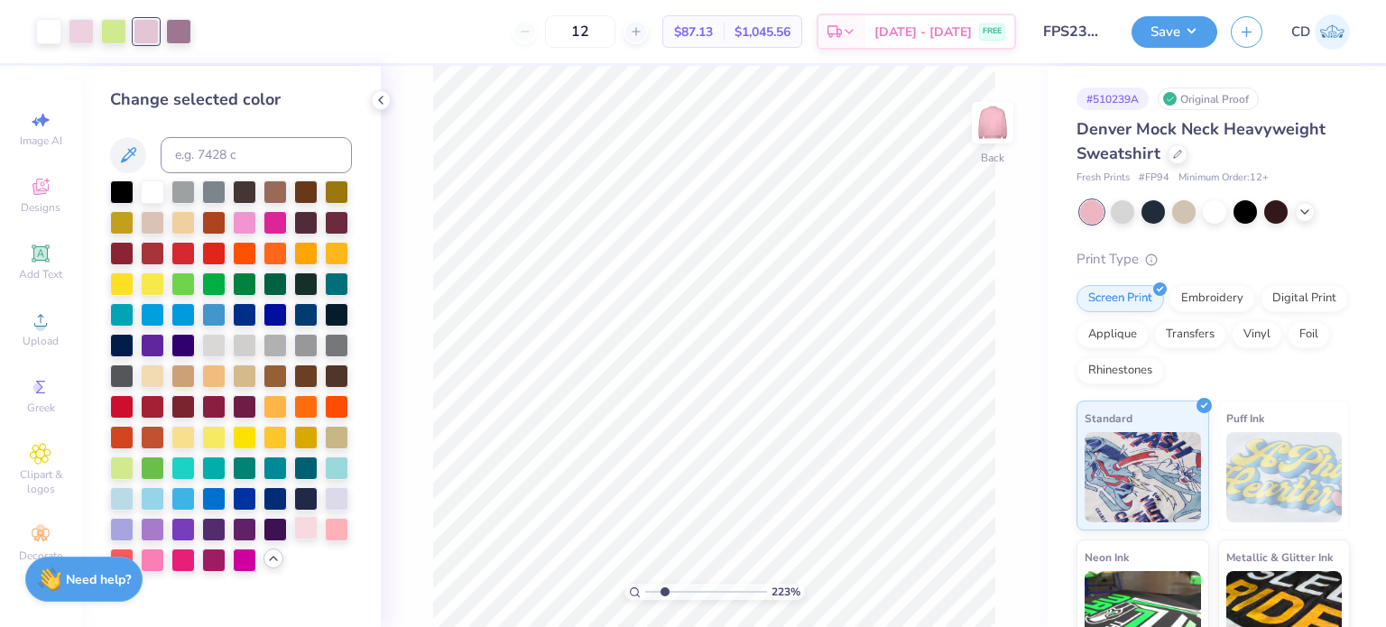
click at [314, 534] on div at bounding box center [305, 527] width 23 height 23
click at [78, 31] on div at bounding box center [81, 29] width 25 height 25
click at [305, 533] on div at bounding box center [305, 527] width 23 height 23
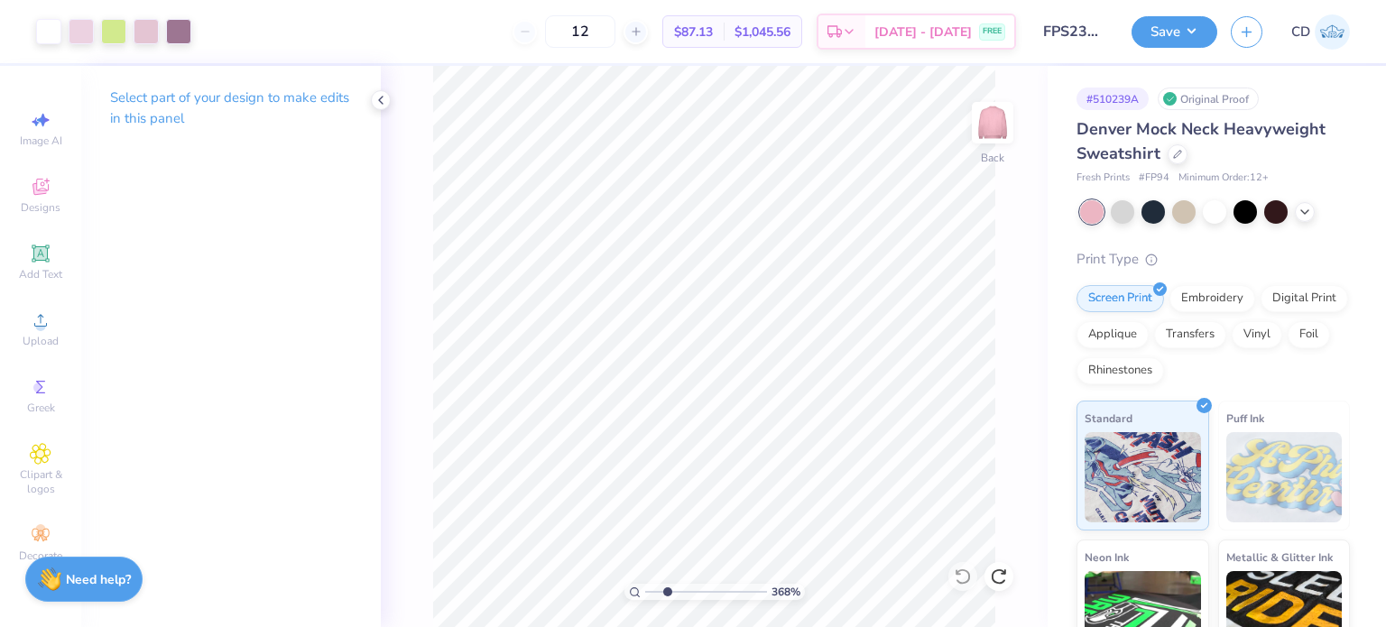
type input "2.22962763702902"
click at [190, 33] on div at bounding box center [178, 29] width 25 height 25
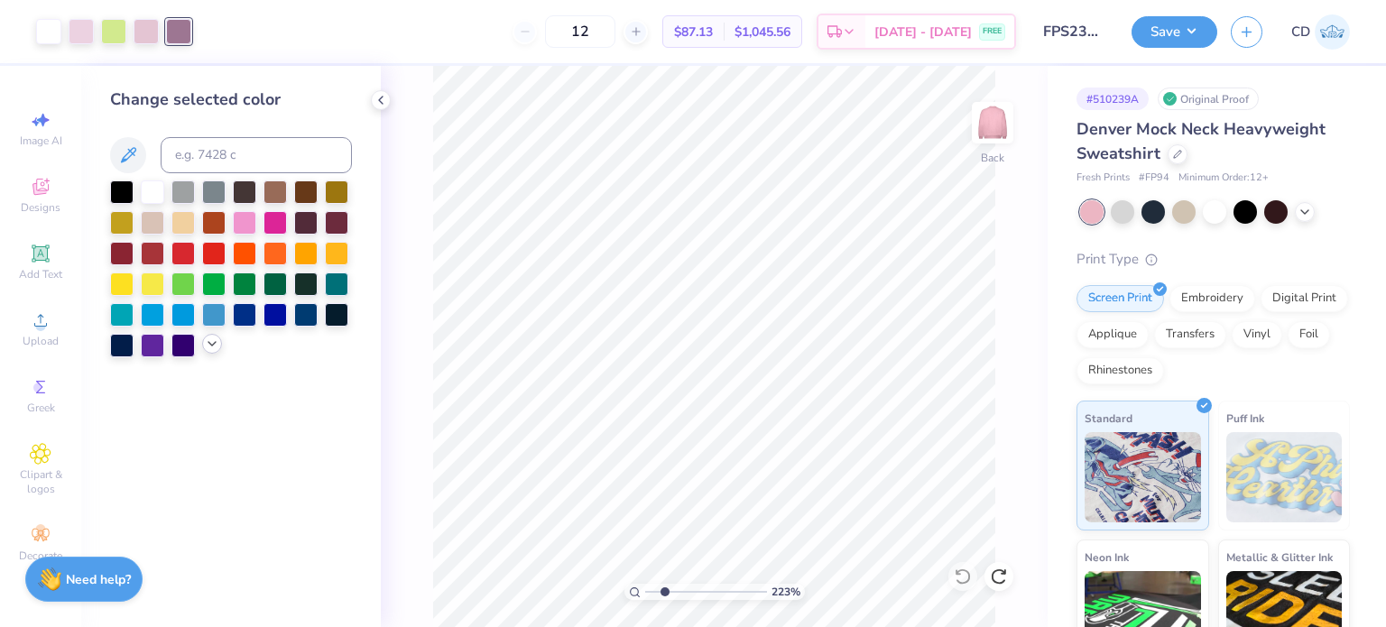
click at [213, 346] on icon at bounding box center [212, 344] width 14 height 14
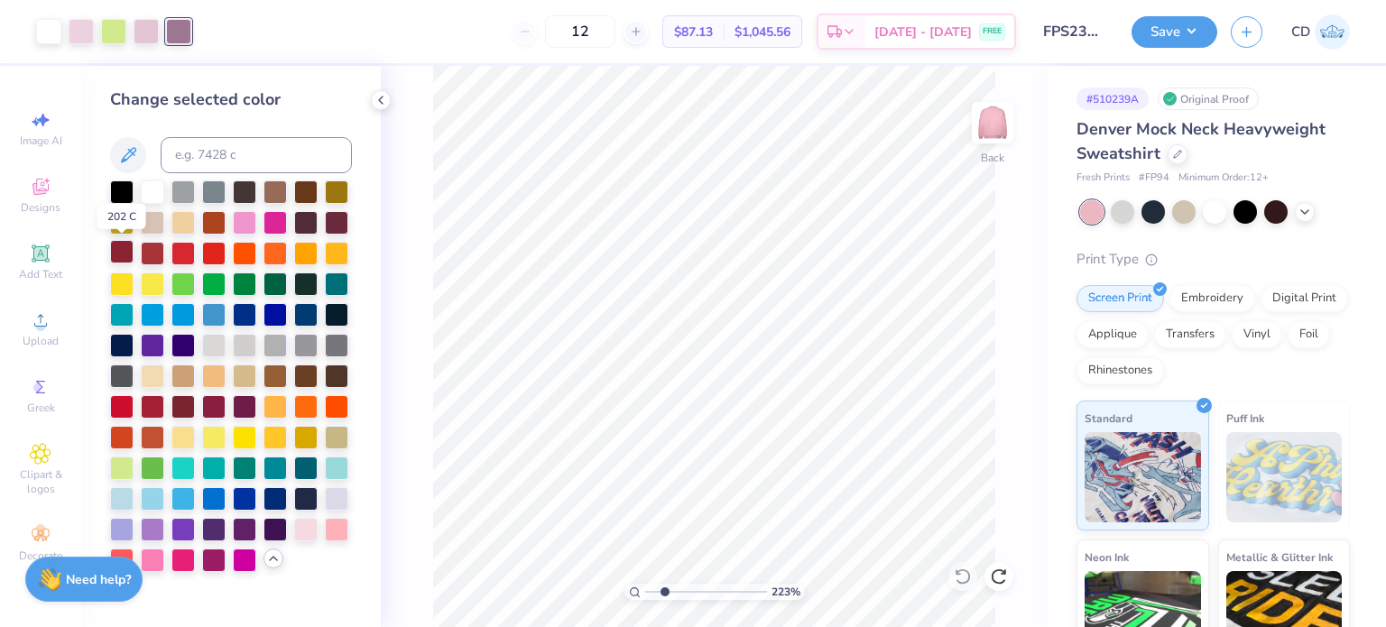
click at [124, 249] on div at bounding box center [121, 251] width 23 height 23
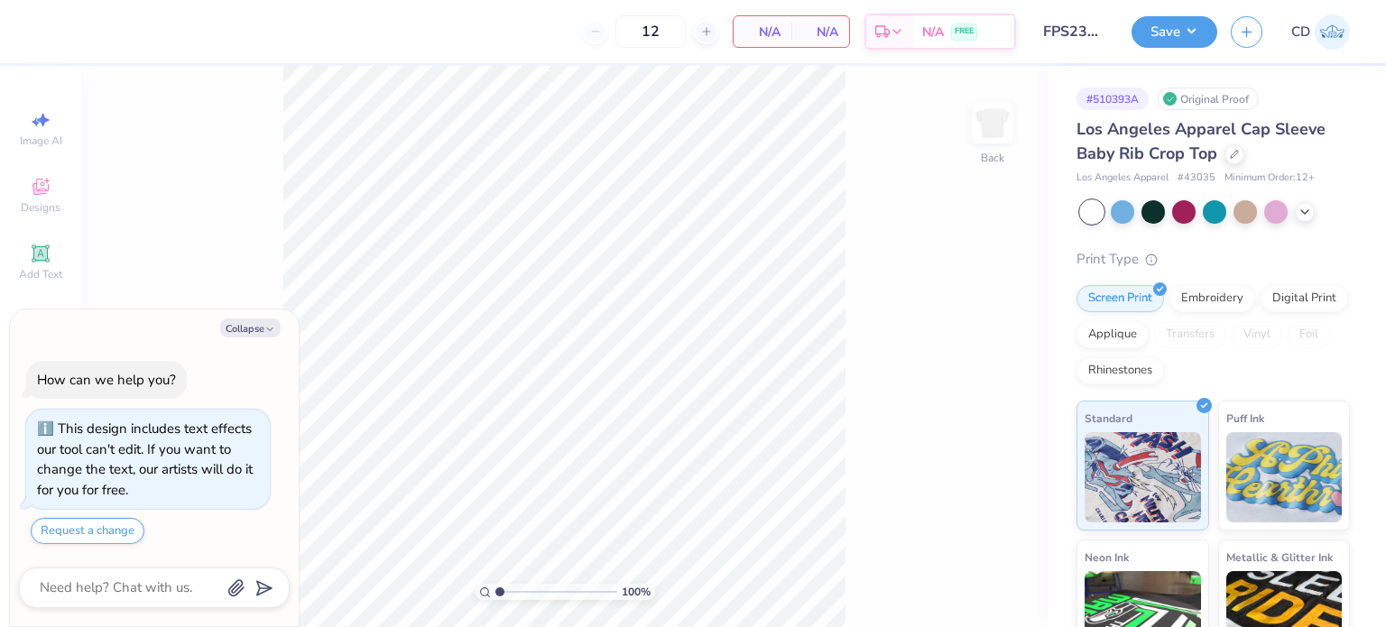
type textarea "x"
type input "2.71964221644285"
type textarea "x"
type input "2.71964221644285"
type textarea "x"
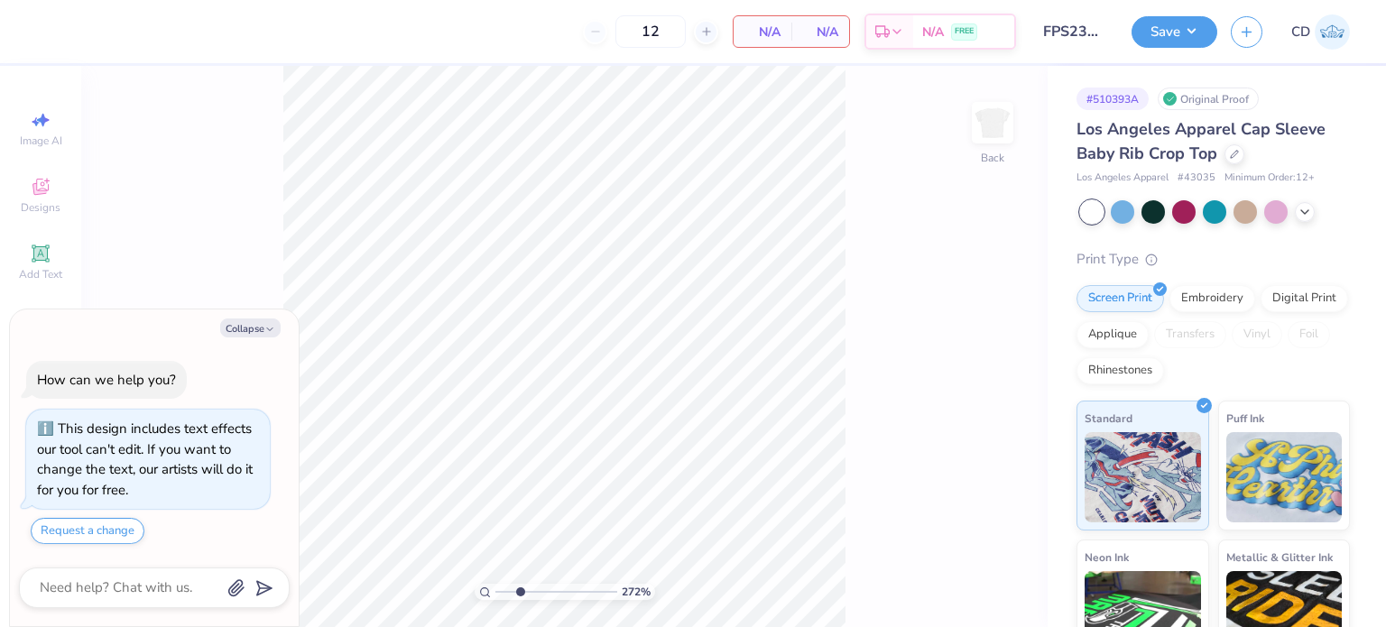
type input "2.71964221644285"
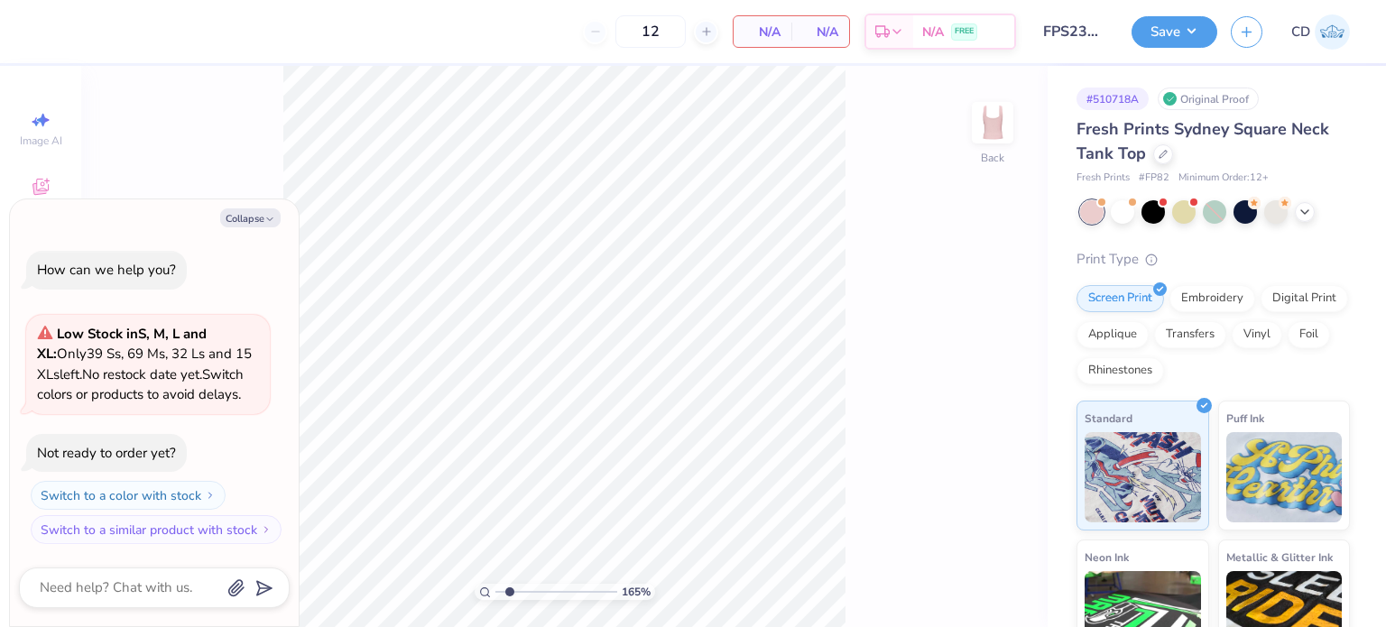
type input "1.82266588284093"
type textarea "x"
type input "1.82266588284093"
type textarea "x"
type input "3.00581987268405"
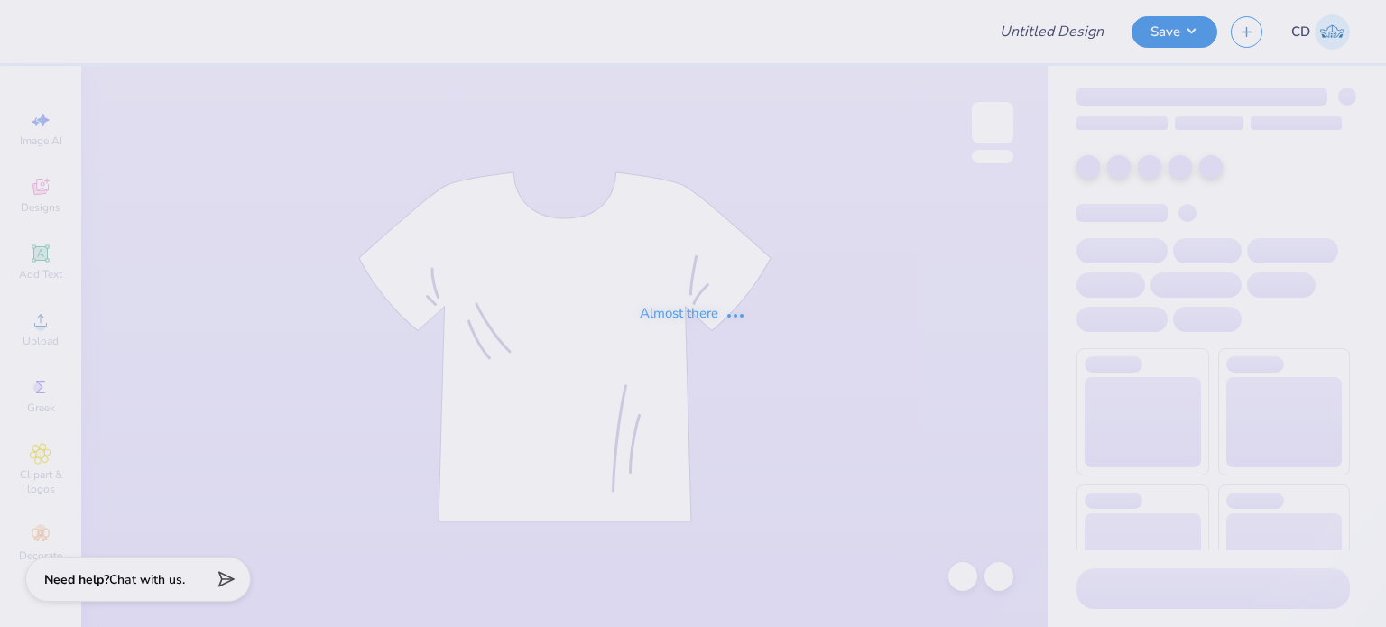
type input "FPS239765"
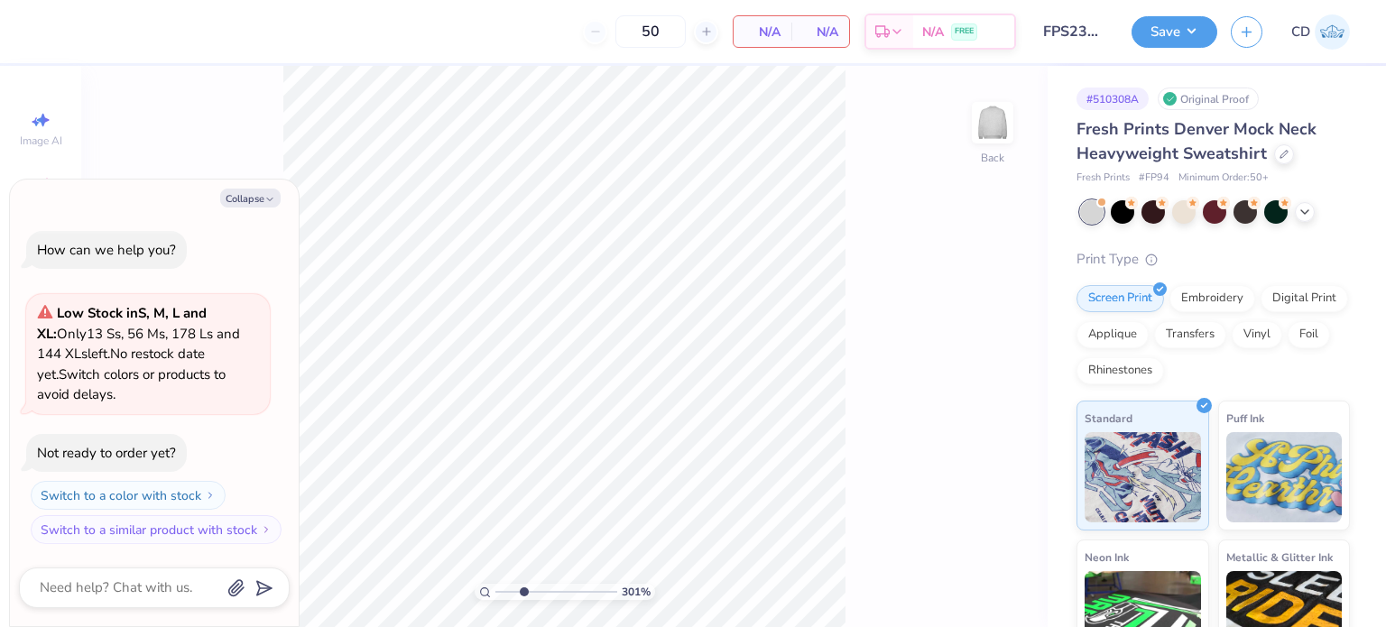
type input "3.00581987268405"
type textarea "x"
type input "3.00581987268405"
type textarea "x"
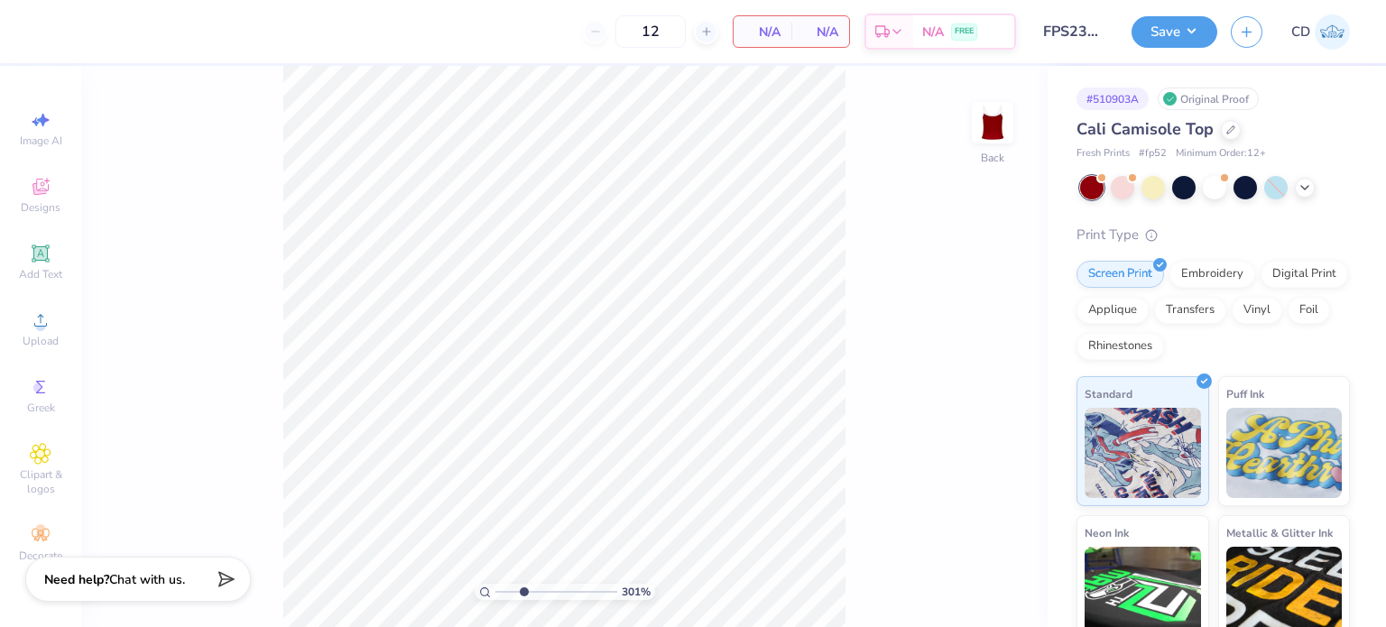
type input "3.00581987268405"
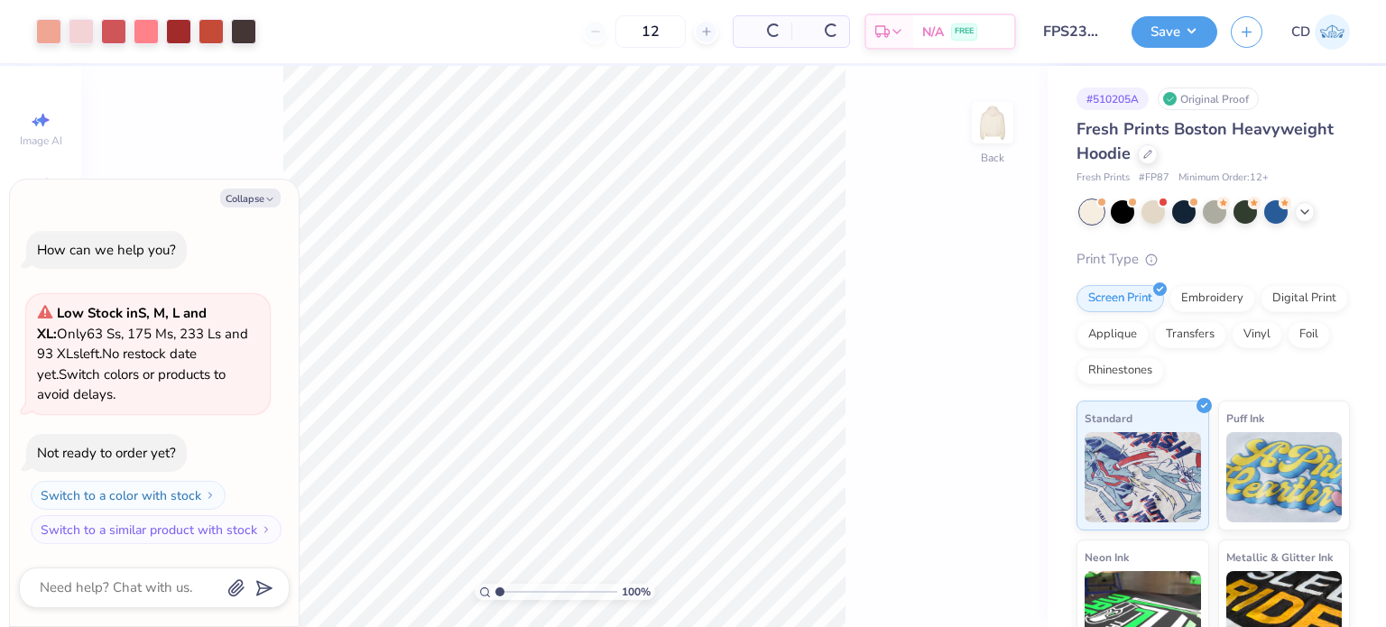
type textarea "x"
type input "2.71964221644285"
type textarea "x"
type input "4.05804149575103"
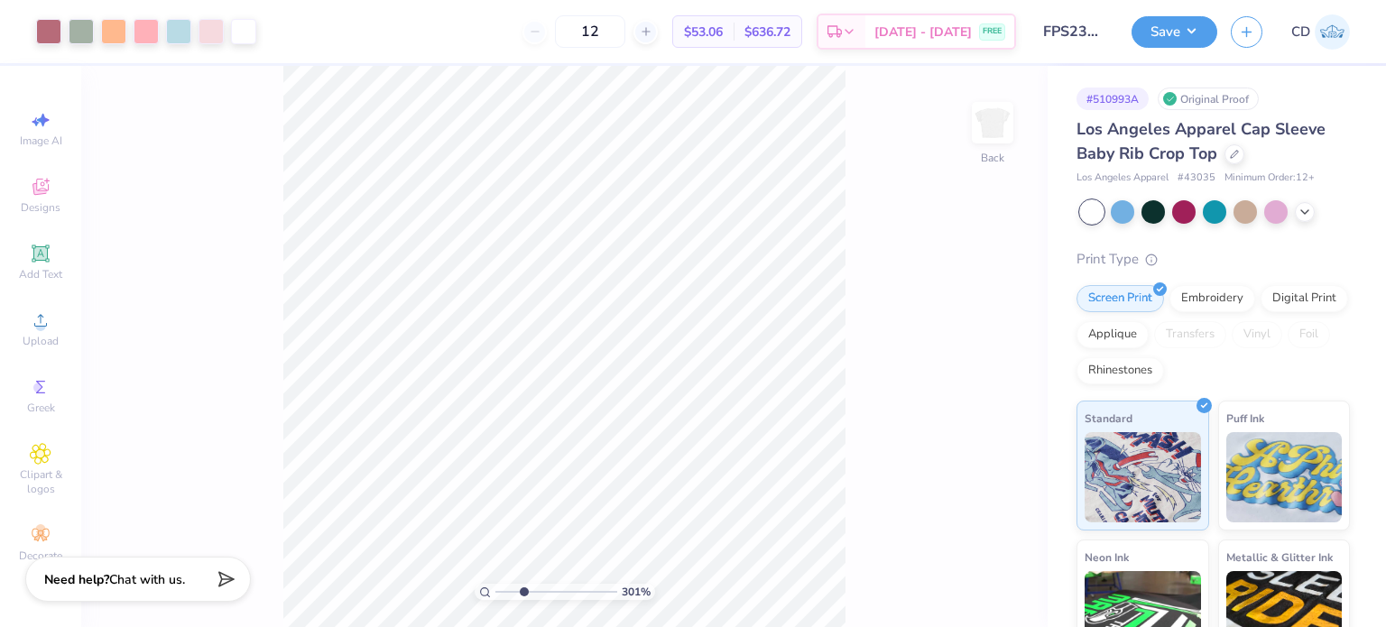
type input "2.71964221644285"
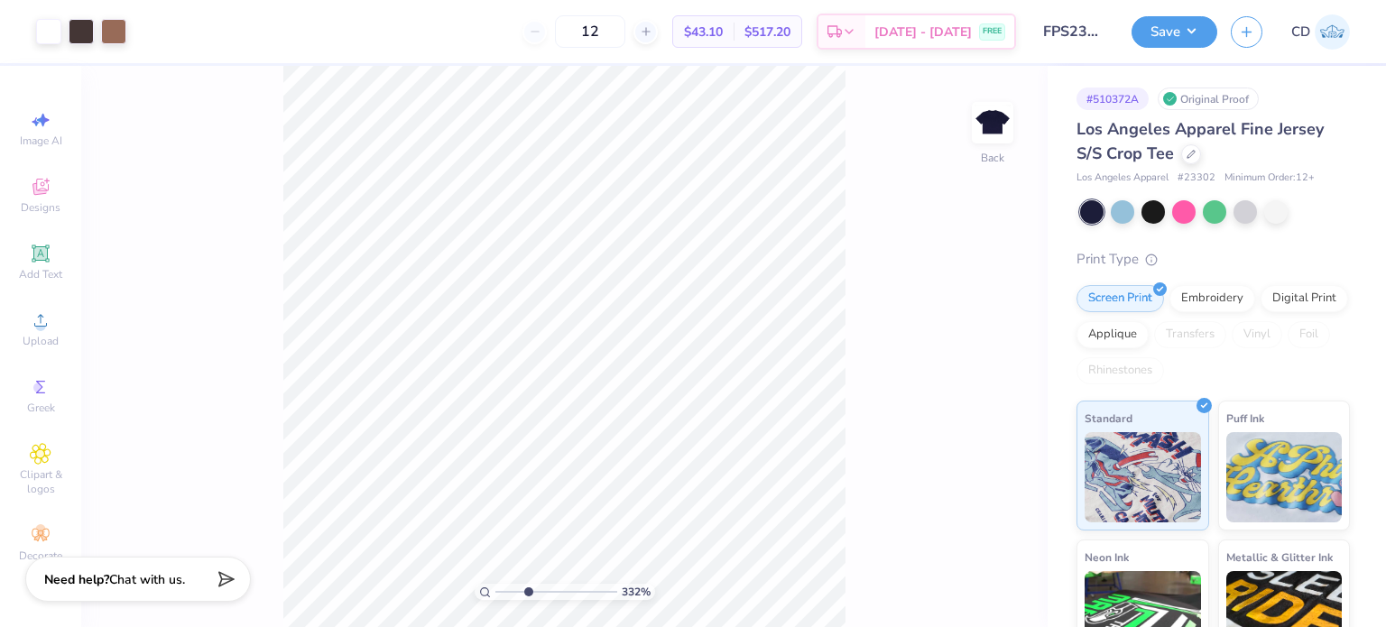
type input "3.6716840780171"
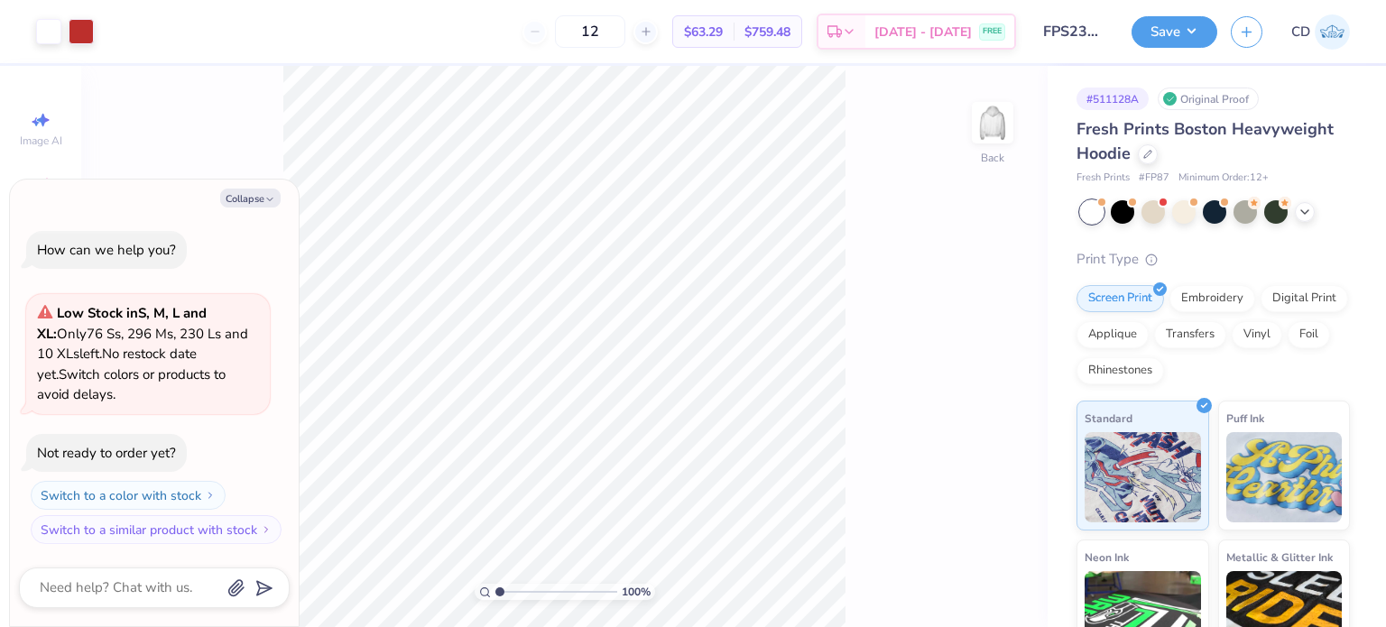
type textarea "x"
type input "3.32211092047231"
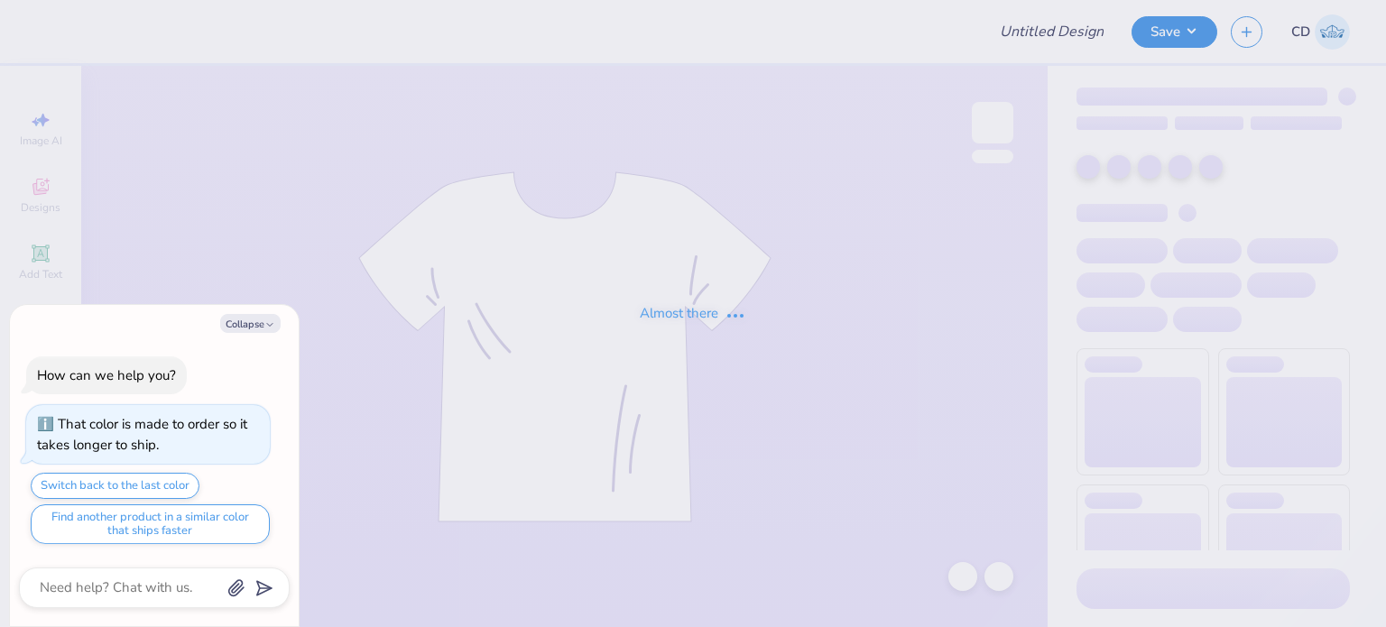
type textarea "x"
type input "FPS239786"
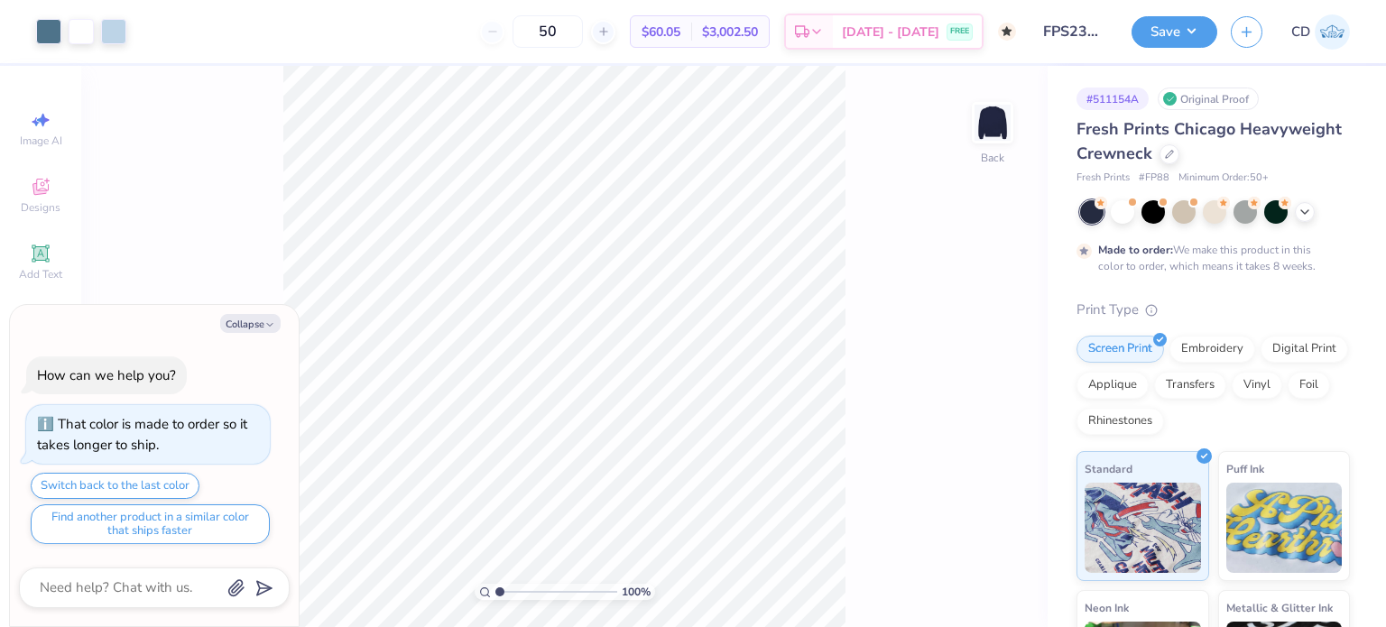
type textarea "x"
type input "3.6716840780171"
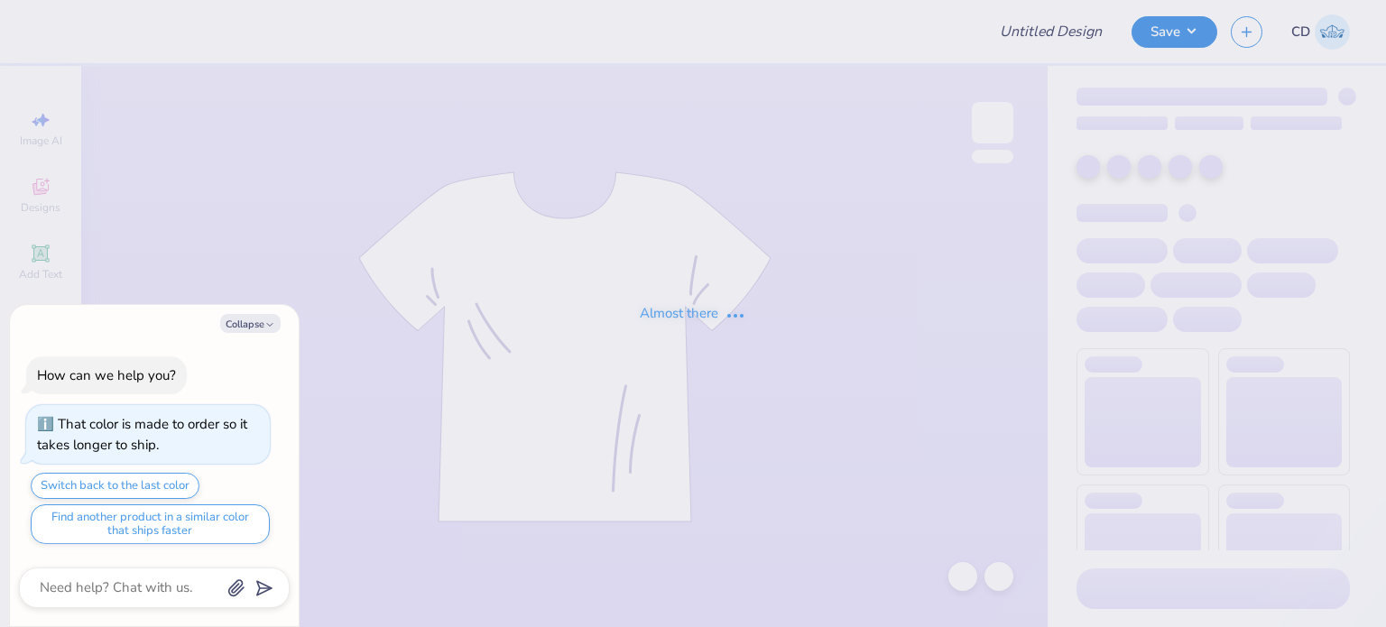
type textarea "x"
type input "FPS239661"
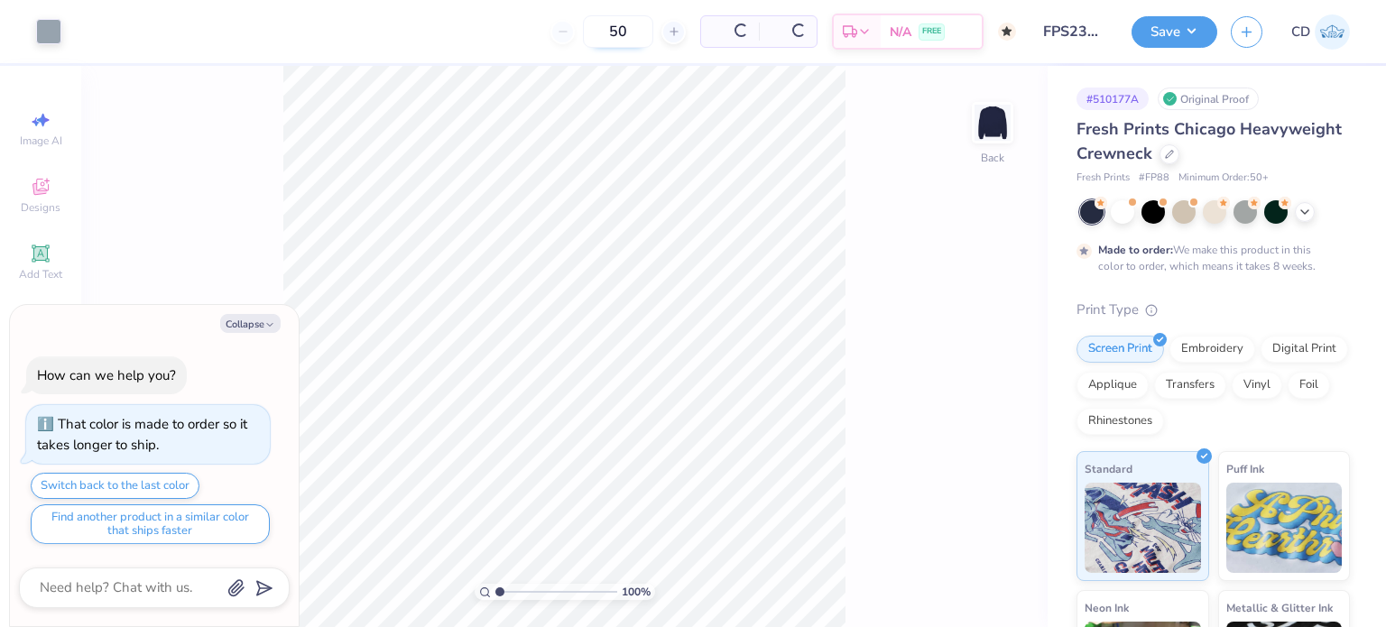
type textarea "x"
type input "3.32211092047231"
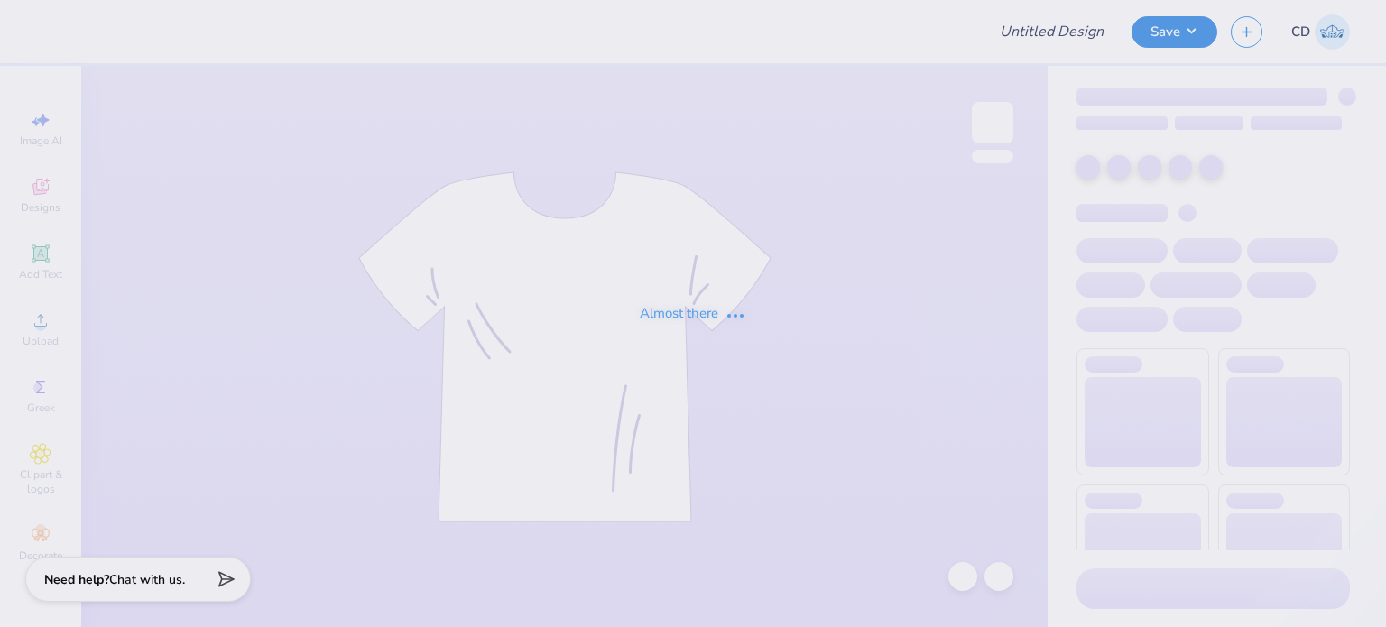
type input "FPS239663"
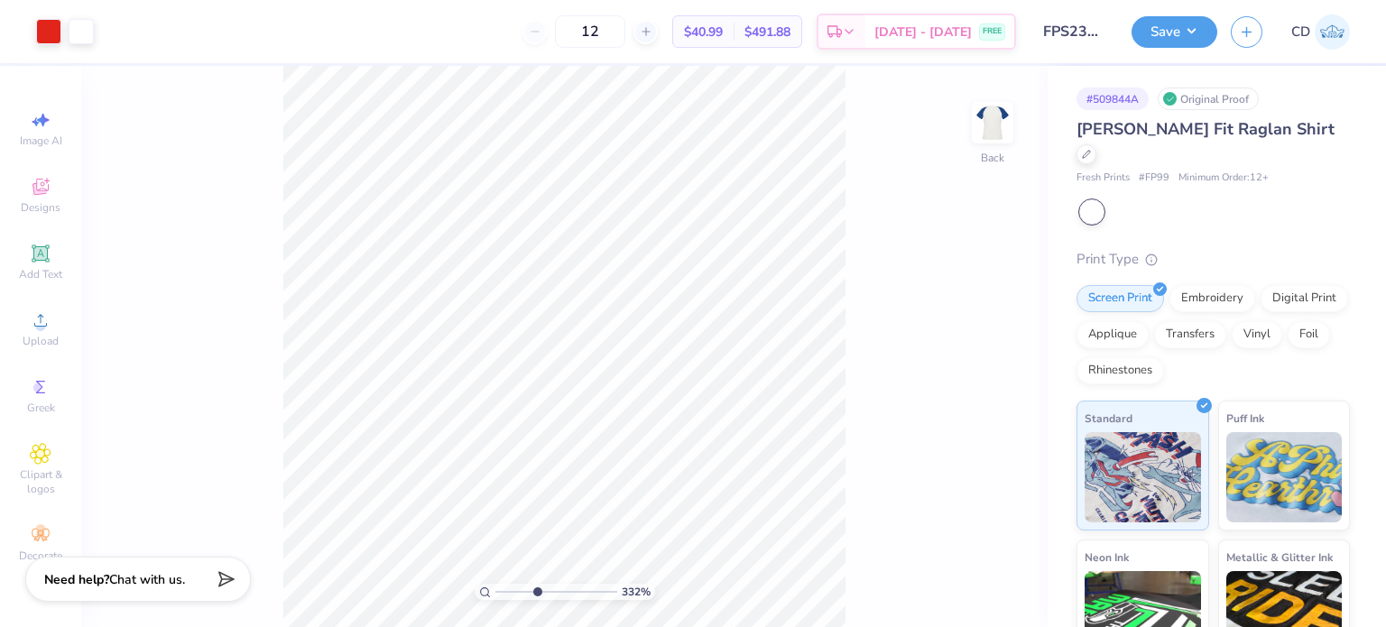
type input "4.48505384214066"
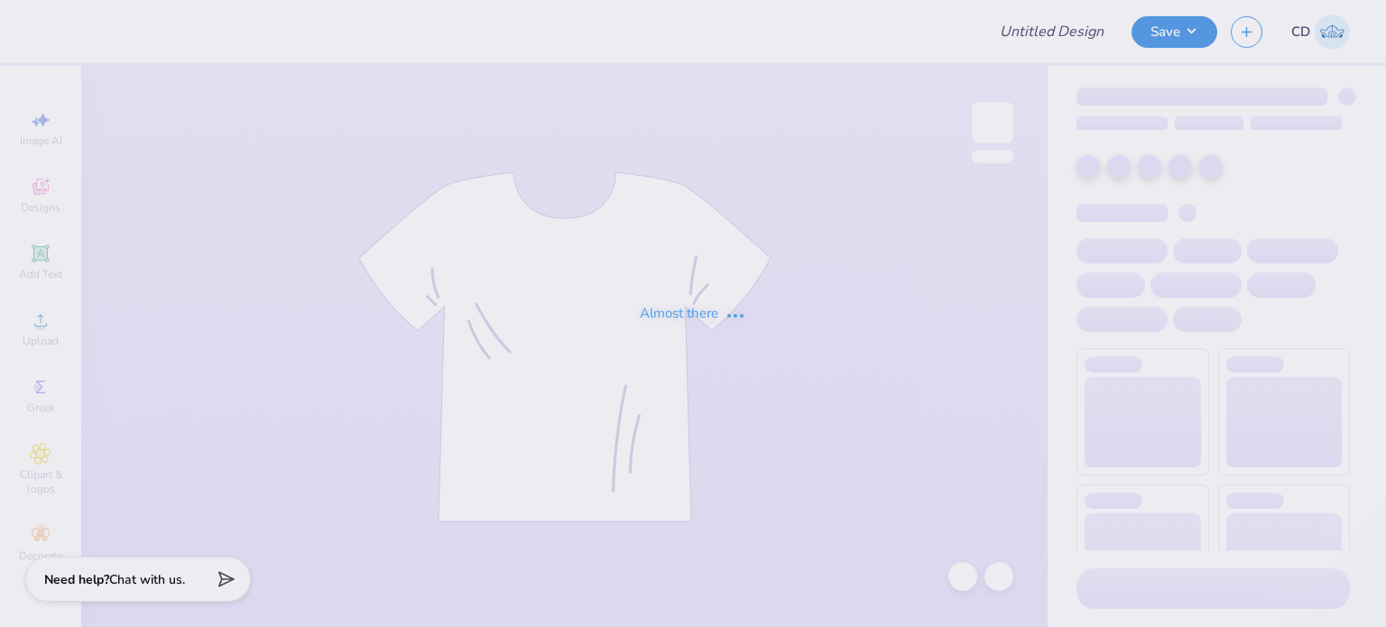
type input "FPS239664"
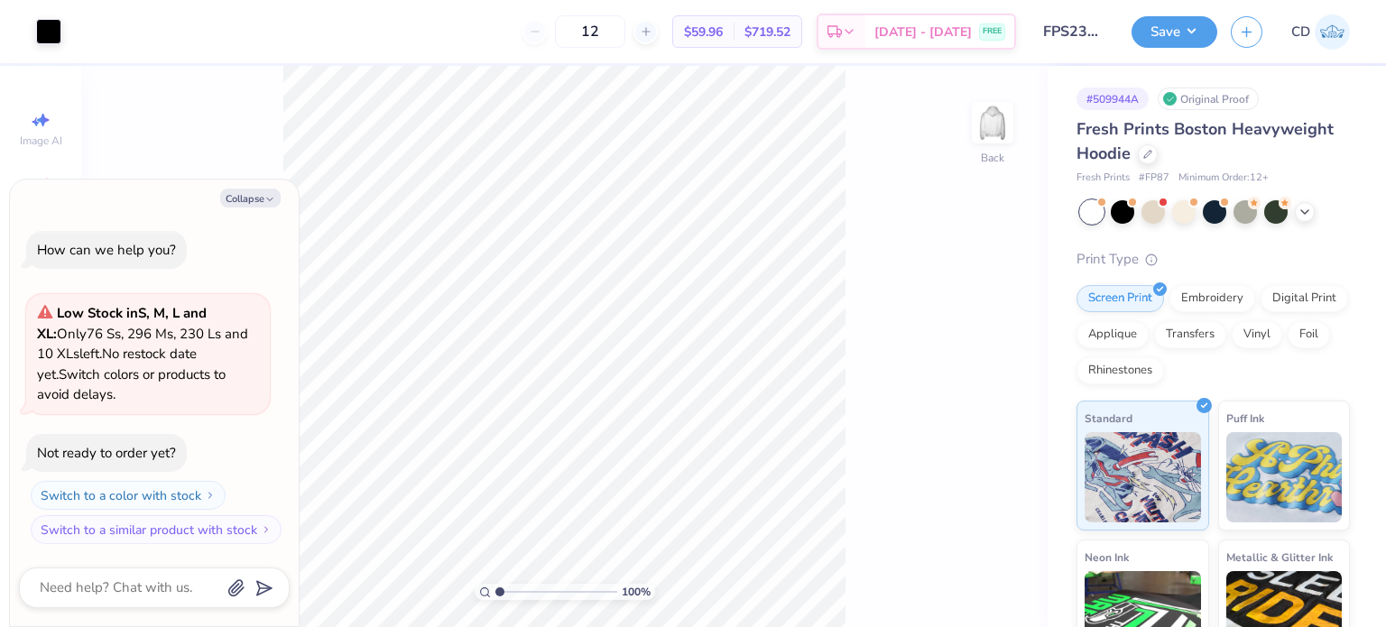
type textarea "x"
type input "4.48505384214066"
type textarea "x"
type input "6.69225330157204"
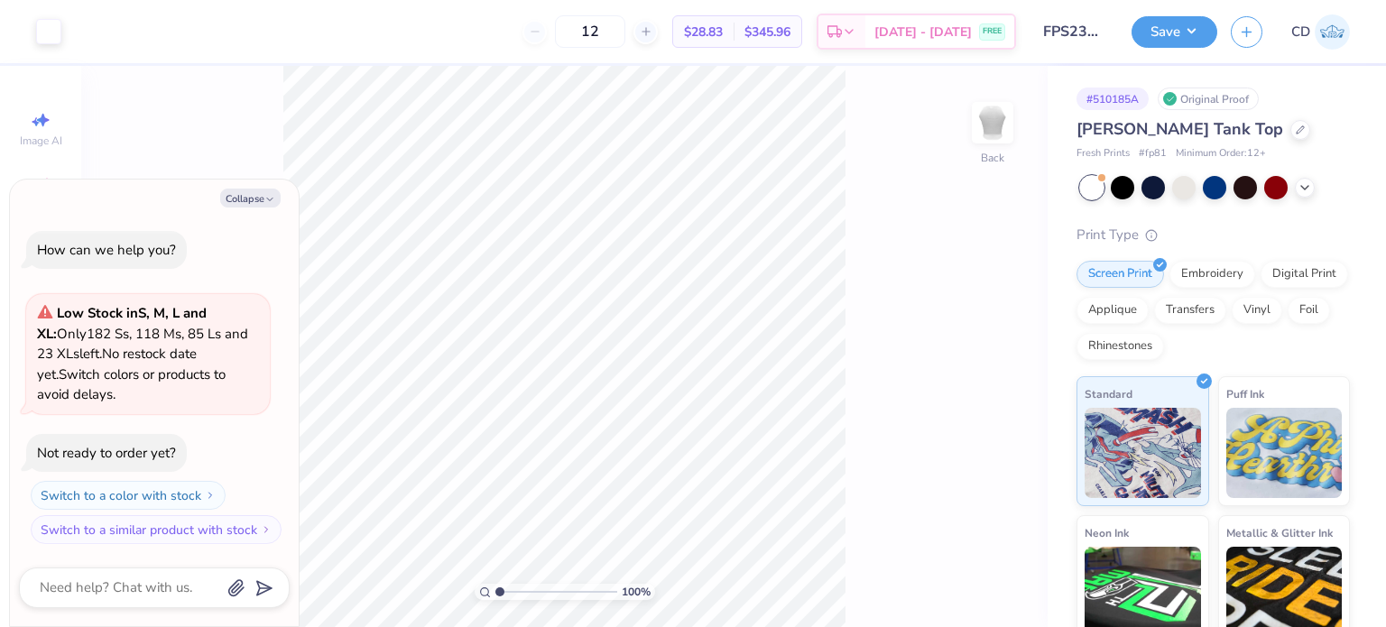
type textarea "x"
type input "4.05804149575103"
type textarea "x"
type input "4.05804149575103"
type textarea "x"
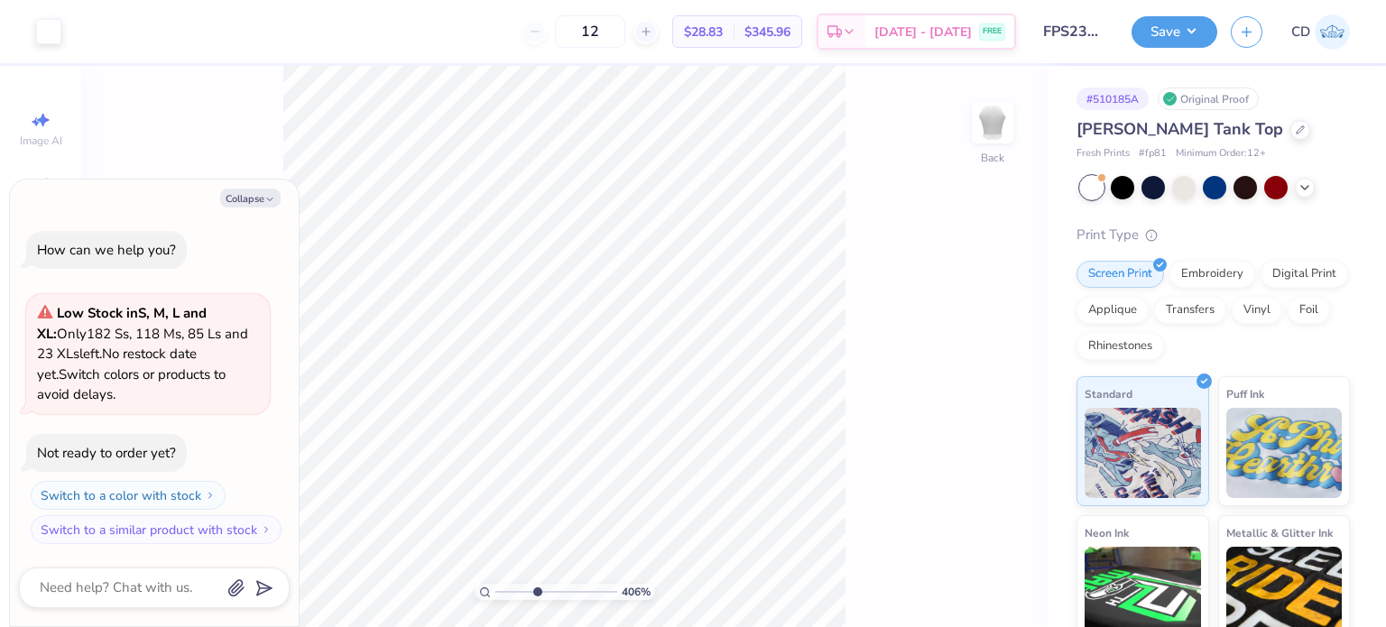
type input "4.05804149575103"
type textarea "x"
type input "2.22643191709162"
type textarea "x"
type input "4.05804149575103"
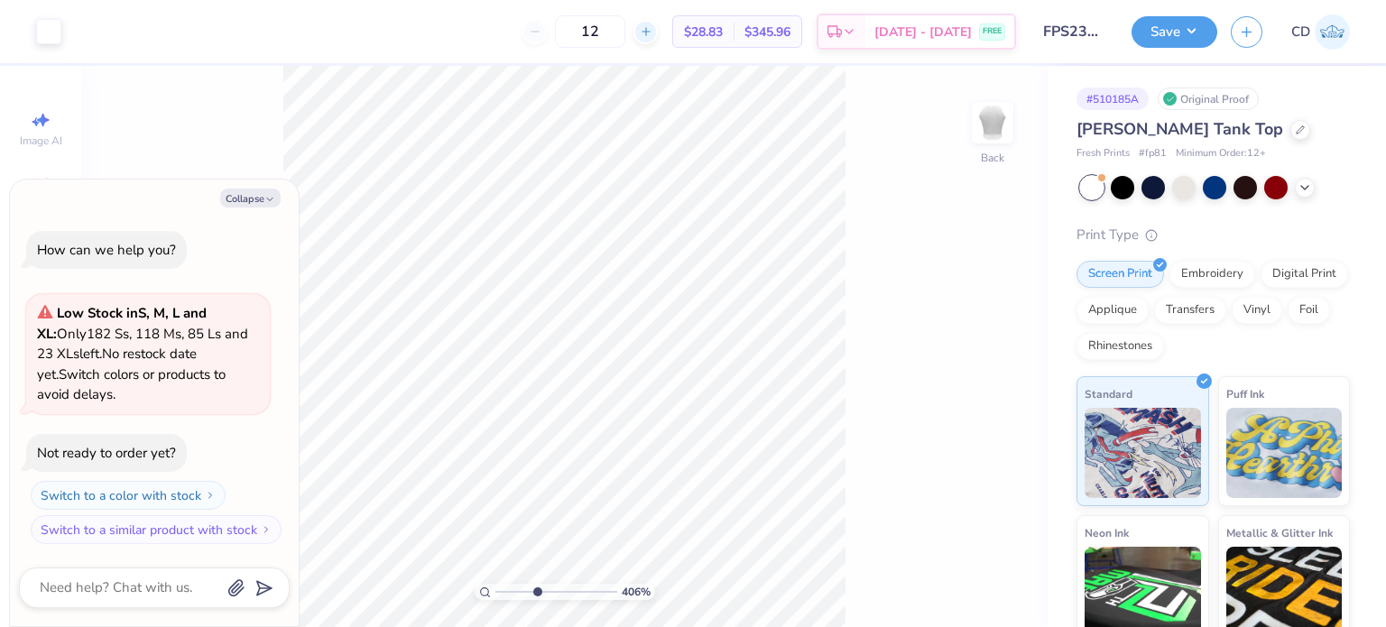
type textarea "x"
type input "4.05804149575103"
type textarea "x"
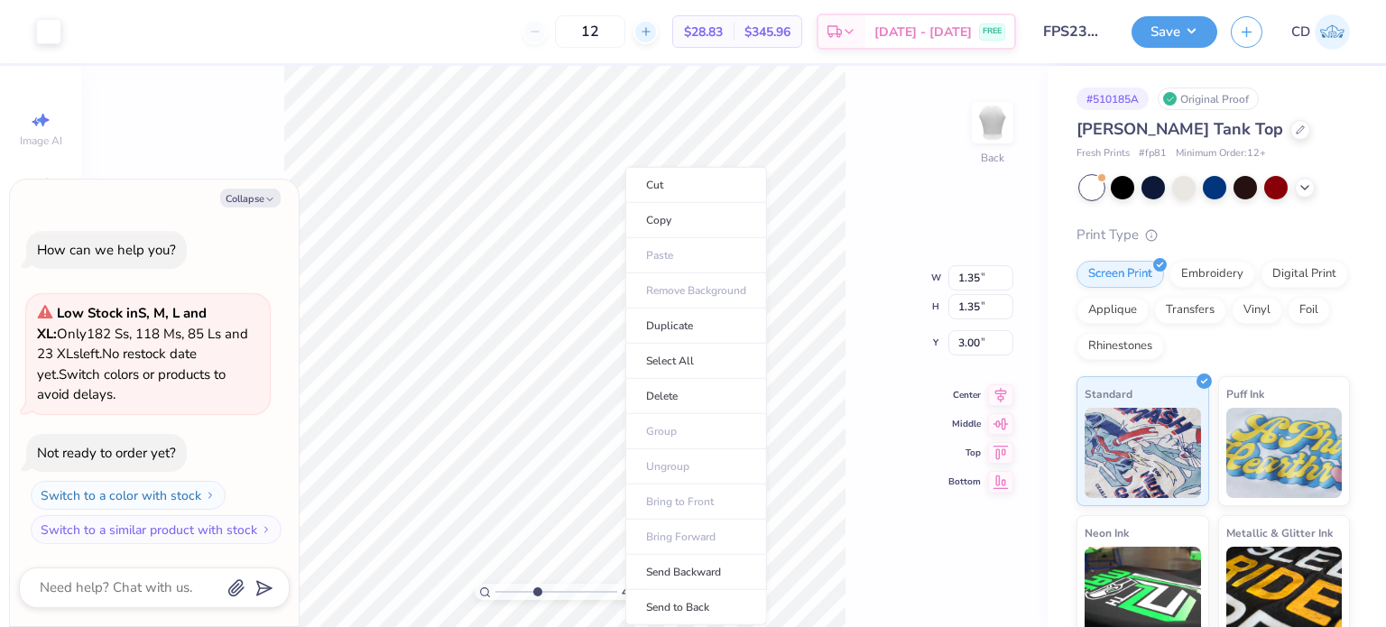
type input "1"
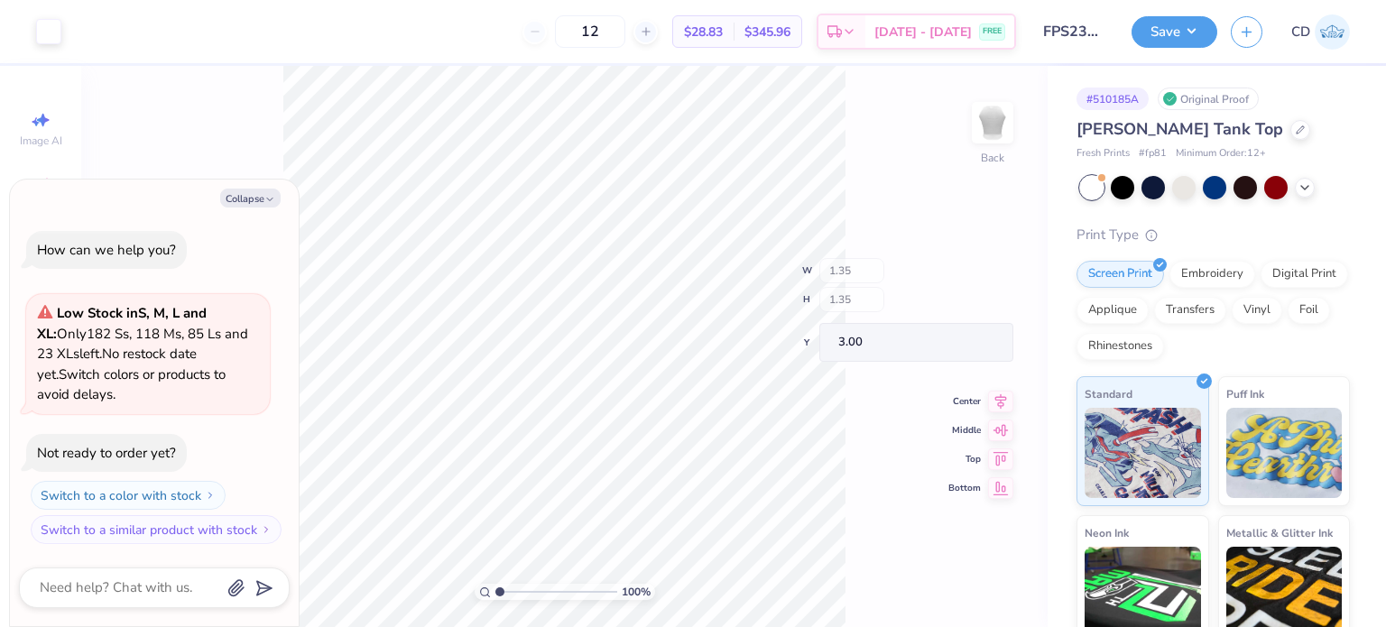
type textarea "x"
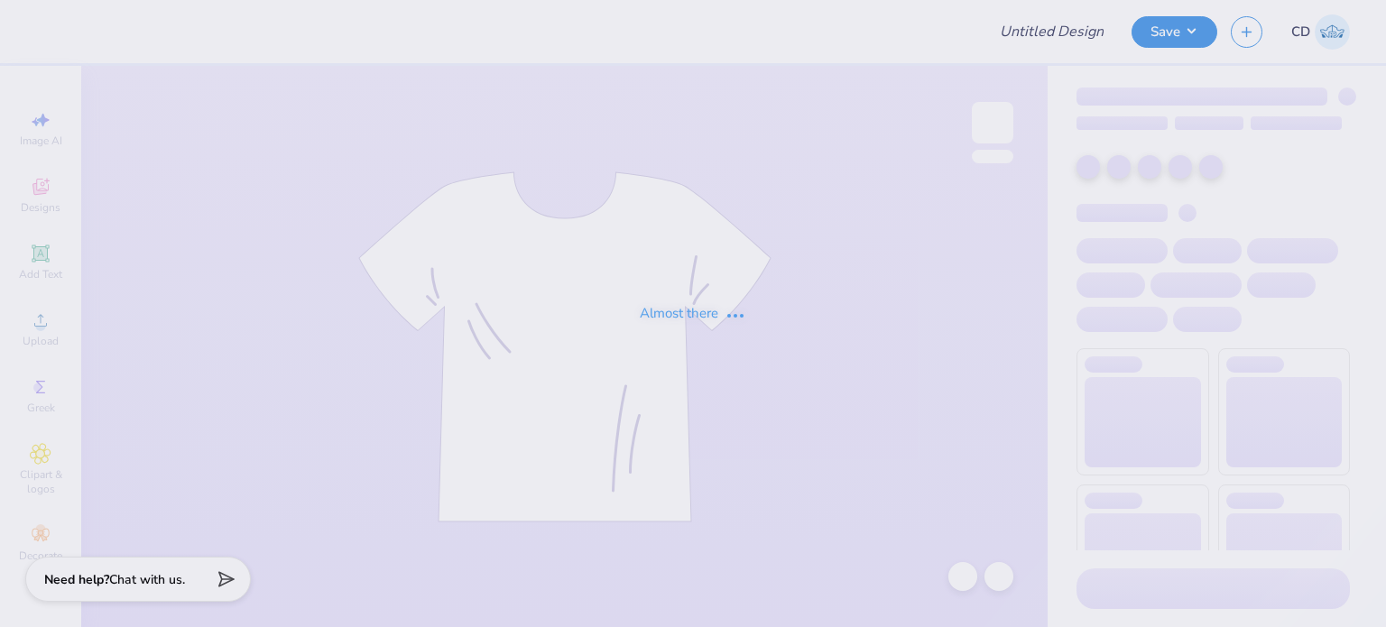
type input "FPS239667"
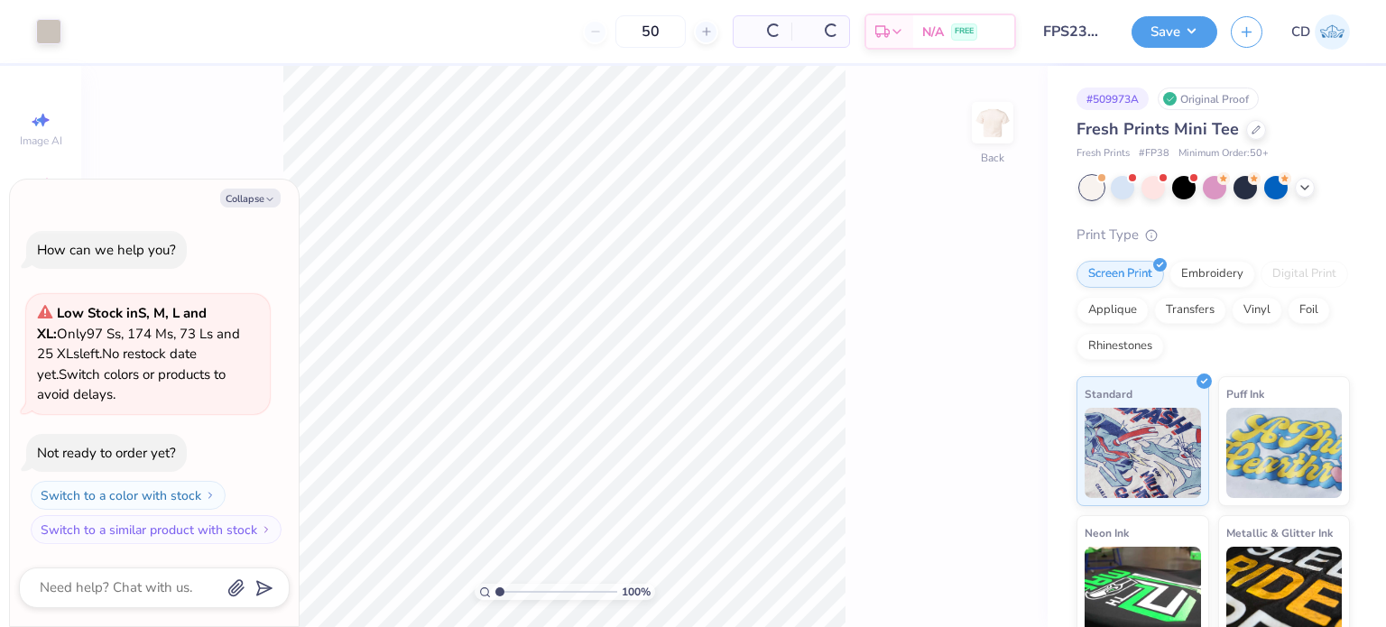
type textarea "x"
type input "3.32211092047231"
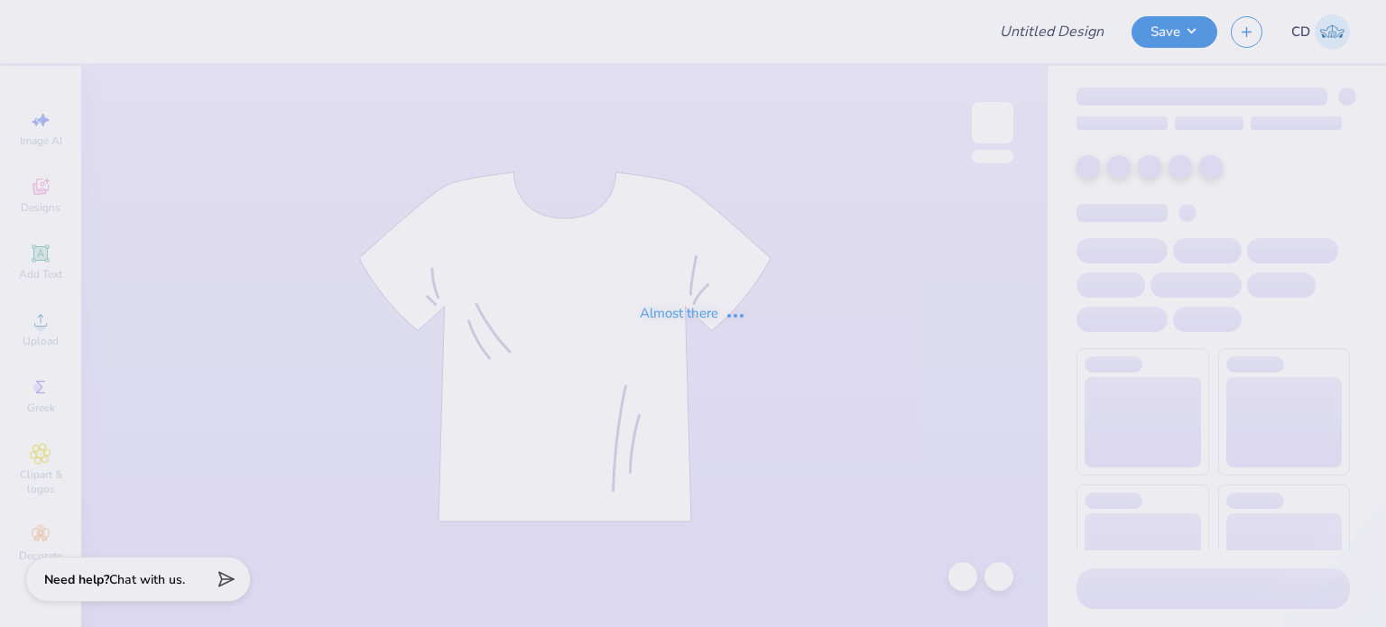
type input "FPS239668"
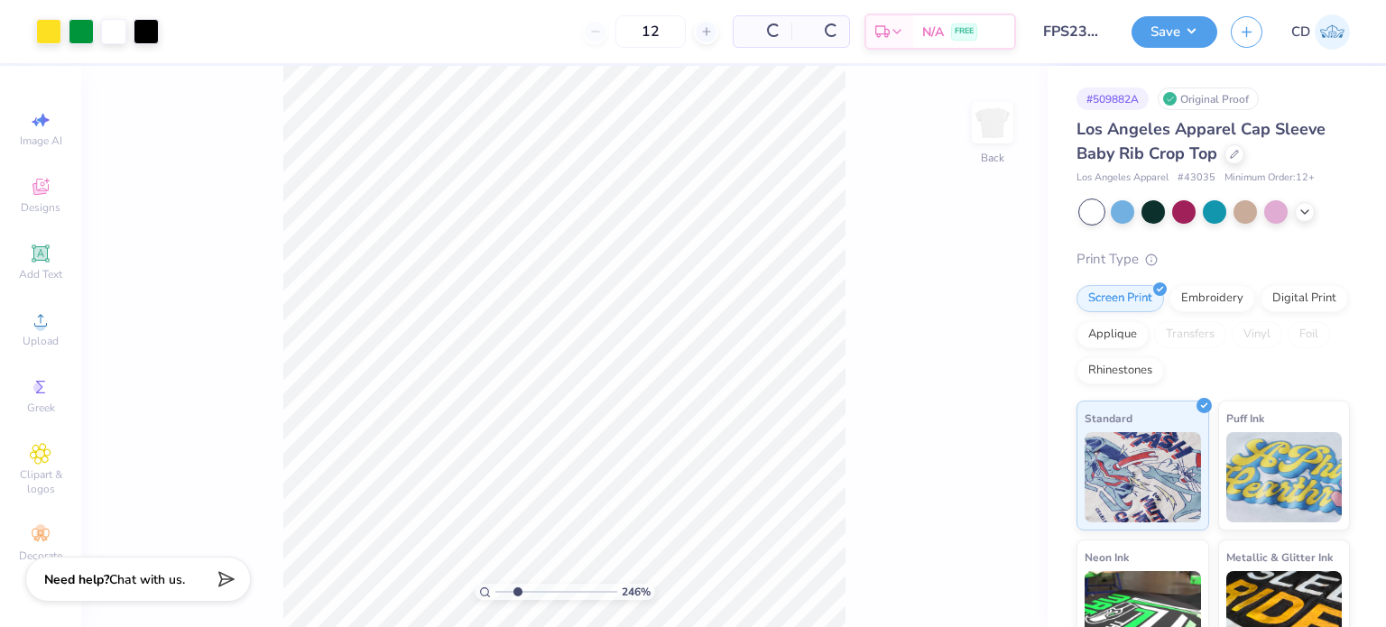
type input "2.71964221644285"
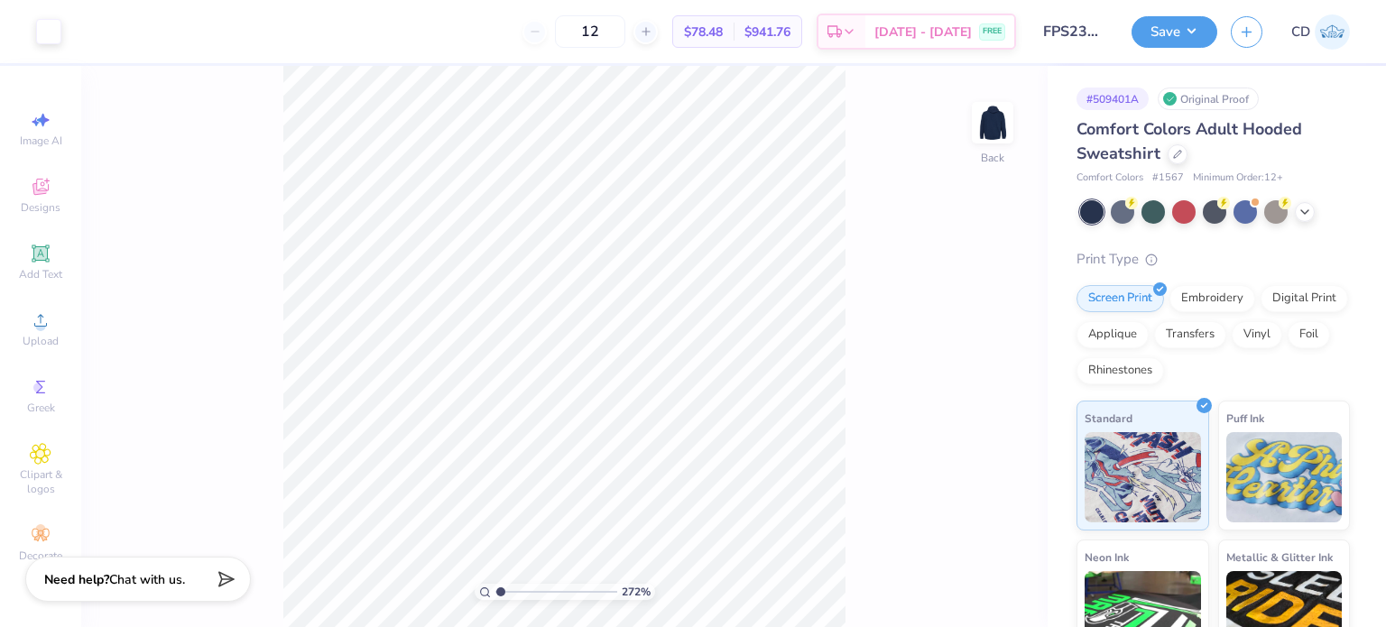
type input "2.71964221644285"
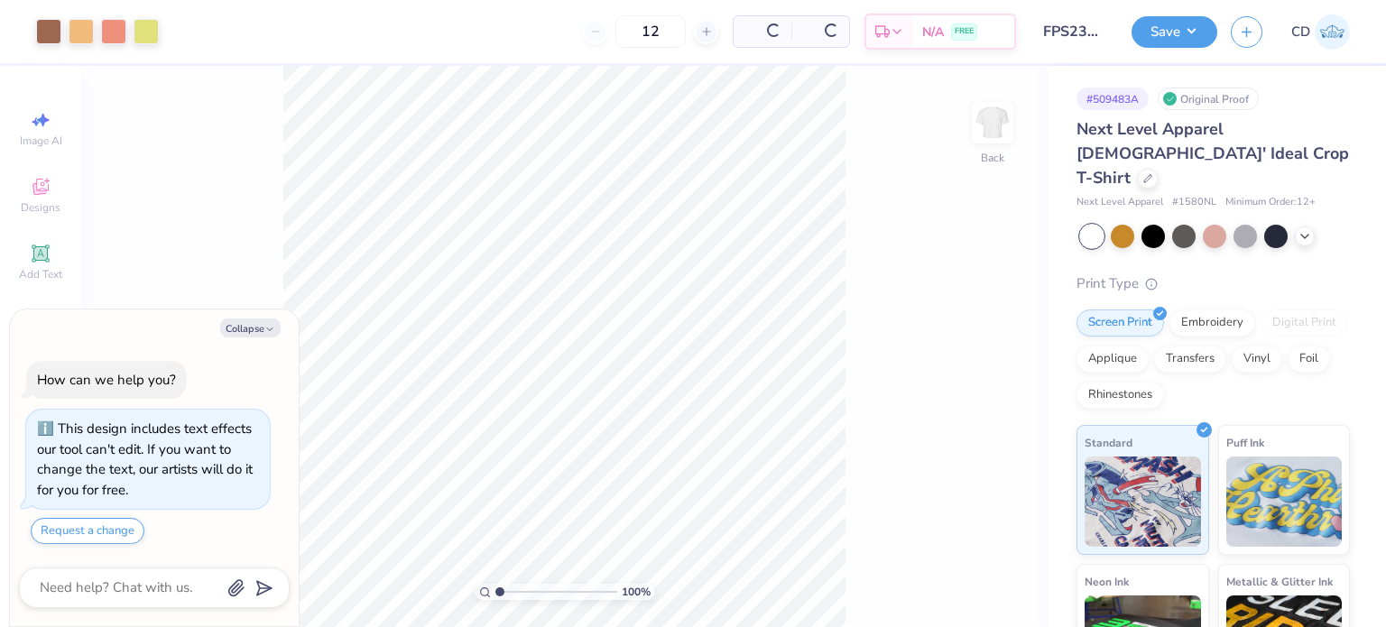
type textarea "x"
type input "2.46071092039642"
type textarea "x"
